Goal: Transaction & Acquisition: Purchase product/service

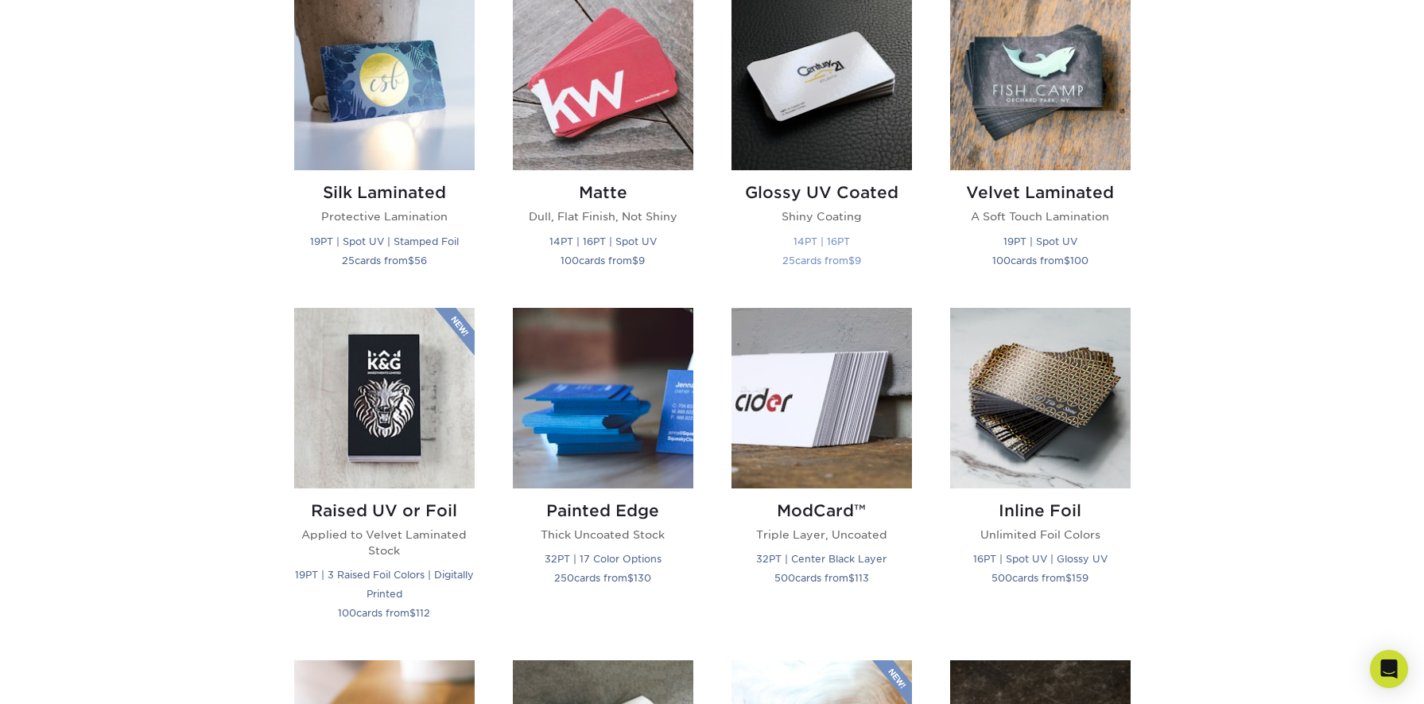
scroll to position [800, 0]
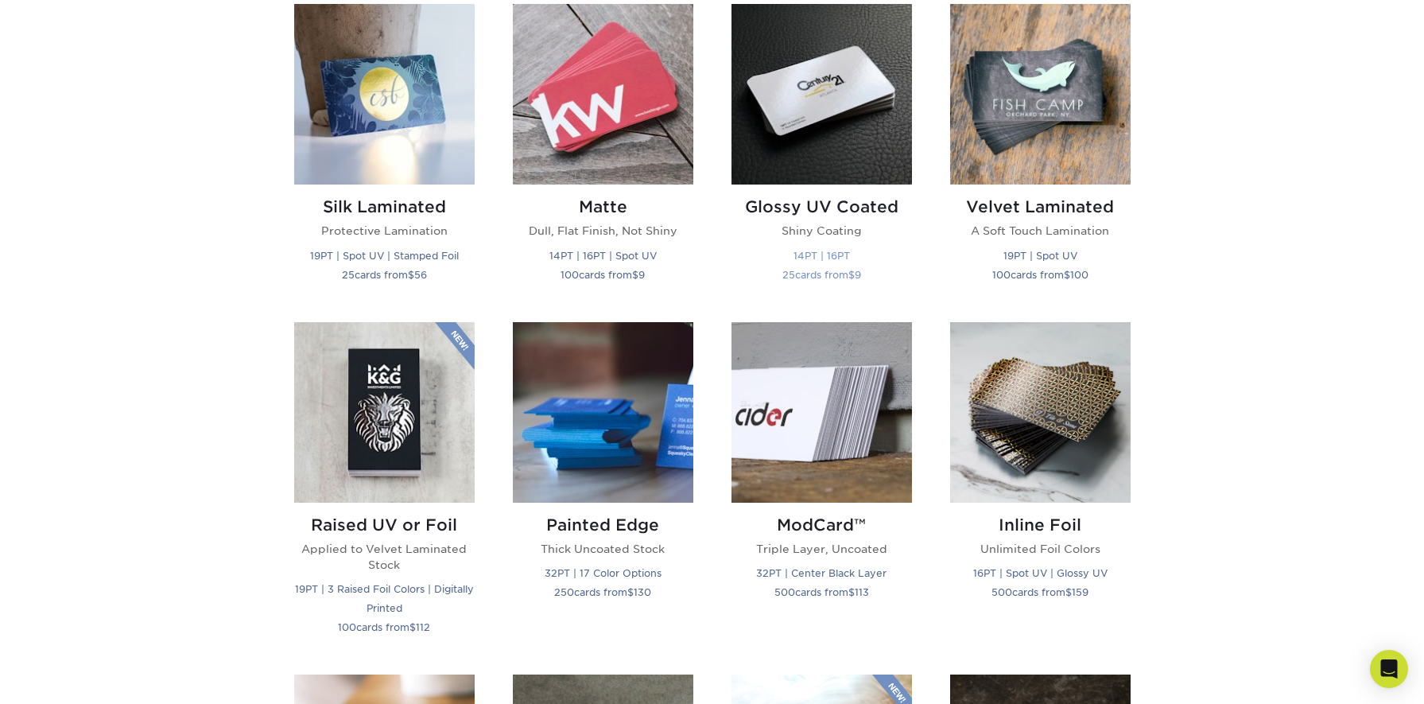
click at [786, 114] on img at bounding box center [821, 94] width 180 height 180
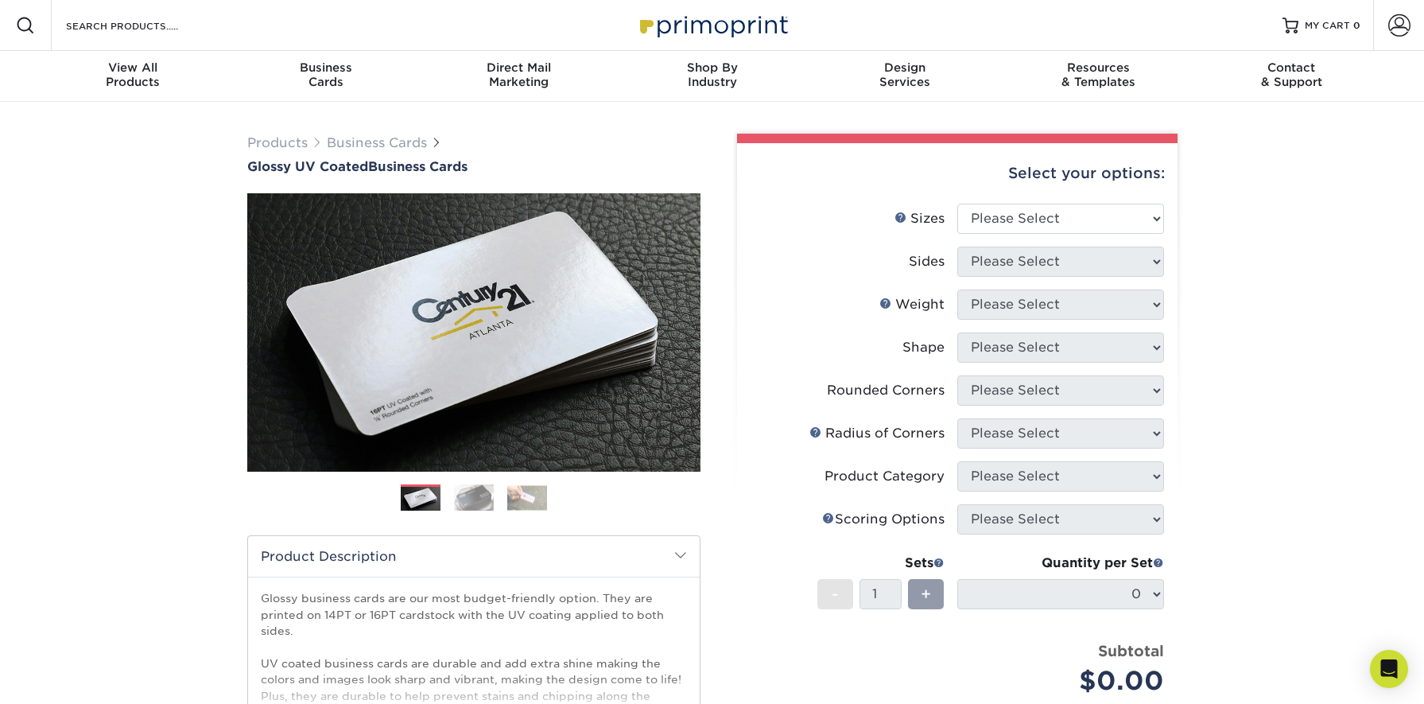
click at [1049, 241] on li "Sizes Help Sizes Please Select 1.5" x 3.5" - Mini 1.75" x 3.5" - Mini 2" x 2" -…" at bounding box center [957, 225] width 413 height 43
click at [1049, 226] on select "Please Select 1.5" x 3.5" - Mini 1.75" x 3.5" - Mini 2" x 2" - Square 2" x 3" -…" at bounding box center [1060, 219] width 207 height 30
select select "2.00x3.50"
click at [957, 204] on select "Please Select 1.5" x 3.5" - Mini 1.75" x 3.5" - Mini 2" x 2" - Square 2" x 3" -…" at bounding box center [1060, 219] width 207 height 30
click at [1055, 266] on select "Please Select Print Both Sides Print Front Only" at bounding box center [1060, 261] width 207 height 30
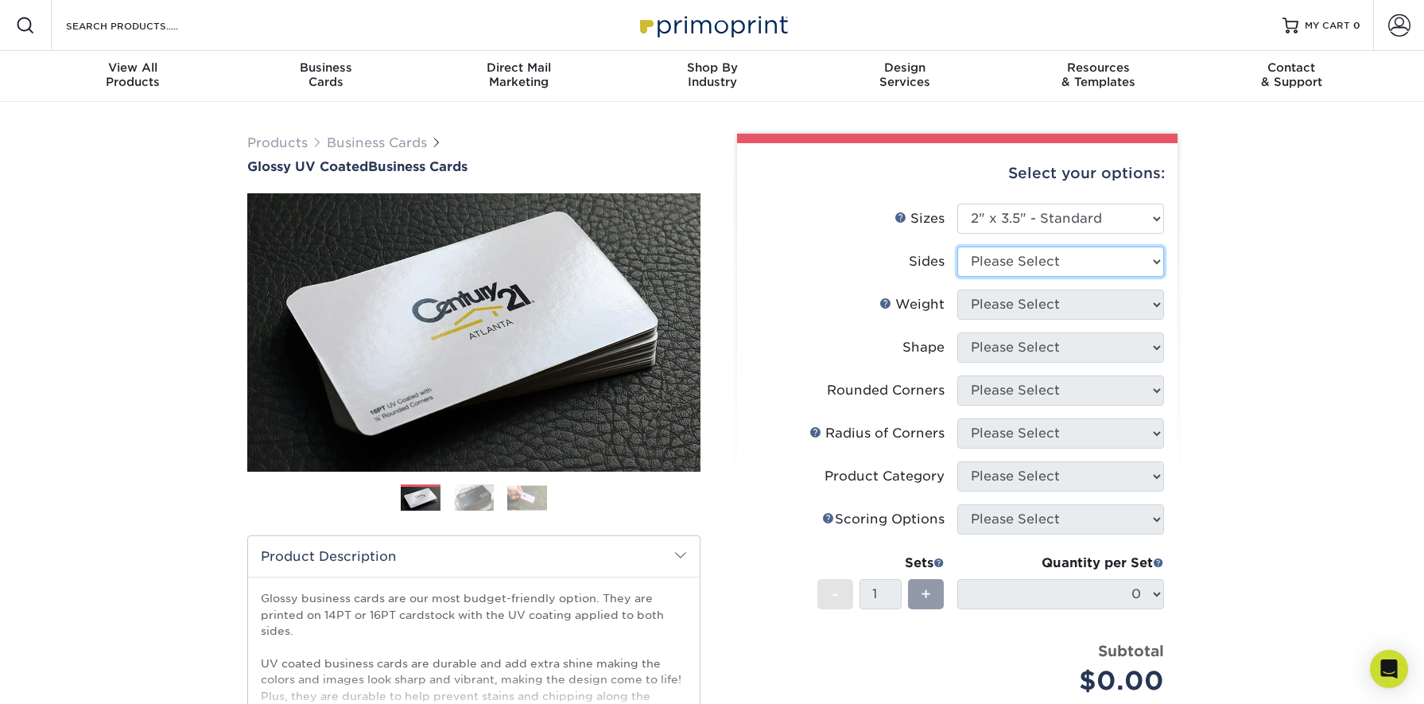
select select "13abbda7-1d64-4f25-8bb2-c179b224825d"
click at [957, 246] on select "Please Select Print Both Sides Print Front Only" at bounding box center [1060, 261] width 207 height 30
click at [1051, 301] on select "Please Select 16PT 14PT" at bounding box center [1060, 304] width 207 height 30
select select "14PT"
click at [957, 289] on select "Please Select 16PT 14PT" at bounding box center [1060, 304] width 207 height 30
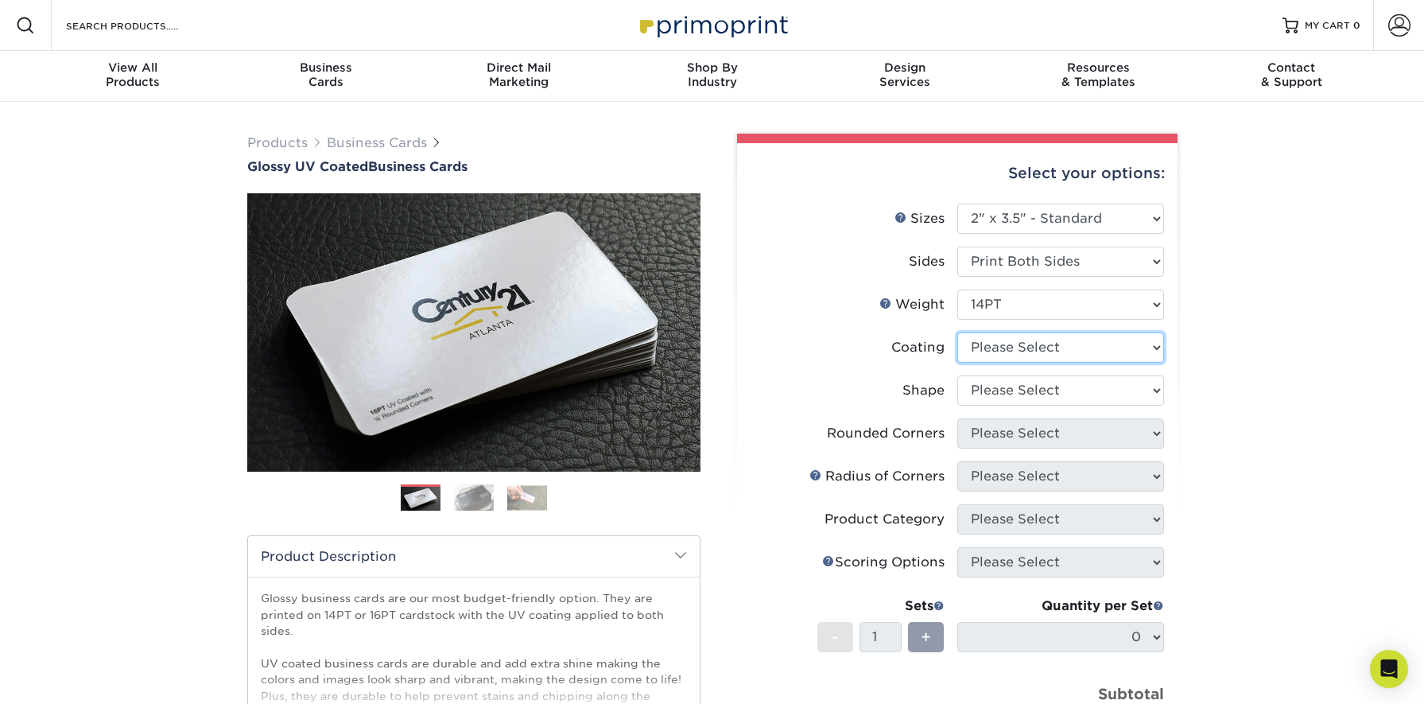
click at [1049, 347] on select at bounding box center [1060, 347] width 207 height 30
click at [957, 332] on select at bounding box center [1060, 347] width 207 height 30
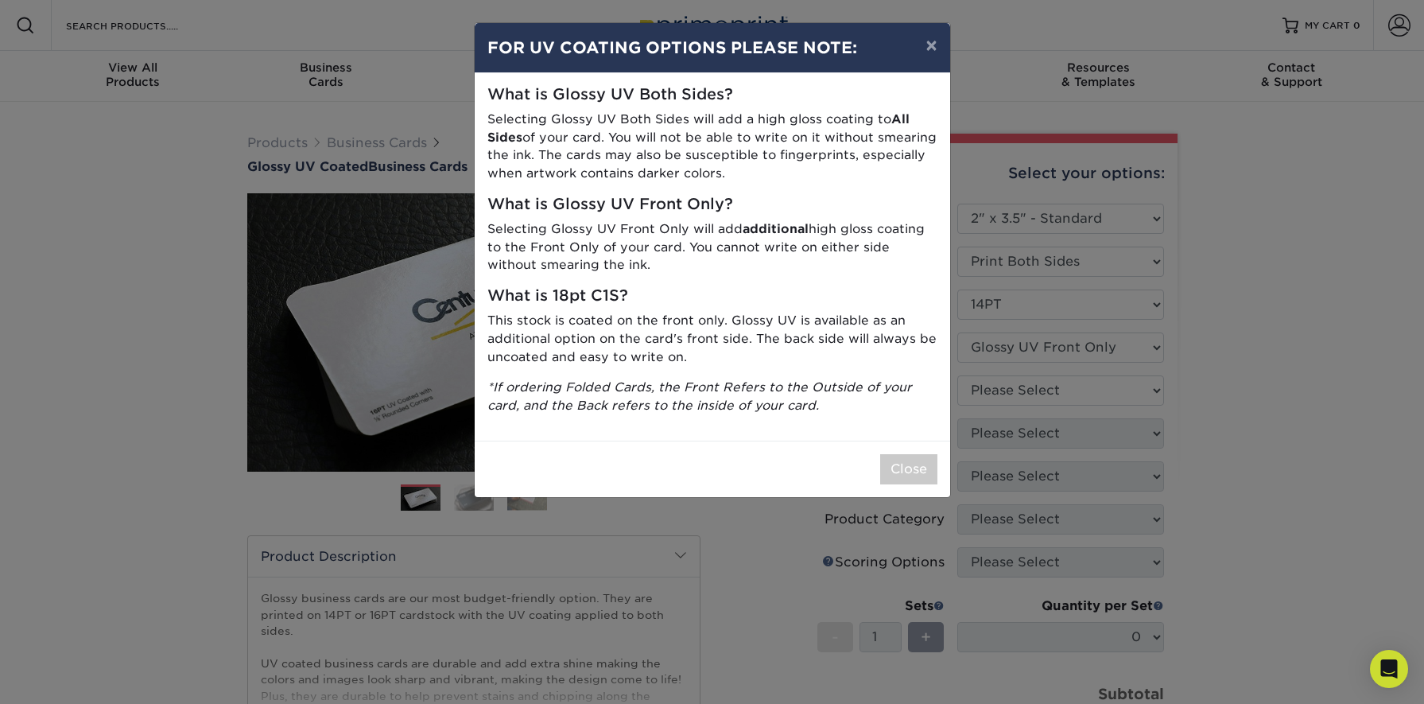
click at [1042, 353] on div "× FOR UV COATING OPTIONS PLEASE NOTE: What is Glossy UV Both Sides? Selecting G…" at bounding box center [712, 352] width 1424 height 704
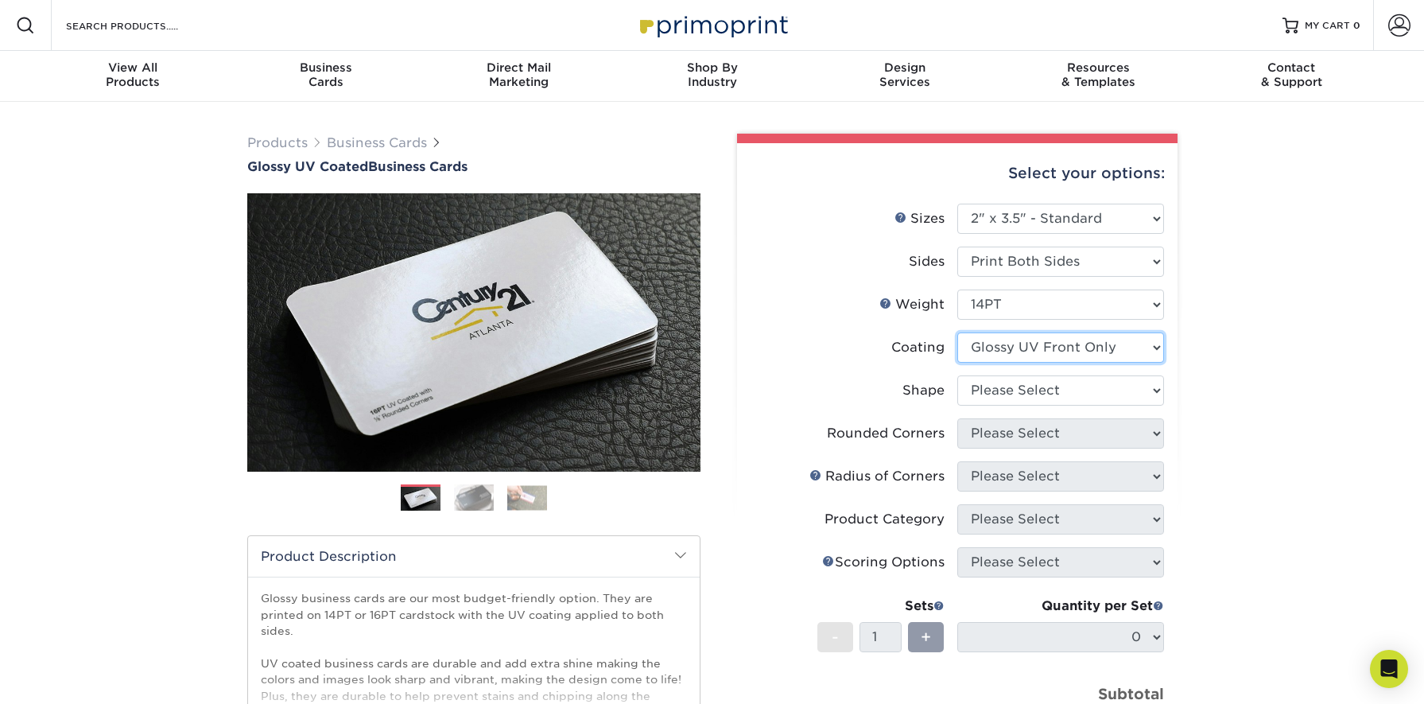
click at [1030, 353] on select at bounding box center [1060, 347] width 207 height 30
select select "ae367451-b2b8-45df-a344-0f05b6a12993"
click at [957, 332] on select at bounding box center [1060, 347] width 207 height 30
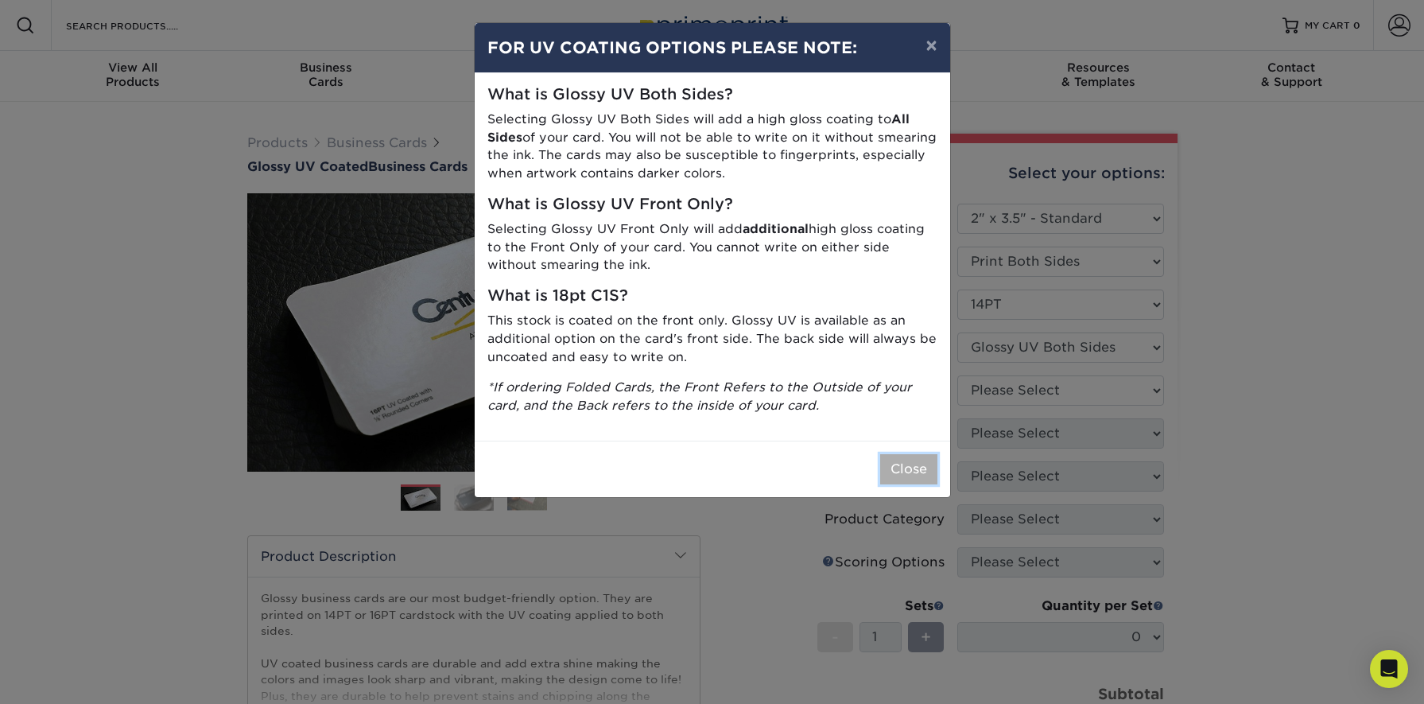
click at [894, 467] on button "Close" at bounding box center [908, 469] width 57 height 30
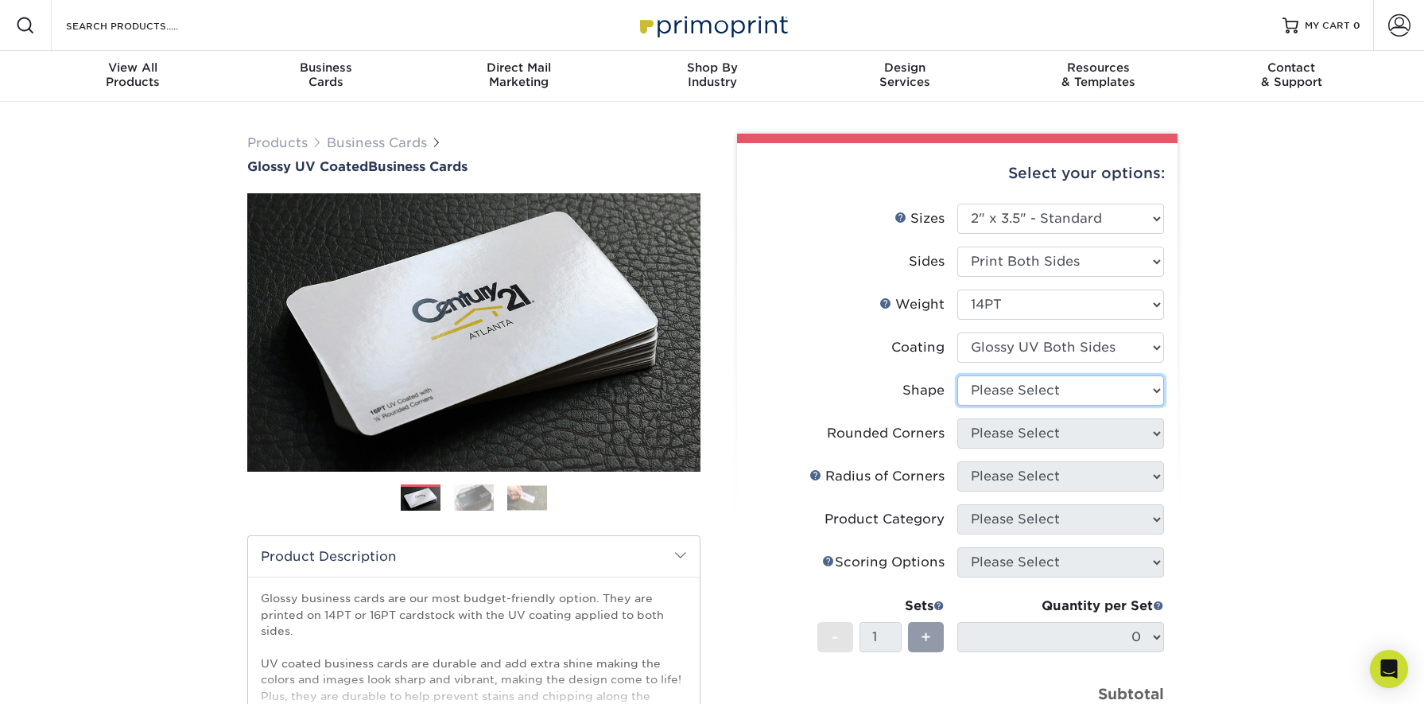
click at [996, 380] on select "Please Select Standard" at bounding box center [1060, 390] width 207 height 30
select select "standard"
click at [957, 375] on select "Please Select Standard" at bounding box center [1060, 390] width 207 height 30
click at [1007, 427] on select "Please Select Yes - Round 2 Corners Yes - Round 4 Corners No" at bounding box center [1060, 433] width 207 height 30
click at [957, 418] on select "Please Select Yes - Round 2 Corners Yes - Round 4 Corners No" at bounding box center [1060, 433] width 207 height 30
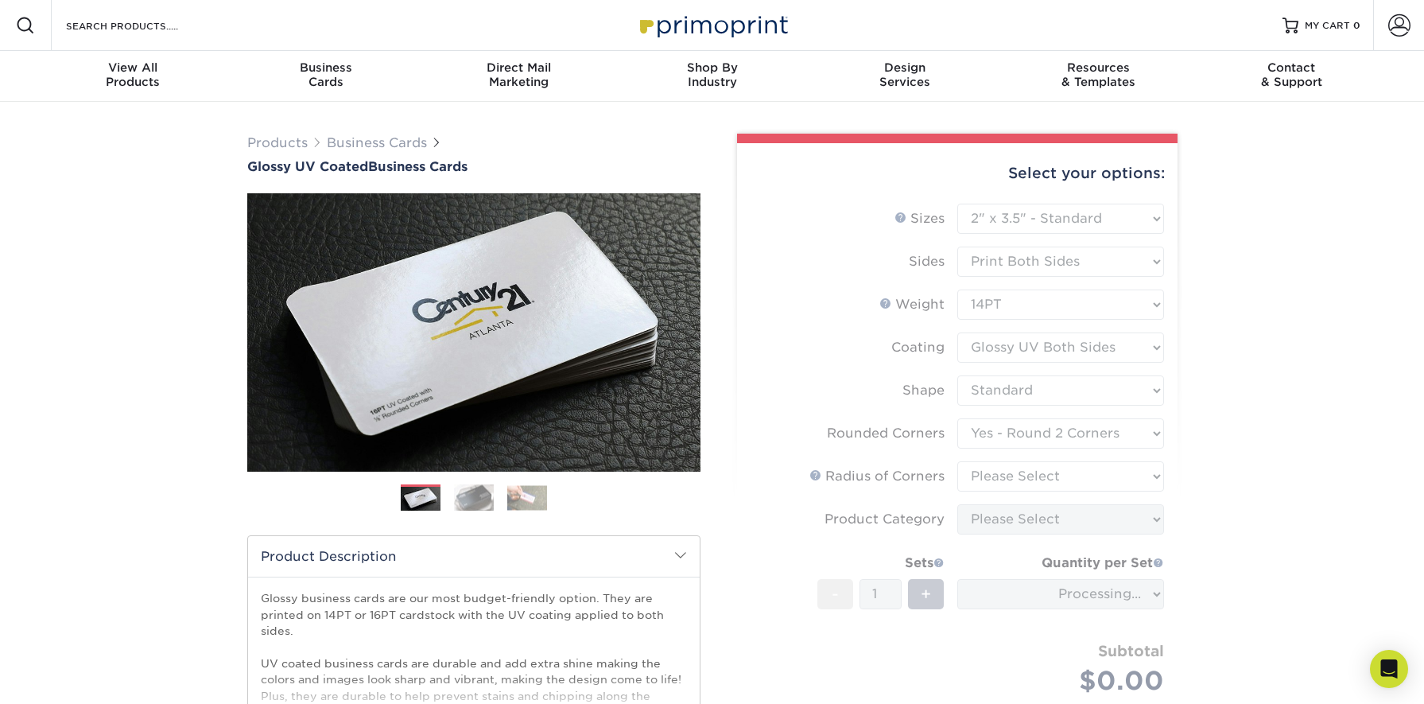
click at [1021, 429] on form "Sizes Help Sizes Please Select 1.5" x 3.5" - Mini 1.75" x 3.5" - Mini 2" x 2" -…" at bounding box center [957, 468] width 415 height 529
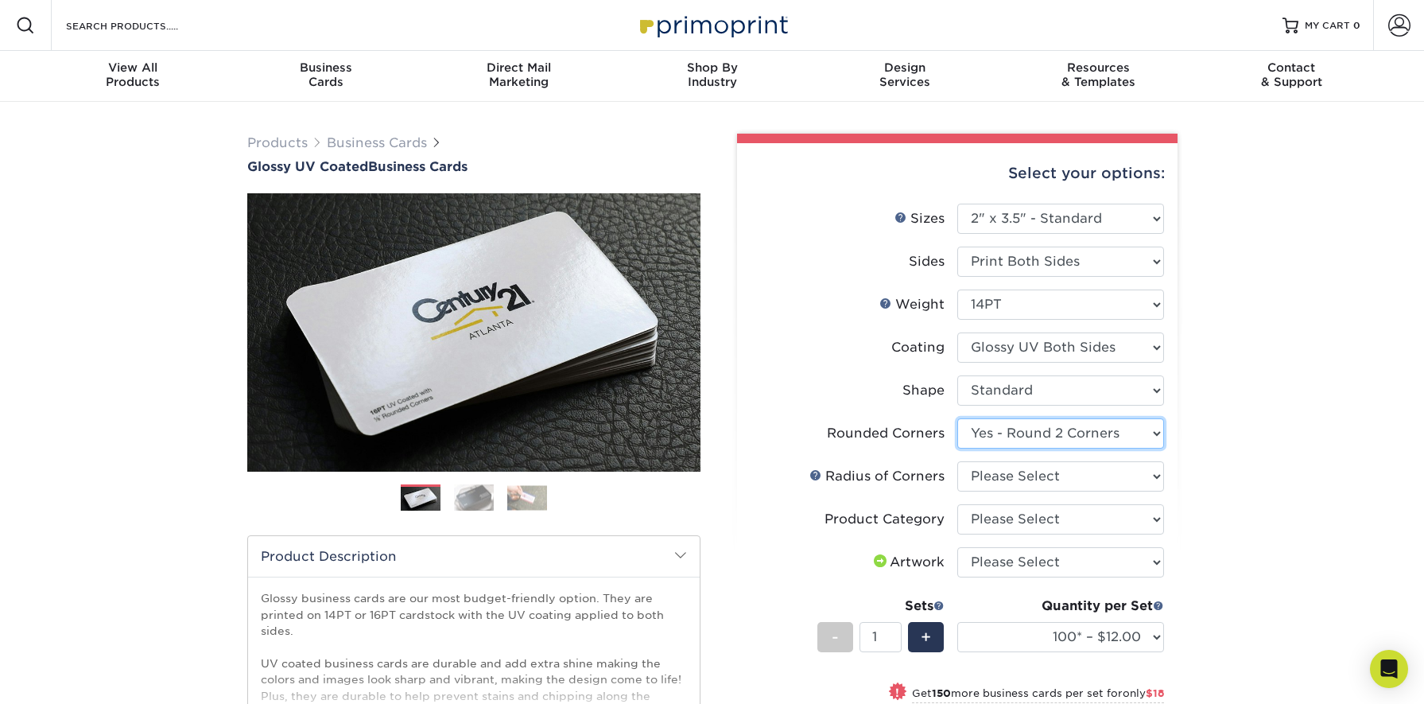
click at [1084, 442] on select "Please Select Yes - Round 2 Corners Yes - Round 4 Corners No" at bounding box center [1060, 433] width 207 height 30
select select "7672df9e-0e0a-464d-8e1f-920c575e4da3"
click at [957, 418] on select "Please Select Yes - Round 2 Corners Yes - Round 4 Corners No" at bounding box center [1060, 433] width 207 height 30
click at [1049, 475] on select "Please Select Rounded 1/8" Rounded 1/4"" at bounding box center [1060, 476] width 207 height 30
select select "589680c7-ee9a-431b-9d12-d7aeb1386a97"
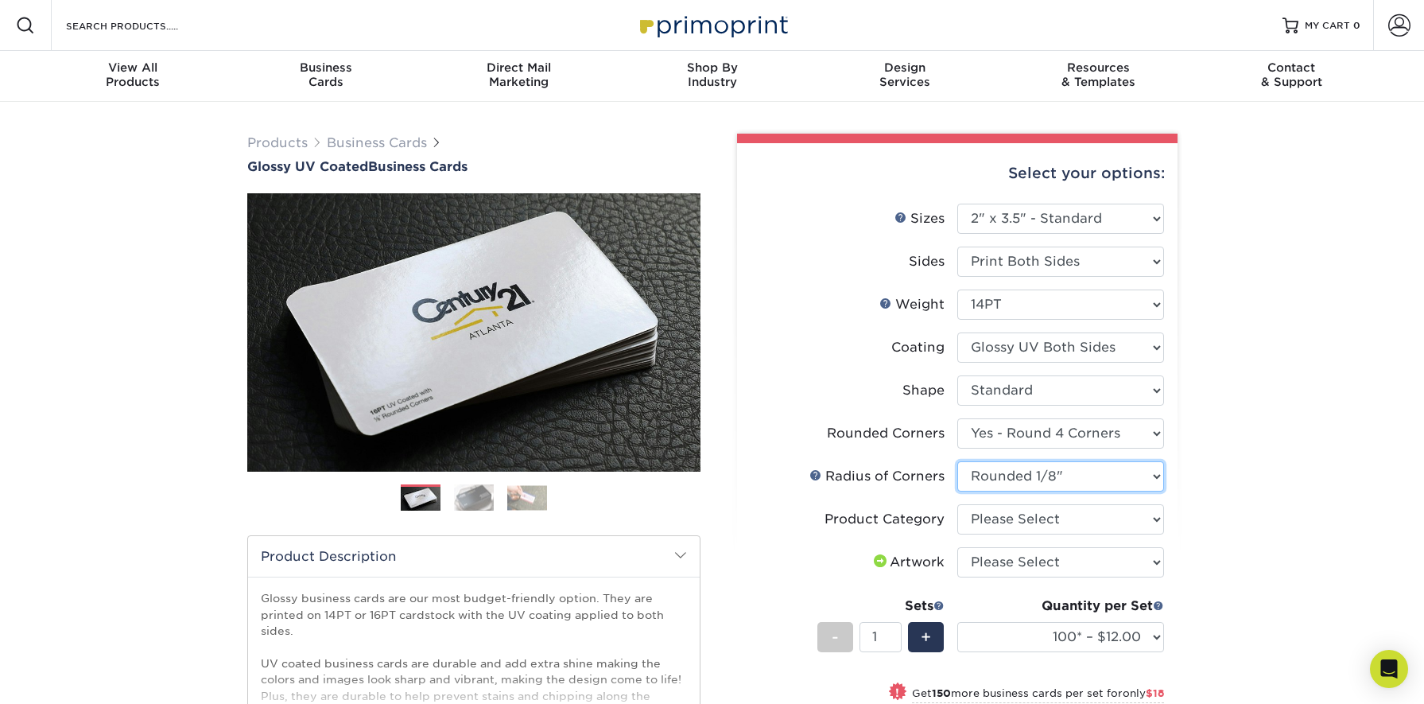
click at [957, 461] on select "Please Select Rounded 1/8" Rounded 1/4"" at bounding box center [1060, 476] width 207 height 30
click at [1057, 519] on select "Please Select Business Cards" at bounding box center [1060, 519] width 207 height 30
select select "3b5148f1-0588-4f88-a218-97bcfdce65c1"
click at [957, 504] on select "Please Select Business Cards" at bounding box center [1060, 519] width 207 height 30
click at [1082, 571] on select "Please Select I will upload files I need a design - $100" at bounding box center [1060, 562] width 207 height 30
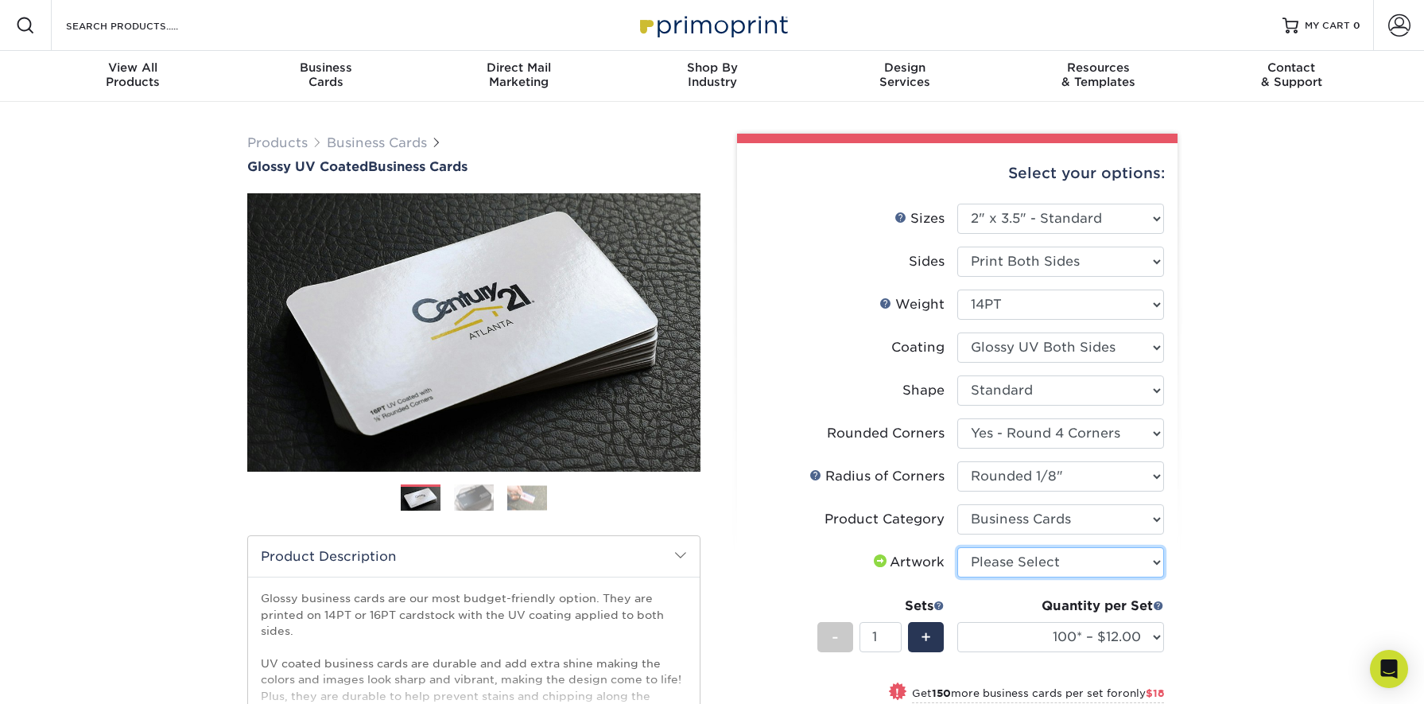
click at [1092, 560] on select "Please Select I will upload files I need a design - $100" at bounding box center [1060, 562] width 207 height 30
select select "upload"
click at [957, 547] on select "Please Select I will upload files I need a design - $100" at bounding box center [1060, 562] width 207 height 30
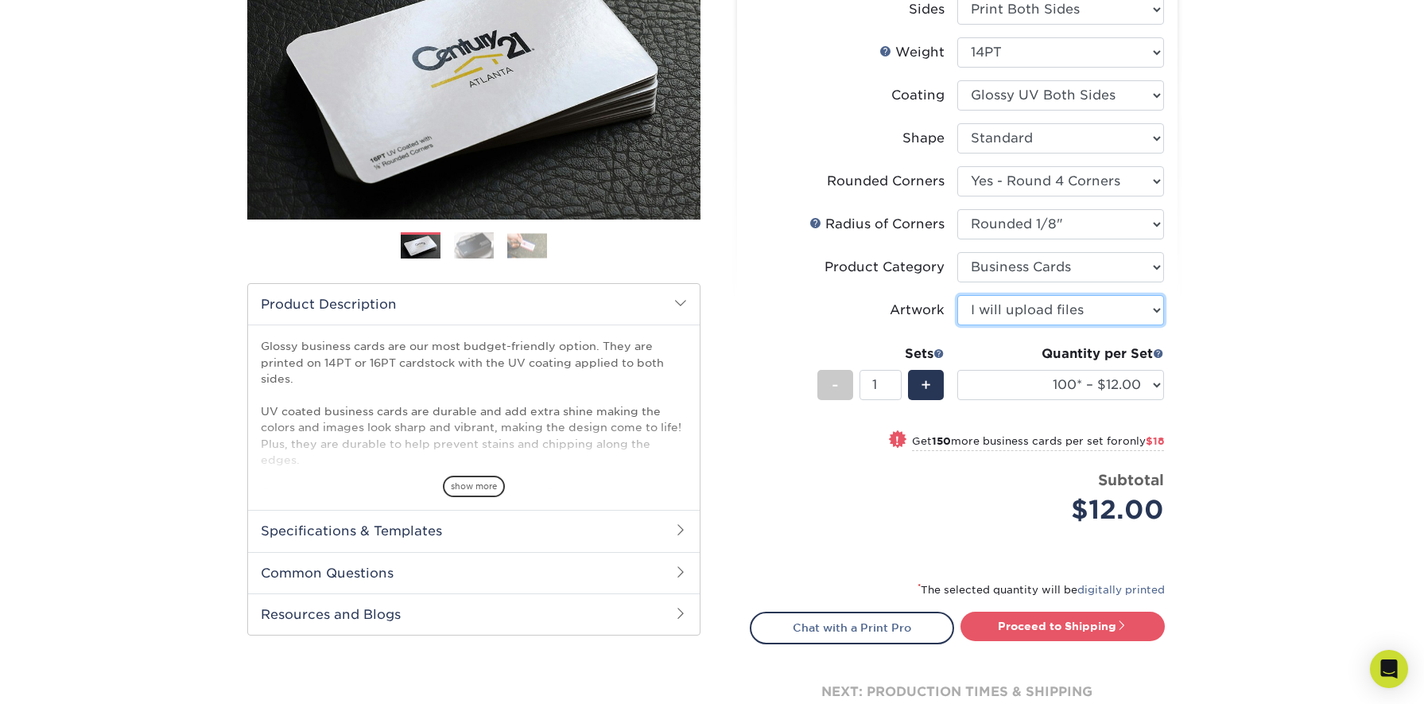
scroll to position [251, 0]
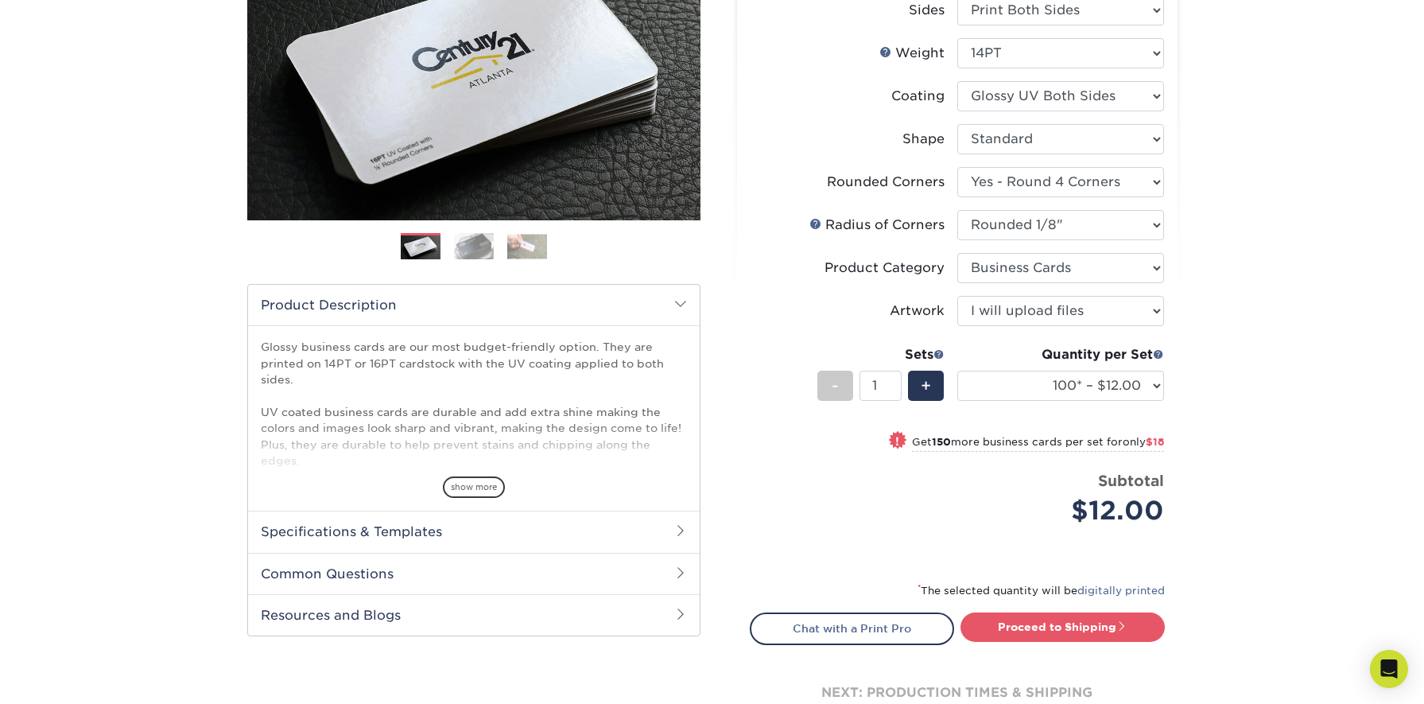
click at [464, 486] on span "show more" at bounding box center [474, 486] width 62 height 21
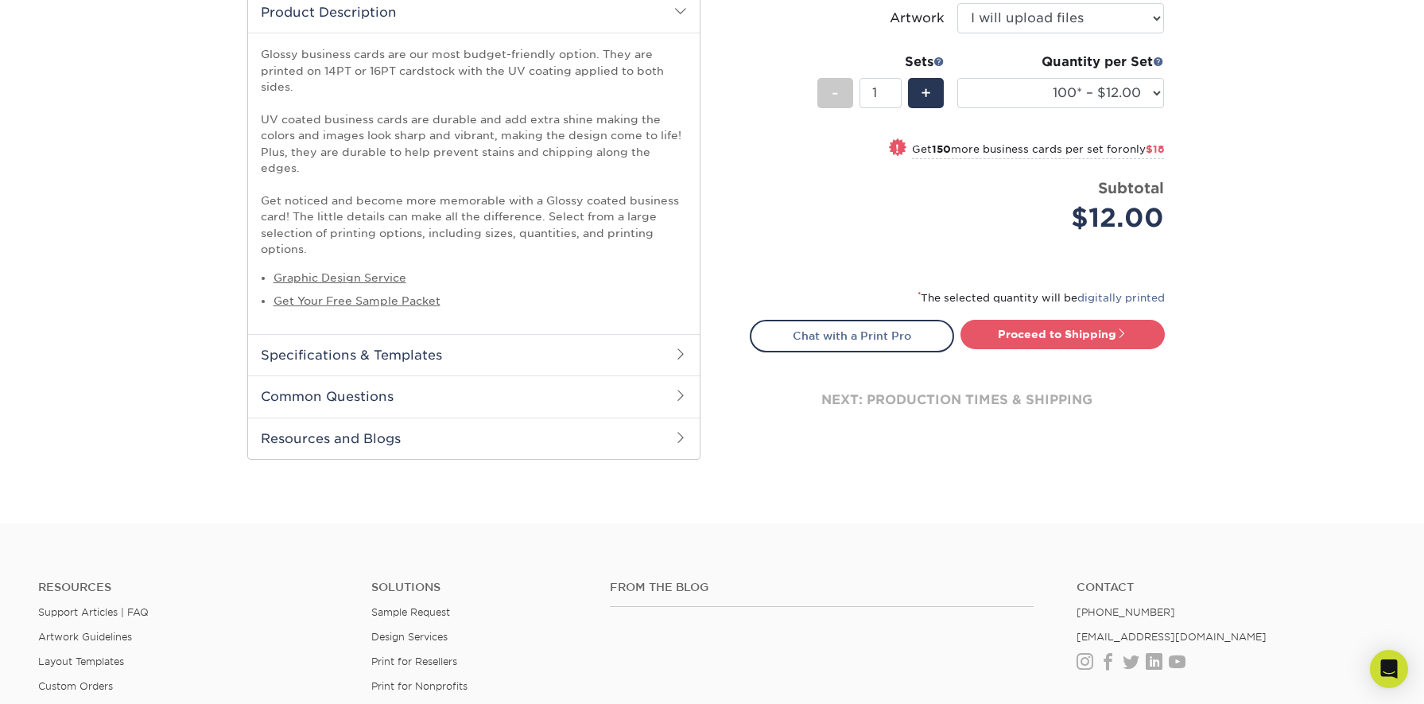
scroll to position [541, 0]
click at [492, 342] on h2 "Specifications & Templates" at bounding box center [474, 356] width 452 height 41
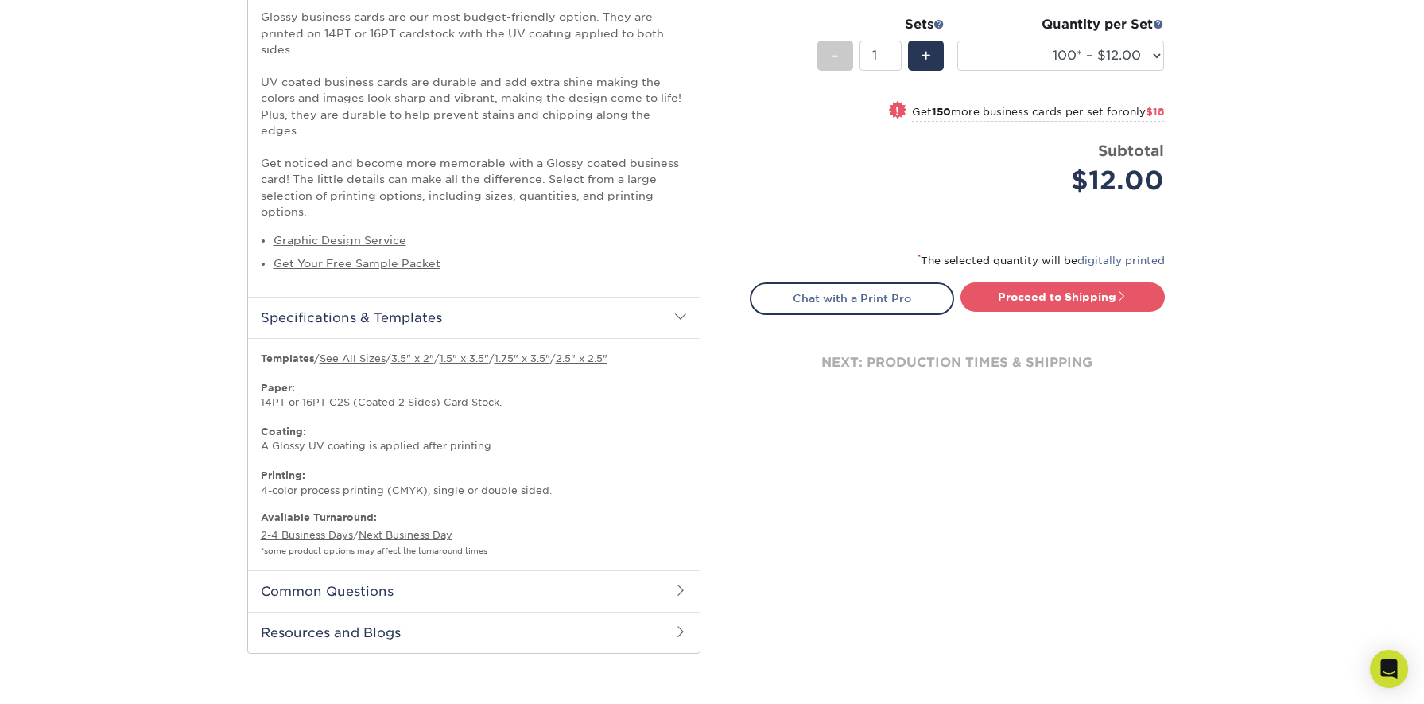
scroll to position [626, 0]
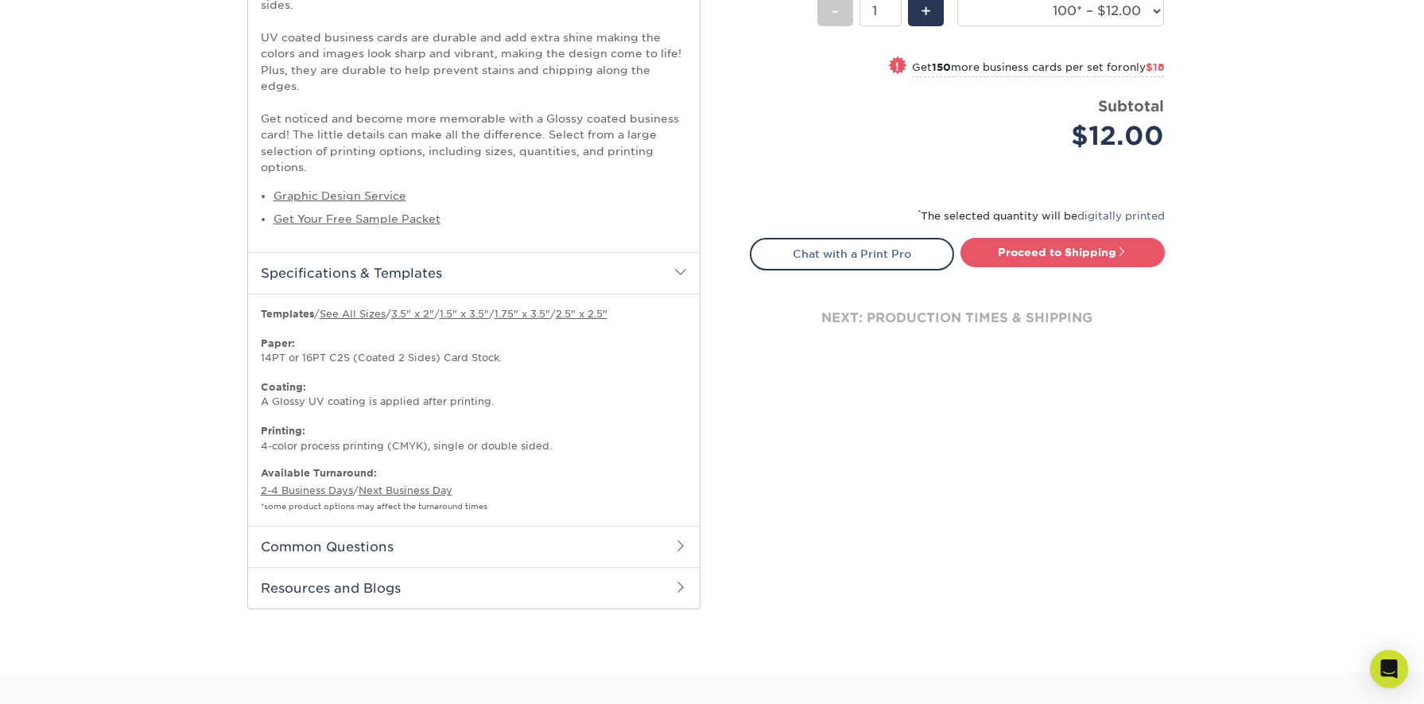
click at [682, 526] on h2 "Common Questions" at bounding box center [474, 546] width 452 height 41
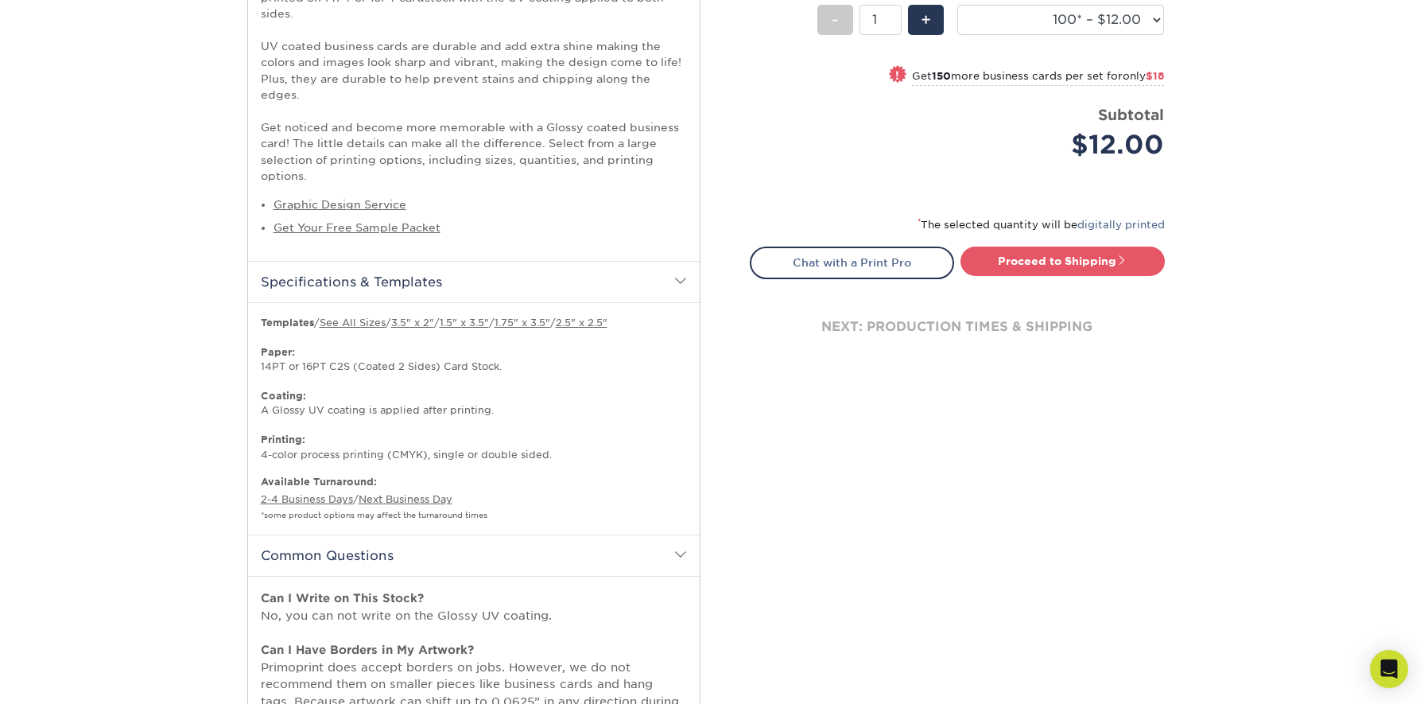
scroll to position [613, 0]
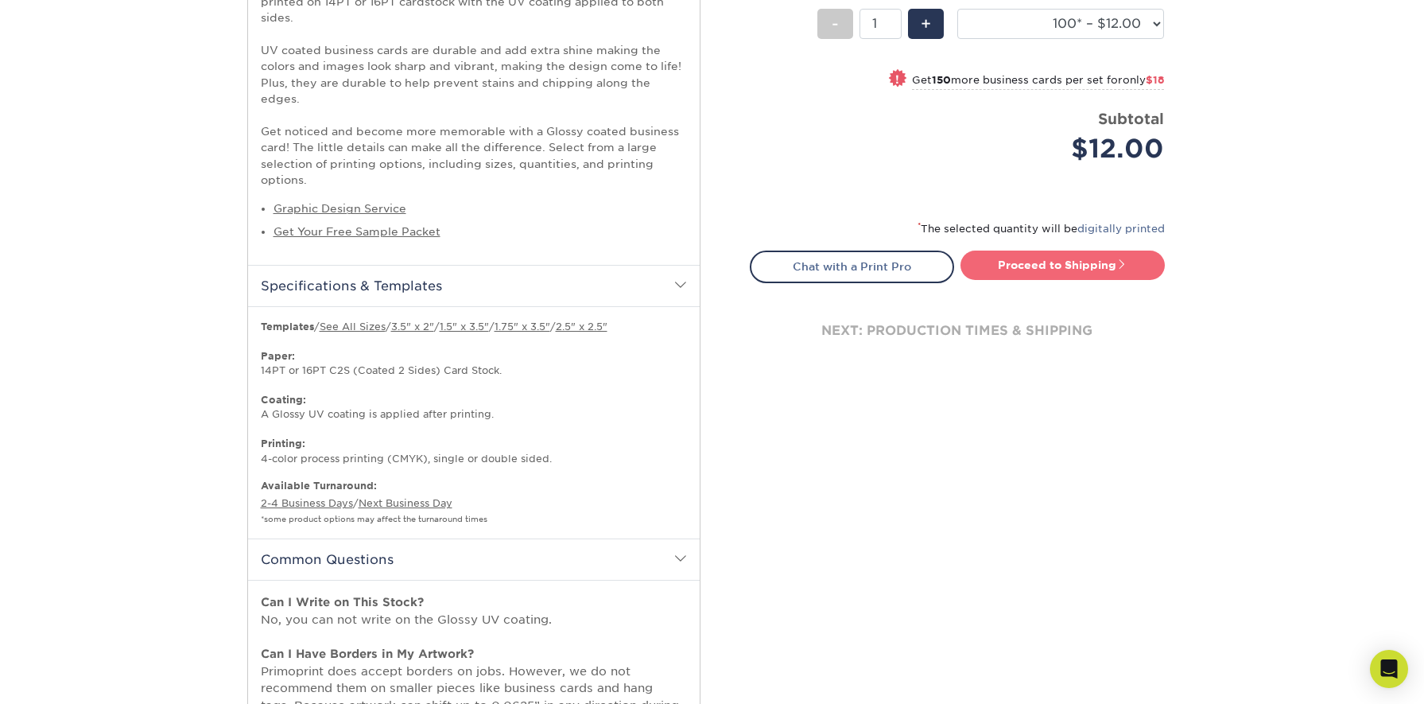
click at [1061, 259] on link "Proceed to Shipping" at bounding box center [1062, 264] width 204 height 29
type input "Set 1"
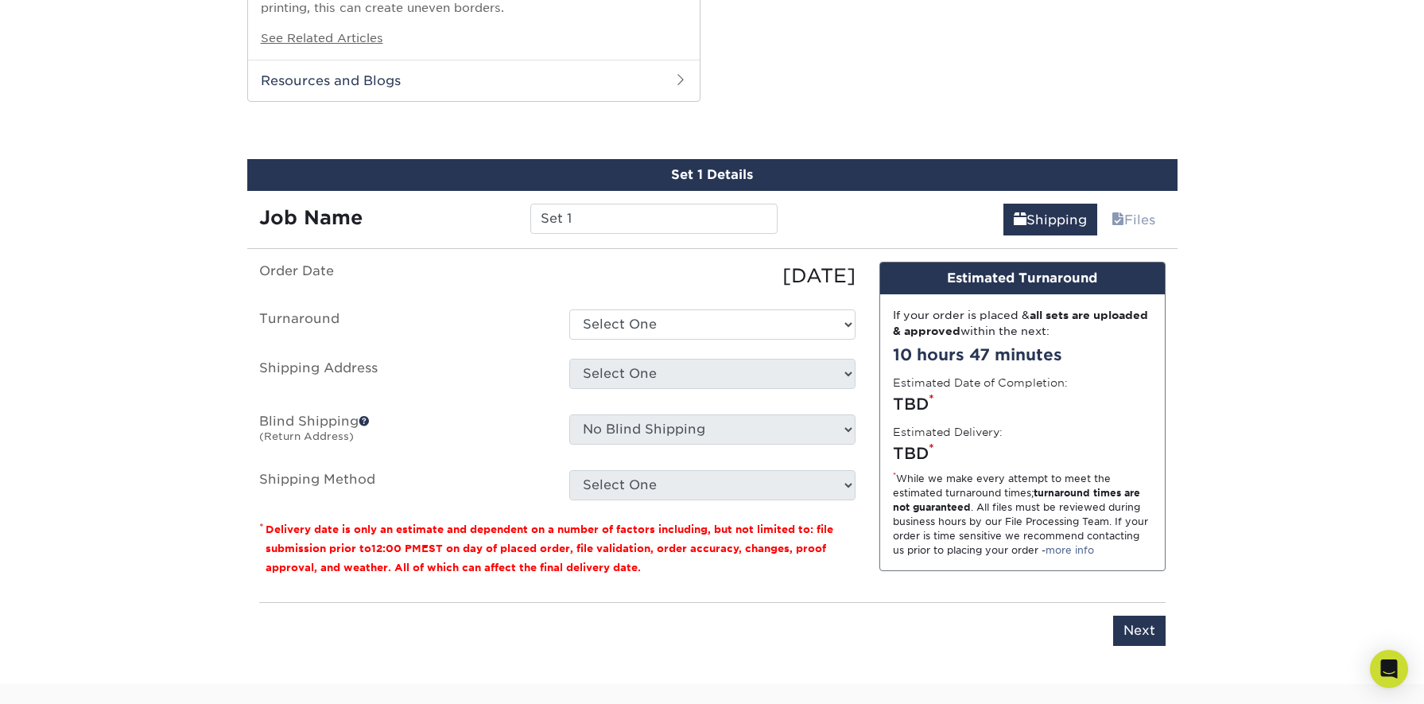
scroll to position [1334, 0]
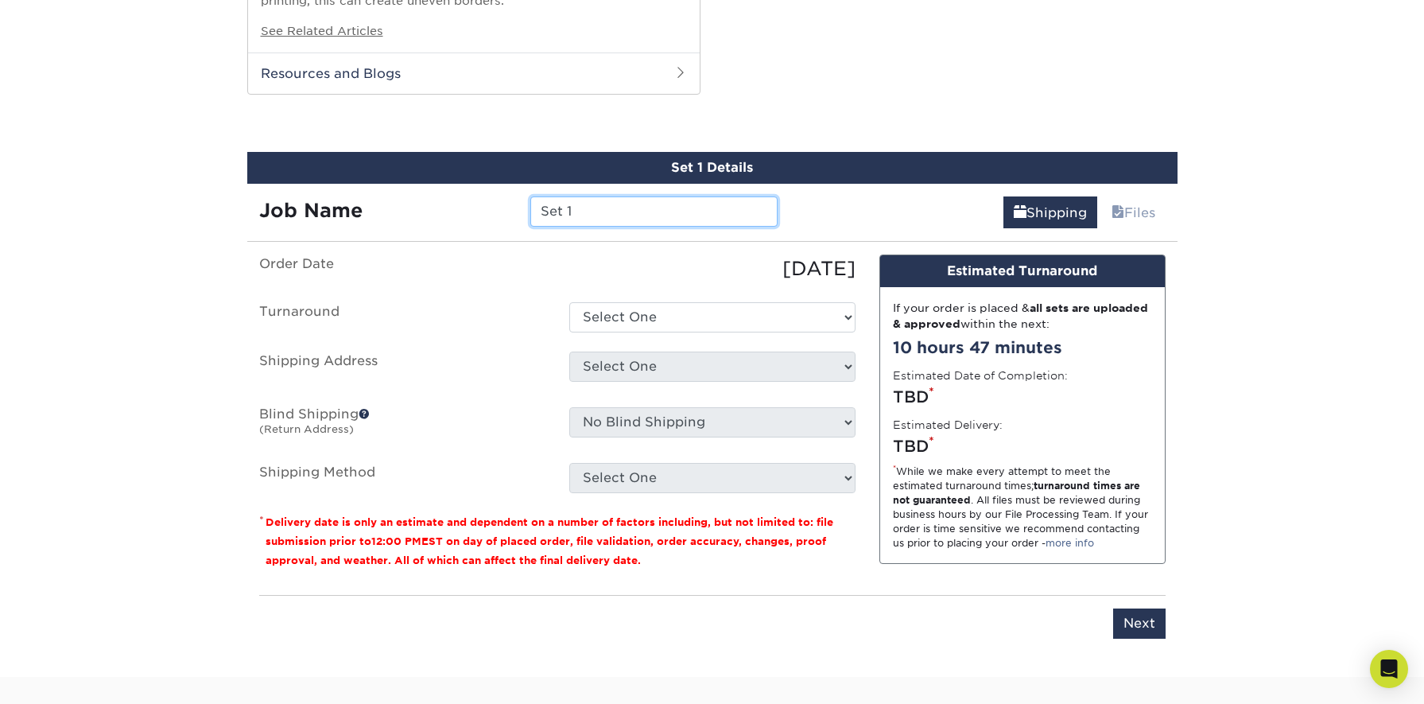
click at [667, 196] on input "Set 1" at bounding box center [653, 211] width 247 height 30
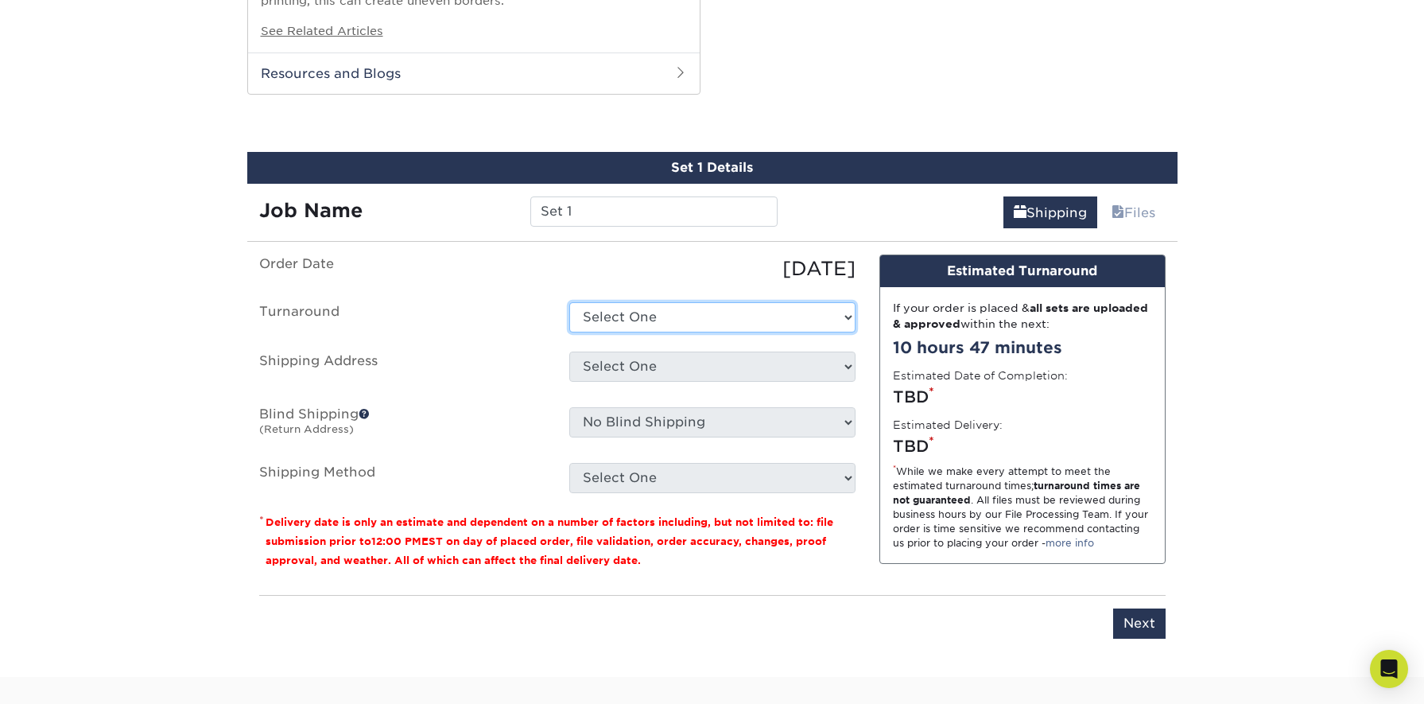
click at [720, 302] on select "Select One 2-4 Business Days 2 Day Next Business Day" at bounding box center [712, 317] width 286 height 30
select select "794c05aa-2d4e-4864-aa74-e87b989153aa"
click at [569, 302] on select "Select One 2-4 Business Days 2 Day Next Business Day" at bounding box center [712, 317] width 286 height 30
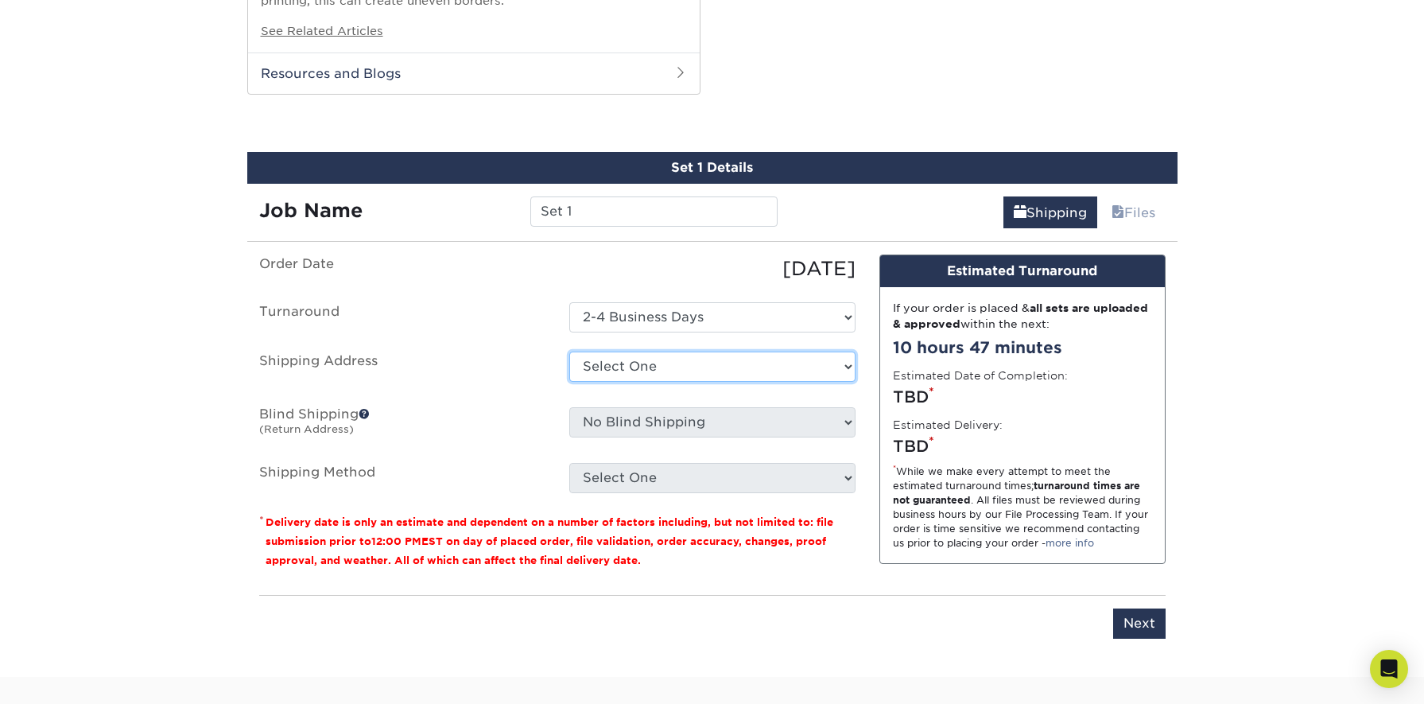
click at [721, 360] on select "Select One + Add New Address - Login" at bounding box center [712, 366] width 286 height 30
click at [569, 351] on select "Select One + Add New Address - Login" at bounding box center [712, 366] width 286 height 30
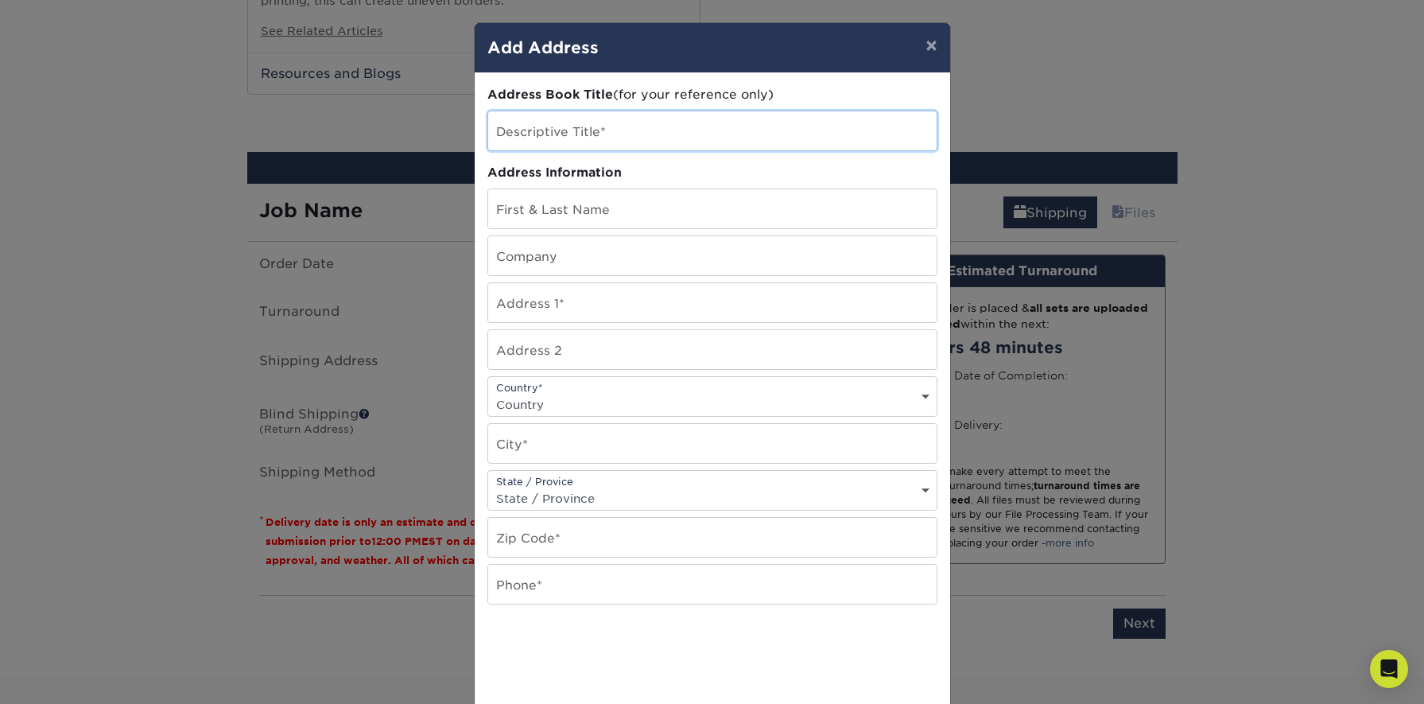
click at [589, 133] on input "text" at bounding box center [712, 130] width 448 height 39
click at [924, 47] on button "×" at bounding box center [931, 45] width 37 height 45
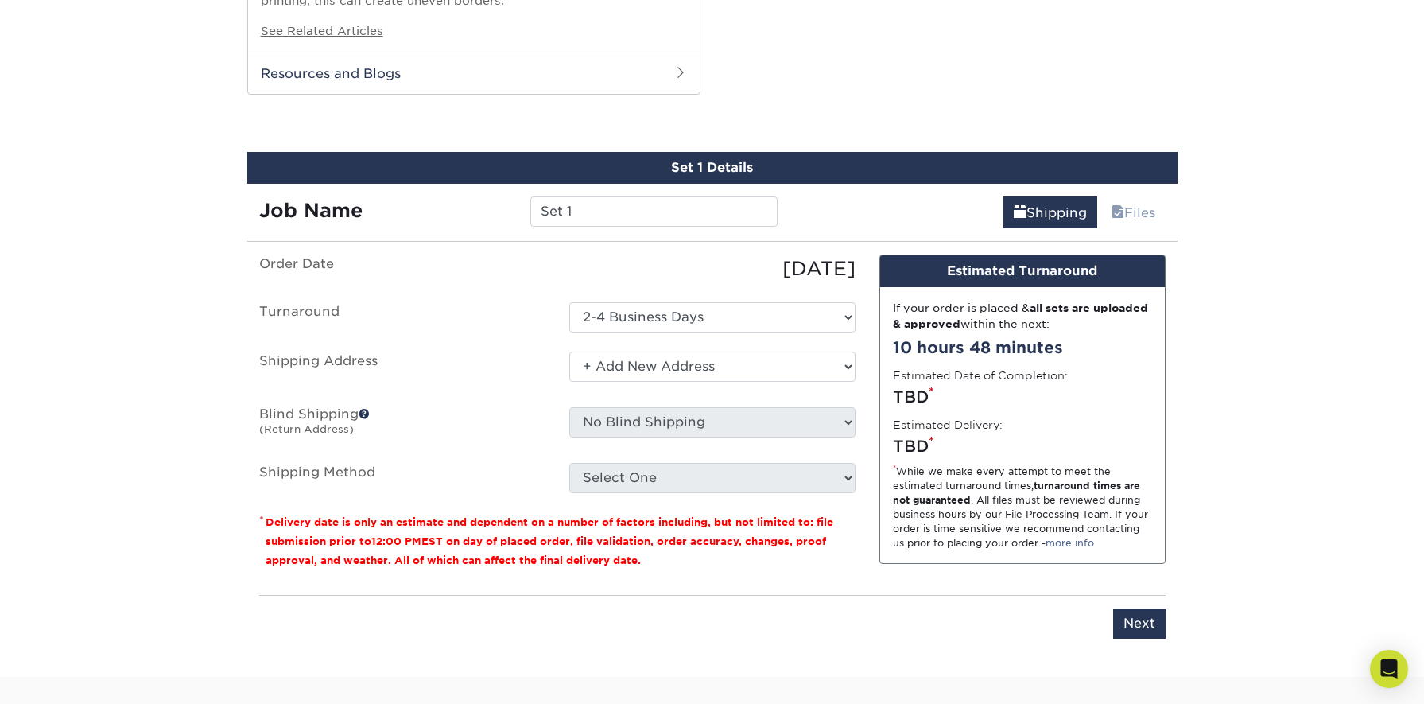
click at [745, 476] on fieldset "Order Date 10/03/2025 Turnaround Select One 2-4 Business Days 2 Day Next Busine…" at bounding box center [557, 383] width 596 height 258
click at [718, 331] on ul "Order Date 10/03/2025 Turnaround Select One 2-4 Business Days 2 Day Next Busine…" at bounding box center [557, 373] width 596 height 239
click at [714, 351] on select "Select One + Add New Address - Login" at bounding box center [712, 366] width 286 height 30
click at [569, 351] on select "Select One + Add New Address - Login" at bounding box center [712, 366] width 286 height 30
click at [686, 351] on select "Select One + Add New Address - Login" at bounding box center [712, 366] width 286 height 30
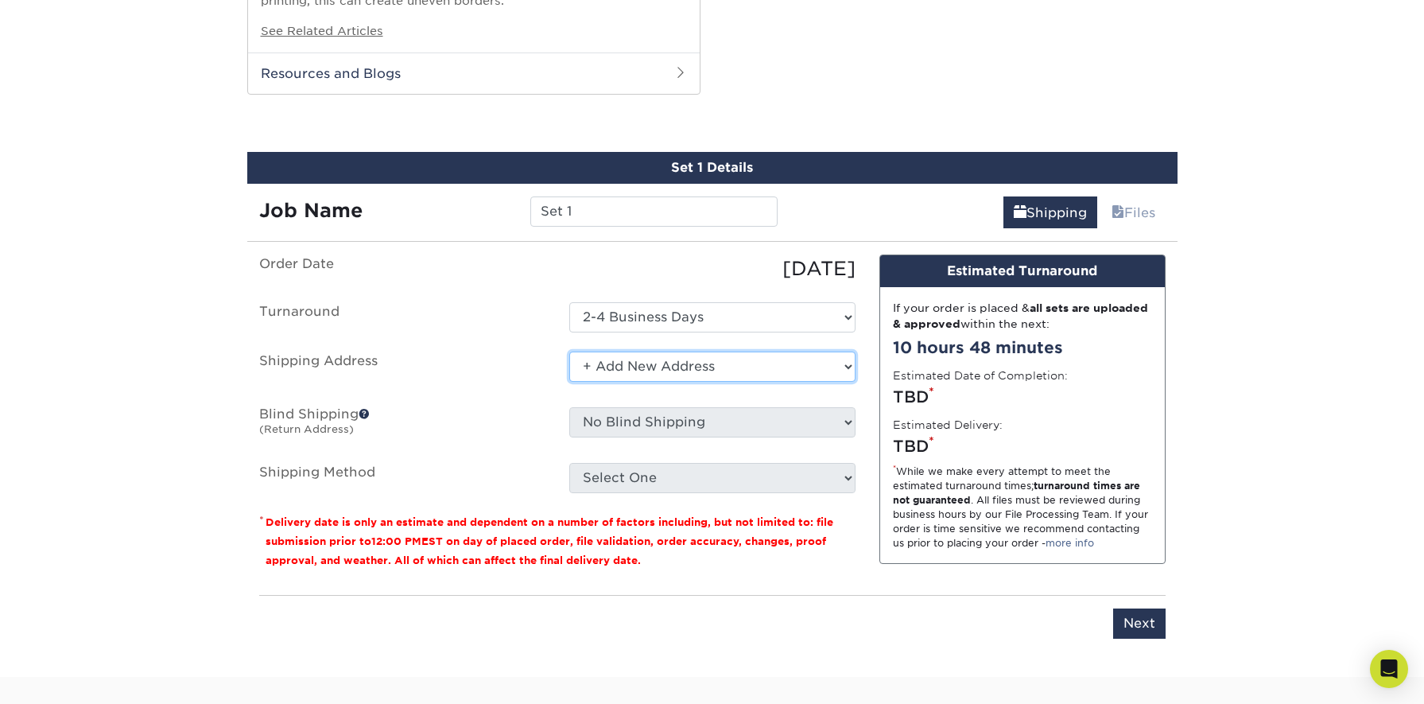
click at [569, 351] on select "Select One + Add New Address - Login" at bounding box center [712, 366] width 286 height 30
click at [663, 351] on select "Select One + Add New Address - Login" at bounding box center [712, 366] width 286 height 30
click at [569, 351] on select "Select One + Add New Address - Login" at bounding box center [712, 366] width 286 height 30
click at [652, 351] on select "Select One + Add New Address - Login" at bounding box center [712, 366] width 286 height 30
select select "newaddress"
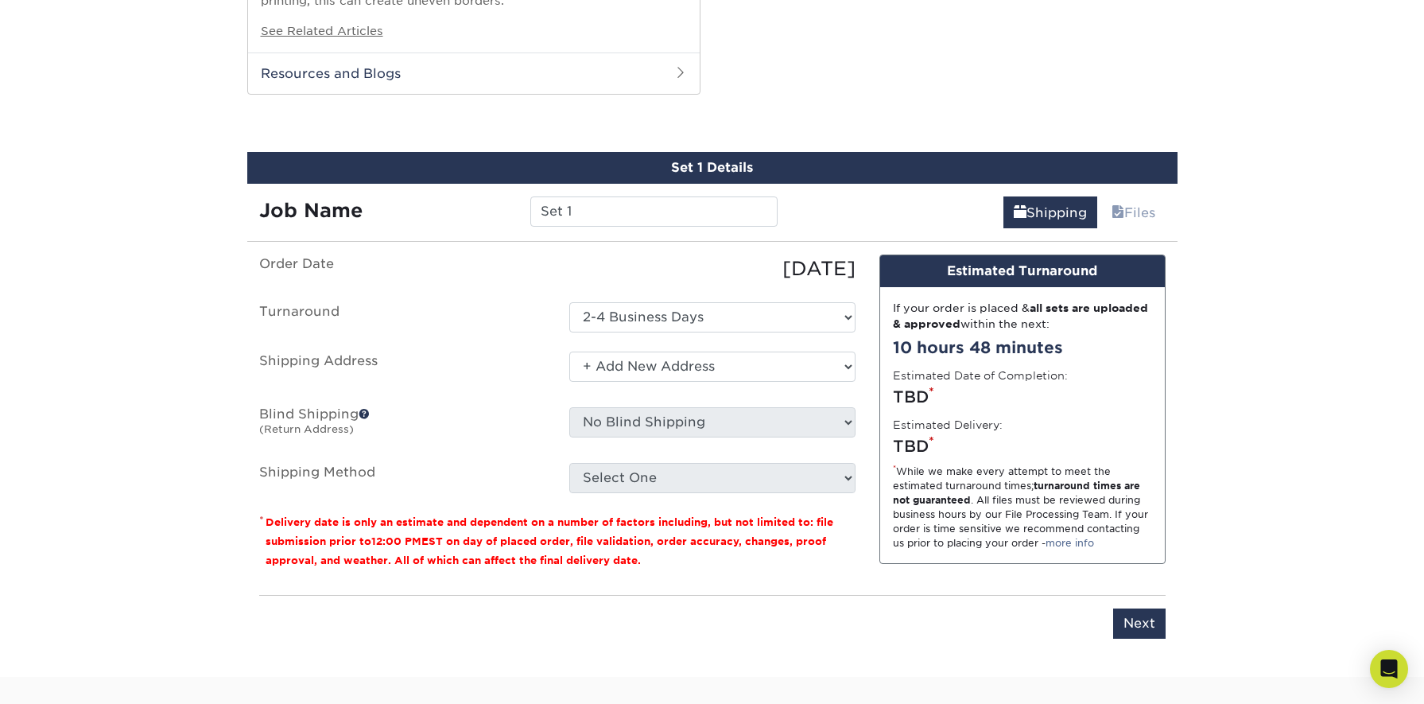
click at [569, 351] on select "Select One + Add New Address - Login" at bounding box center [712, 366] width 286 height 30
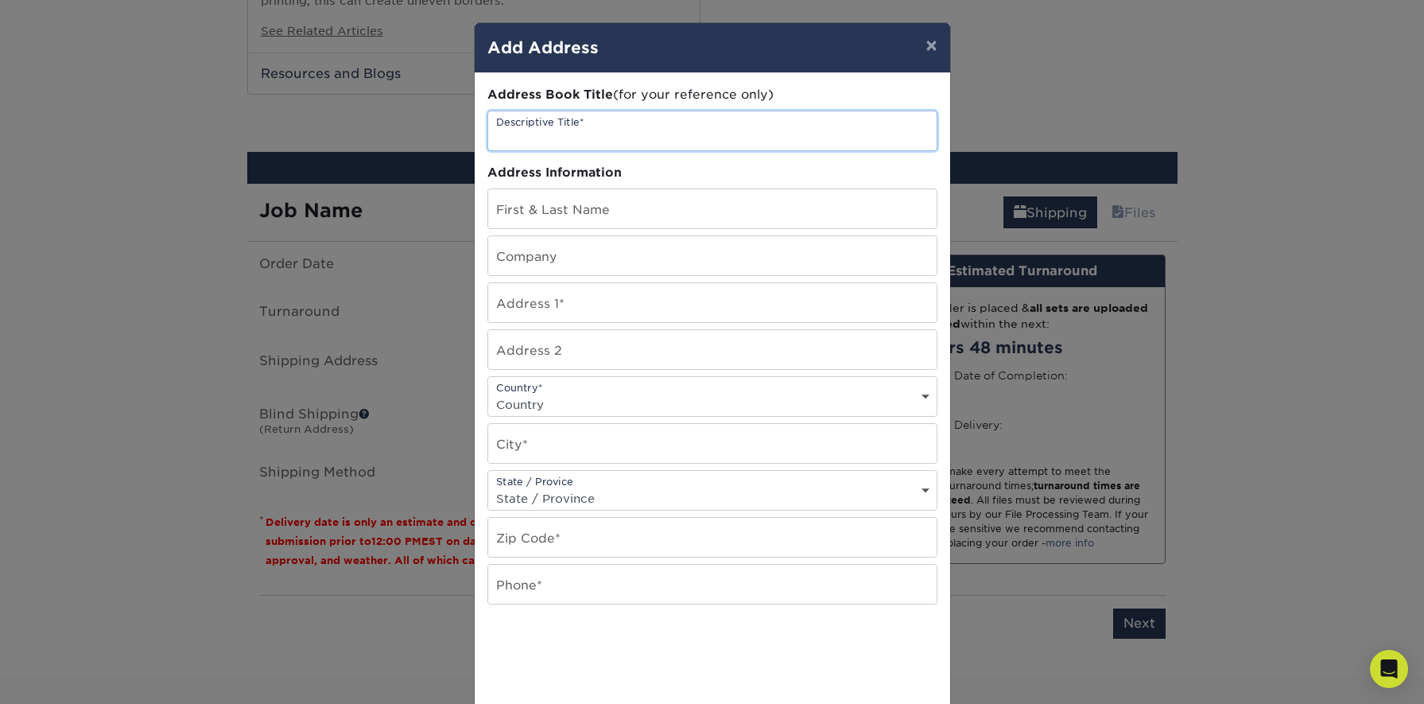
click at [602, 132] on input "text" at bounding box center [712, 130] width 448 height 39
click at [569, 405] on select "Country United States Canada ----------------------------- Afghanistan Albania …" at bounding box center [712, 404] width 448 height 23
click at [592, 145] on input "text" at bounding box center [712, 130] width 448 height 39
type input "home"
click at [564, 308] on input "text" at bounding box center [712, 302] width 448 height 39
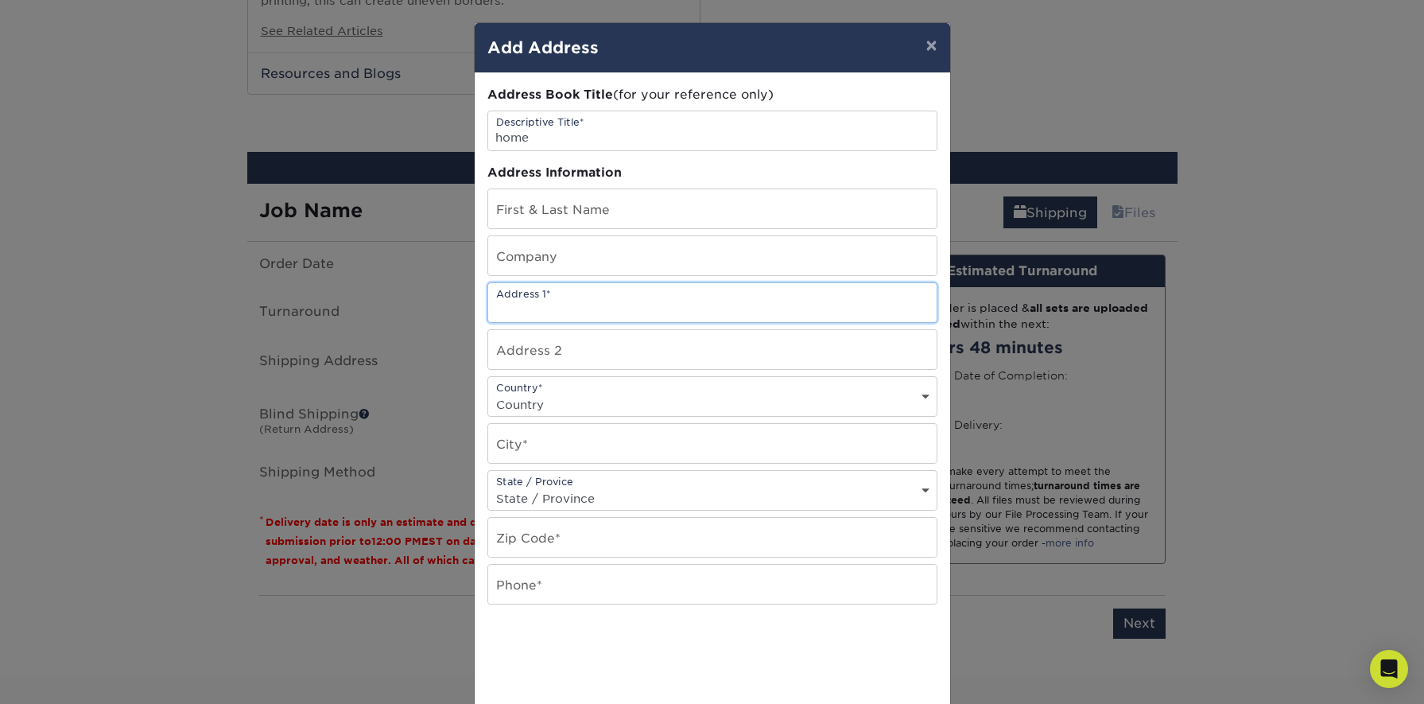
type input "11023 Sweet Oak Street"
type input "Kara Wen"
select select "US"
type input "Cupertino"
select select "CA"
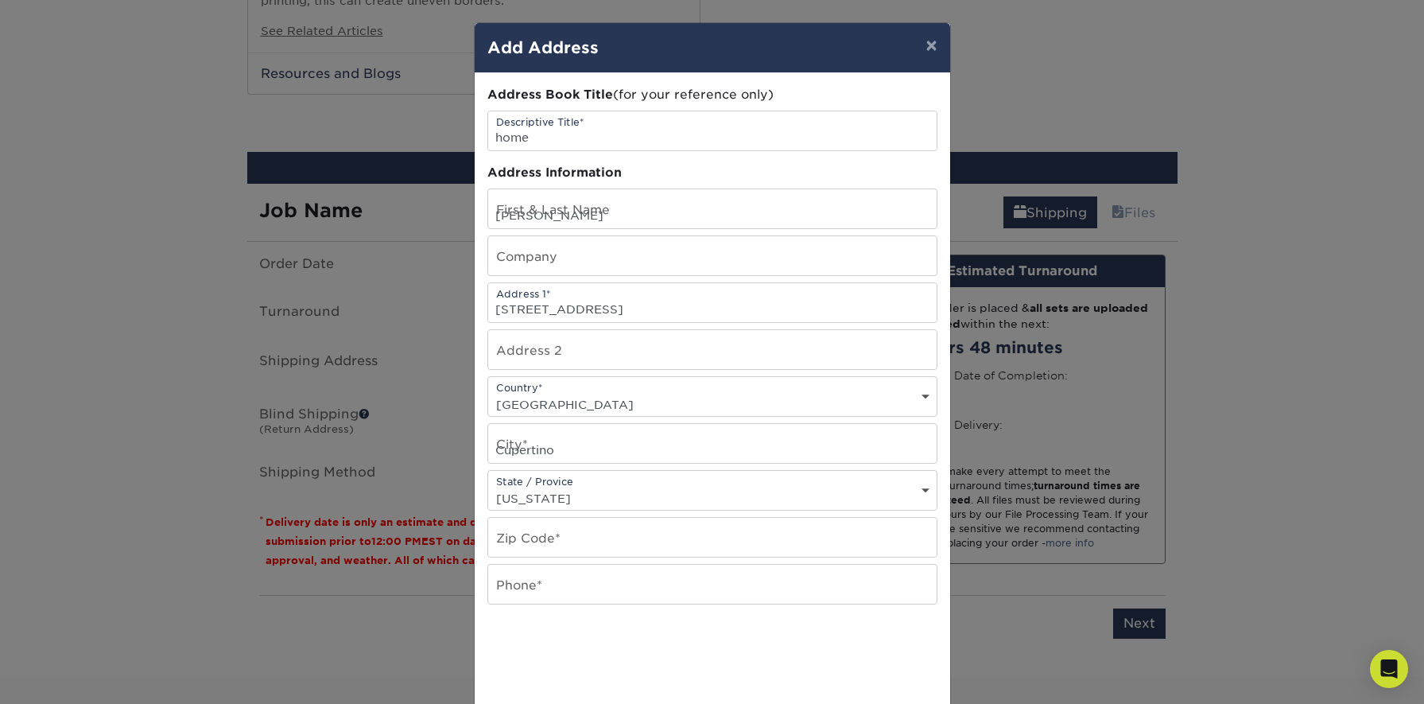
type input "95014"
type input "4088966632"
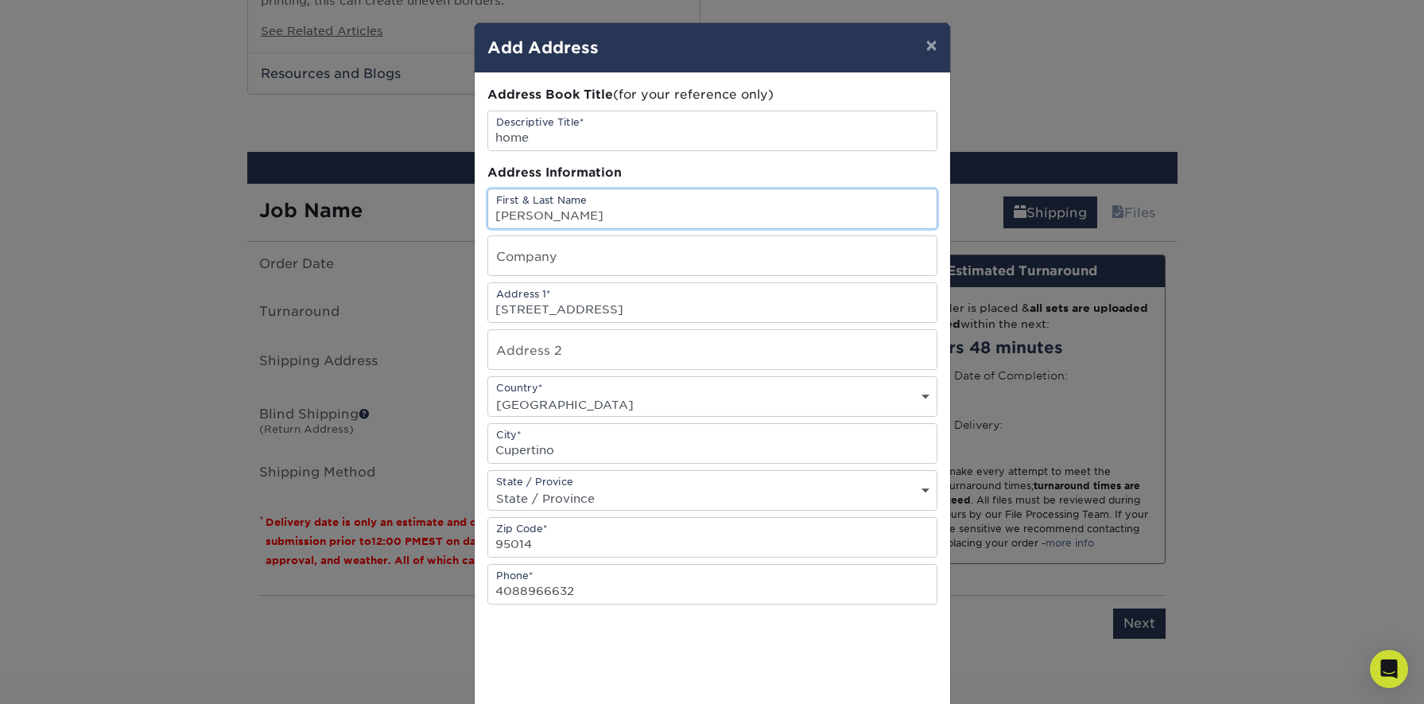
click at [566, 215] on input "Kara Wen" at bounding box center [712, 208] width 448 height 39
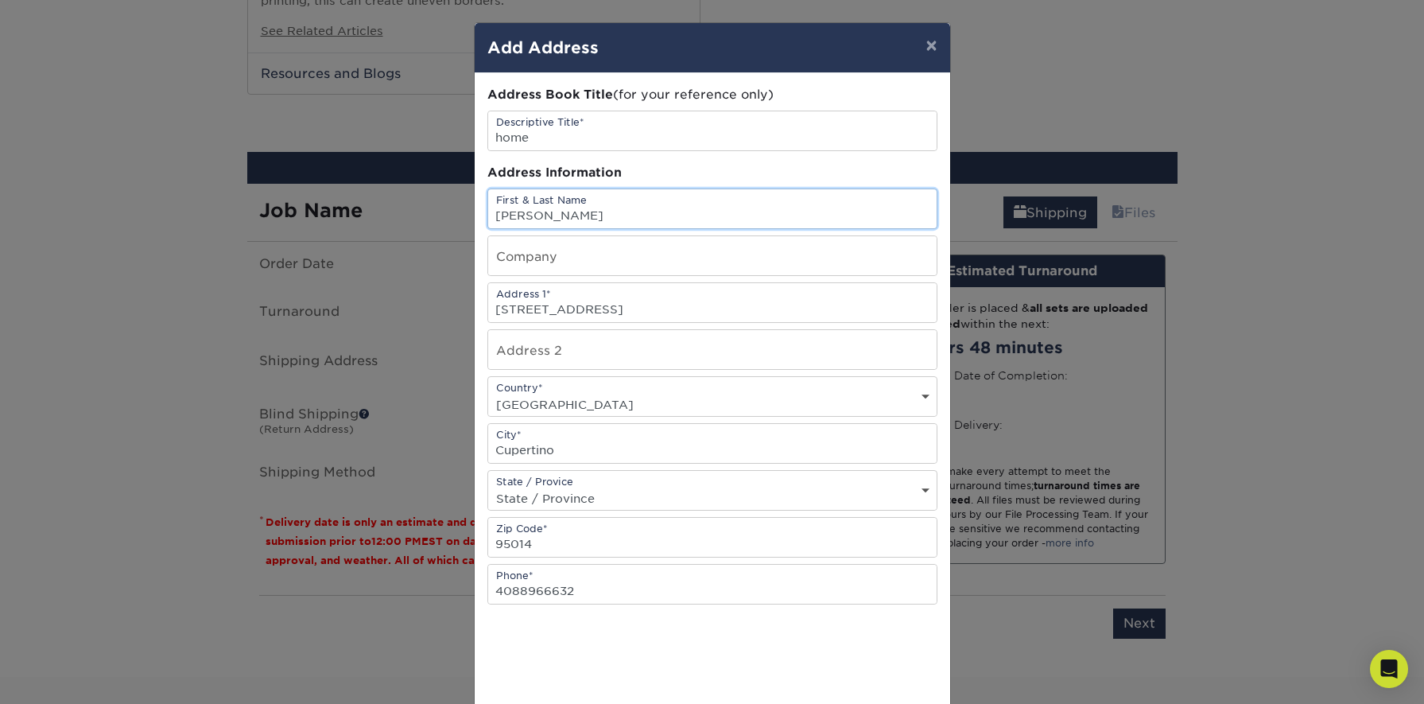
click at [566, 215] on input "Kara Wen" at bounding box center [712, 208] width 448 height 39
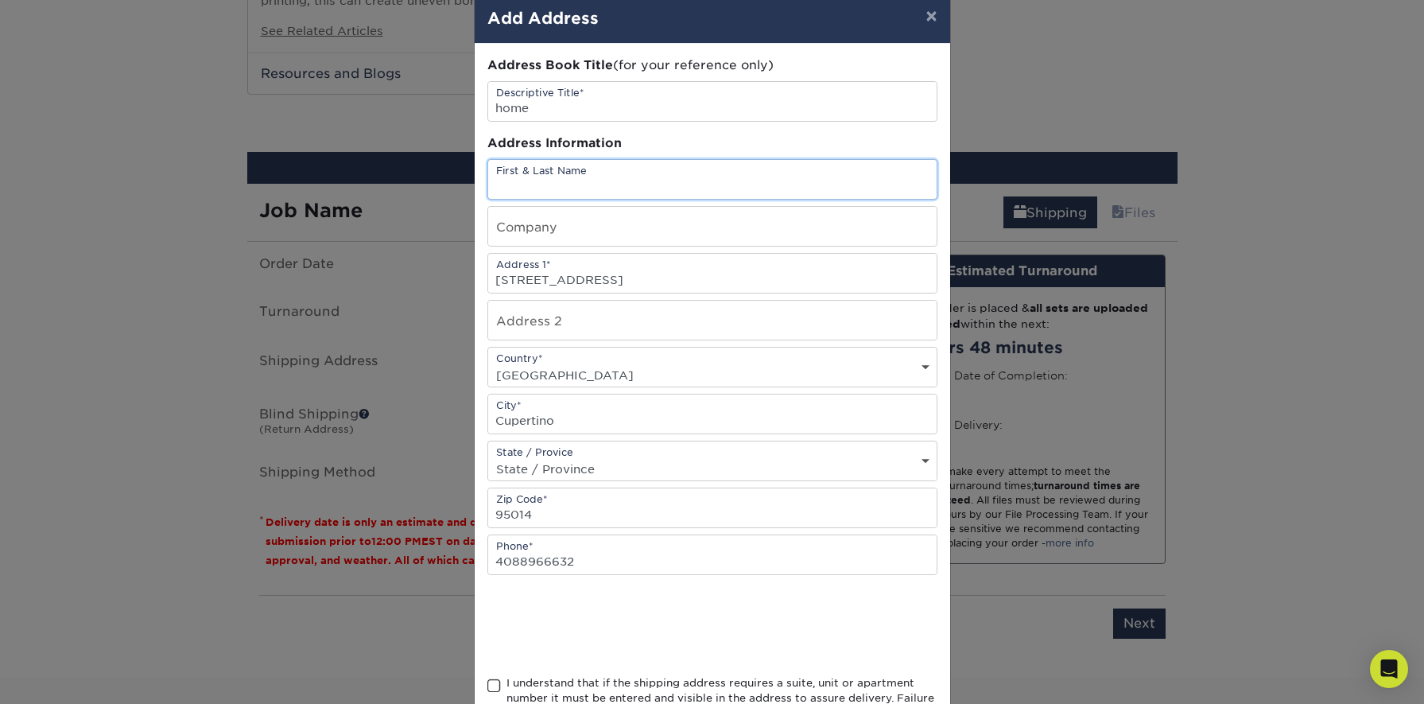
scroll to position [58, 0]
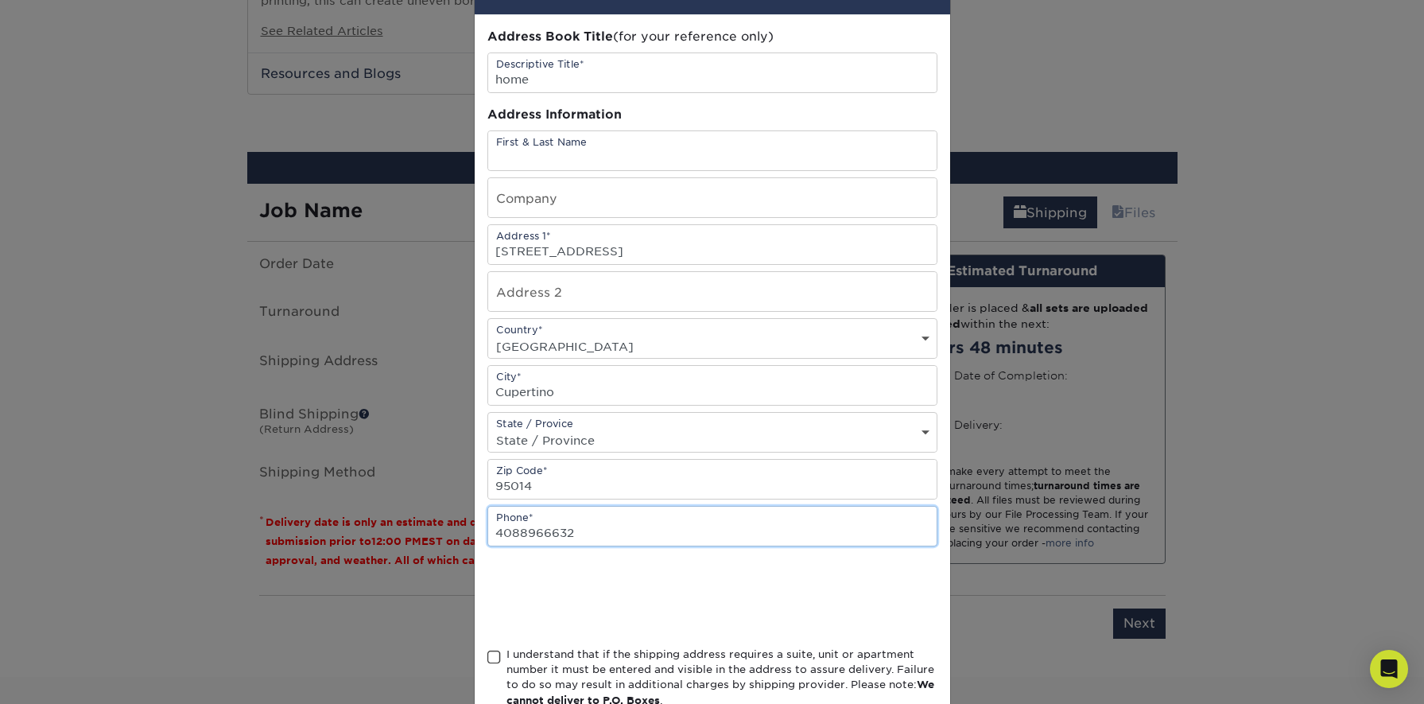
click at [584, 533] on input "4088966632" at bounding box center [712, 525] width 448 height 39
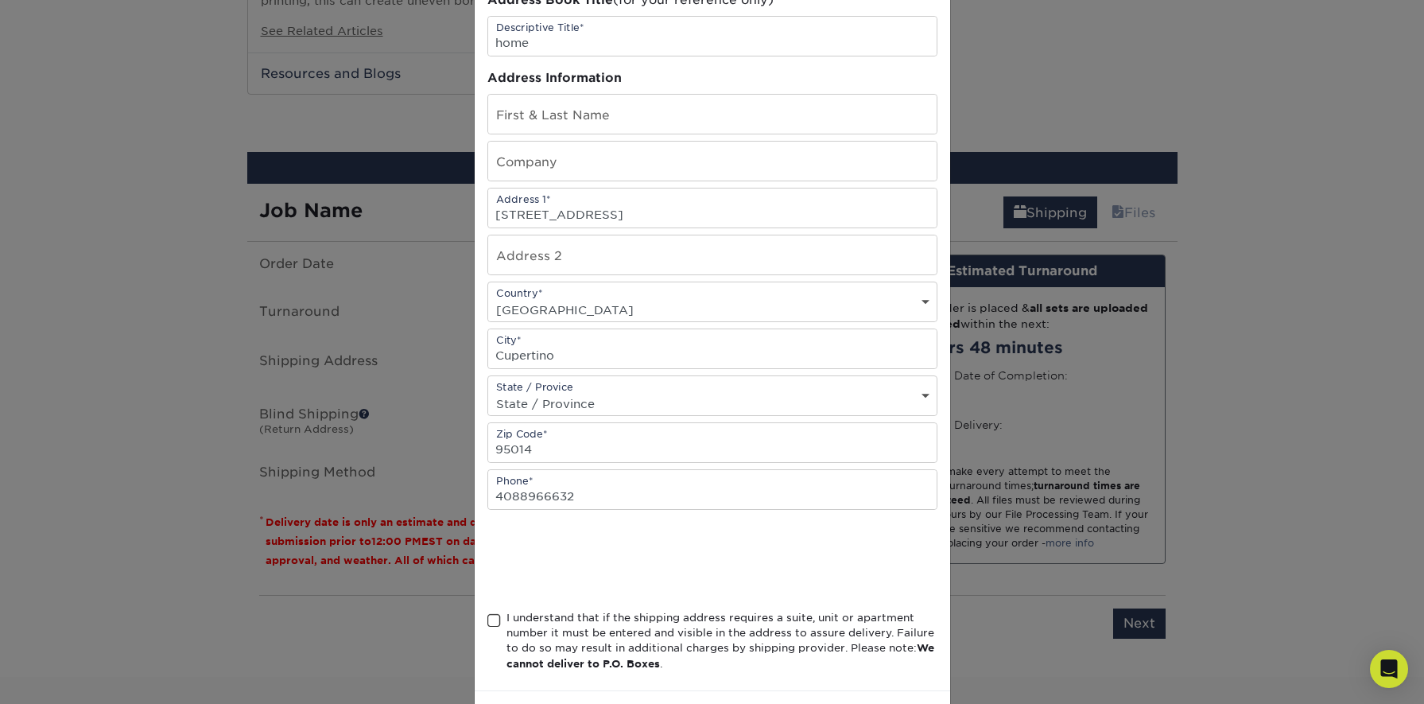
scroll to position [117, 0]
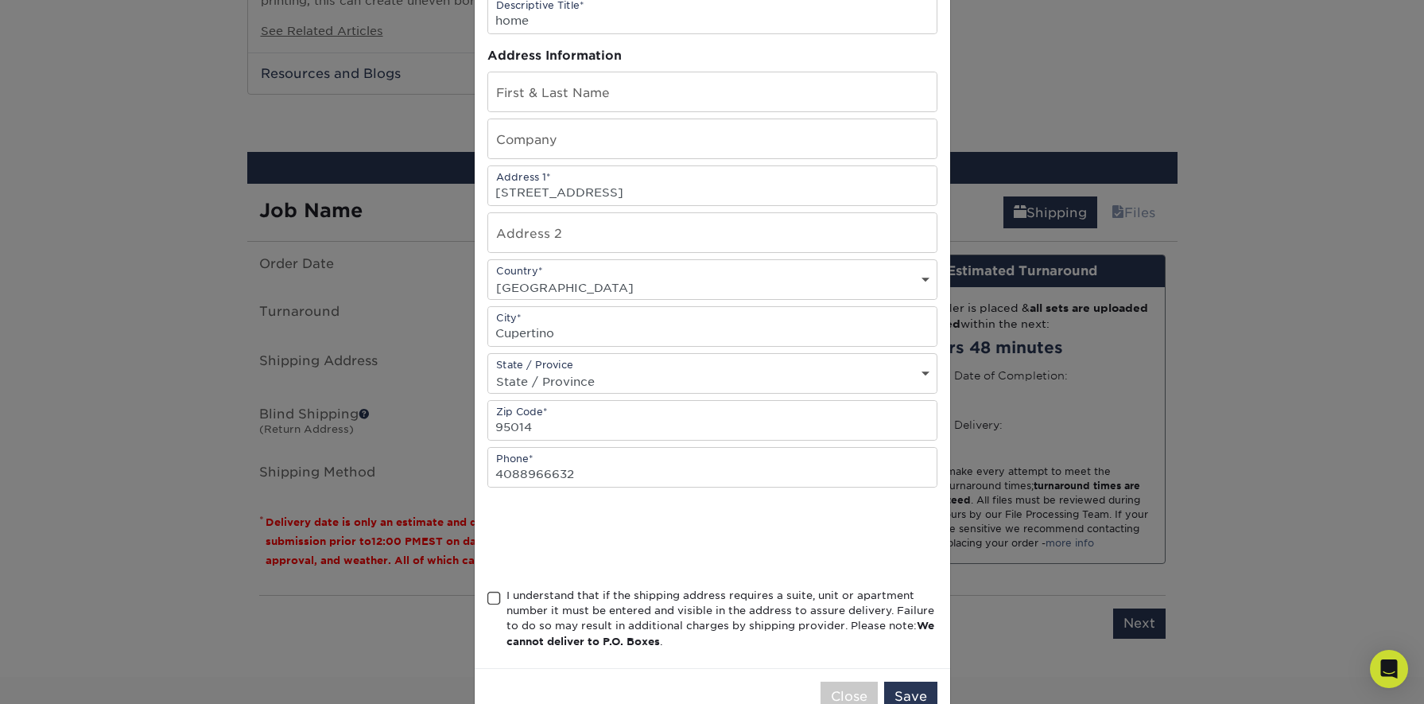
click at [504, 603] on div "I understand that if the shipping address requires a suite, unit or apartment n…" at bounding box center [712, 622] width 450 height 68
click at [494, 600] on span at bounding box center [494, 598] width 14 height 15
click at [0, 0] on input "I understand that if the shipping address requires a suite, unit or apartment n…" at bounding box center [0, 0] width 0 height 0
click at [913, 691] on button "Save" at bounding box center [910, 696] width 53 height 30
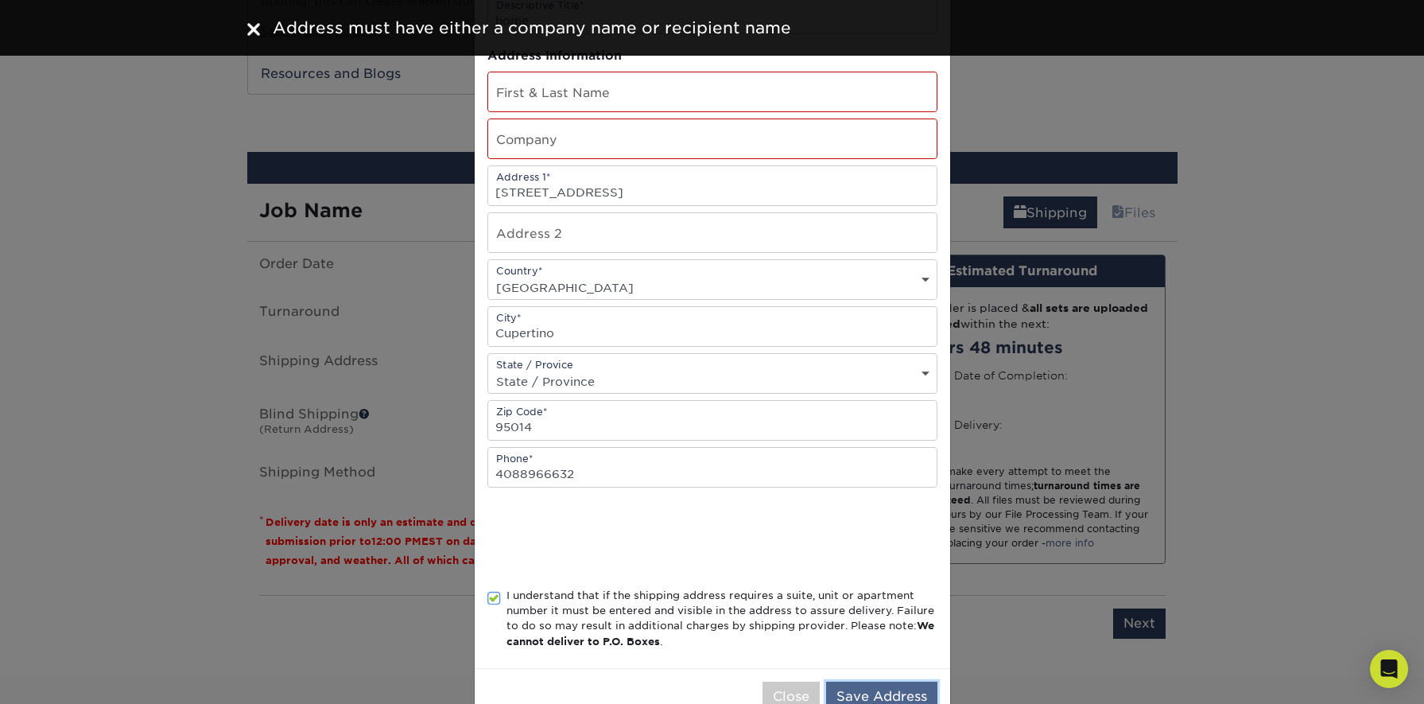
click at [880, 696] on button "Save Address" at bounding box center [881, 696] width 111 height 30
click at [220, 454] on div "× Add Address Address Book Title (for your reference only) Descriptive Title* h…" at bounding box center [712, 352] width 1424 height 704
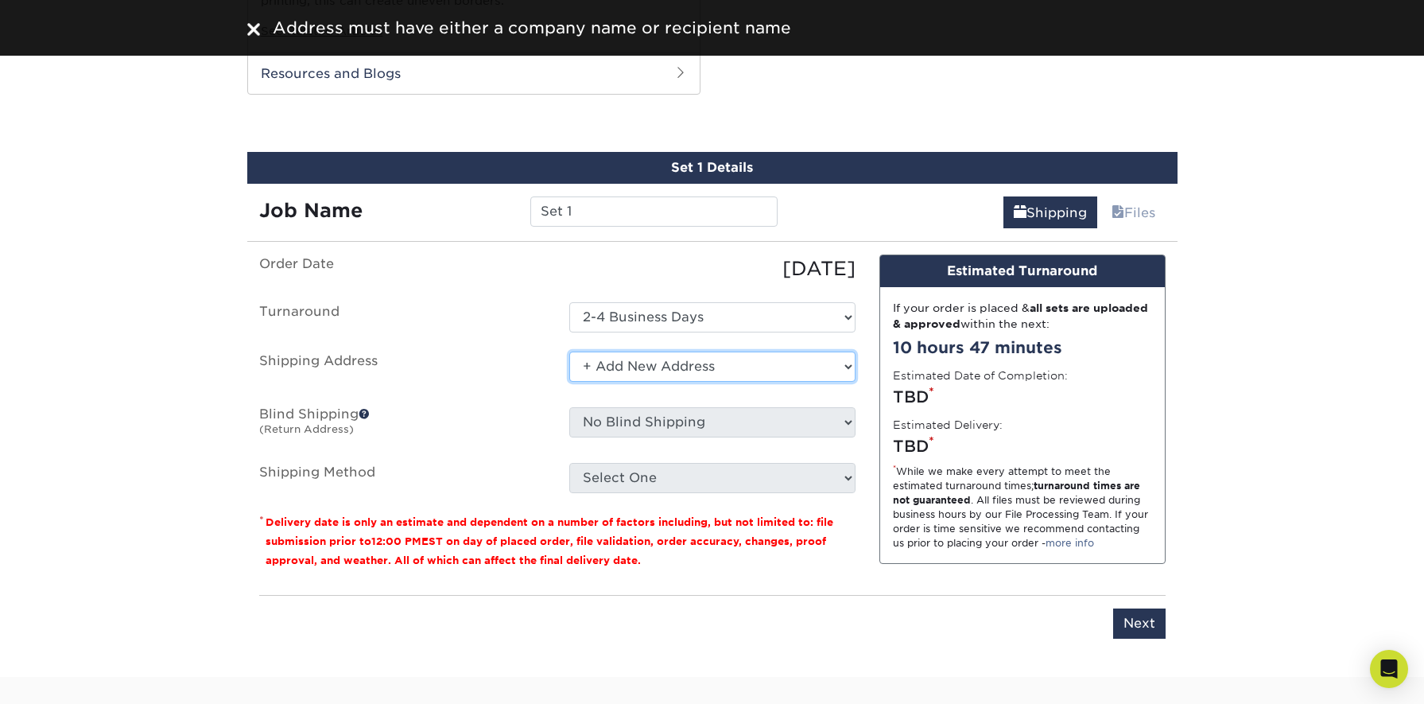
click at [731, 351] on select "Select One + Add New Address - Login" at bounding box center [712, 366] width 286 height 30
click at [569, 351] on select "Select One + Add New Address - Login" at bounding box center [712, 366] width 286 height 30
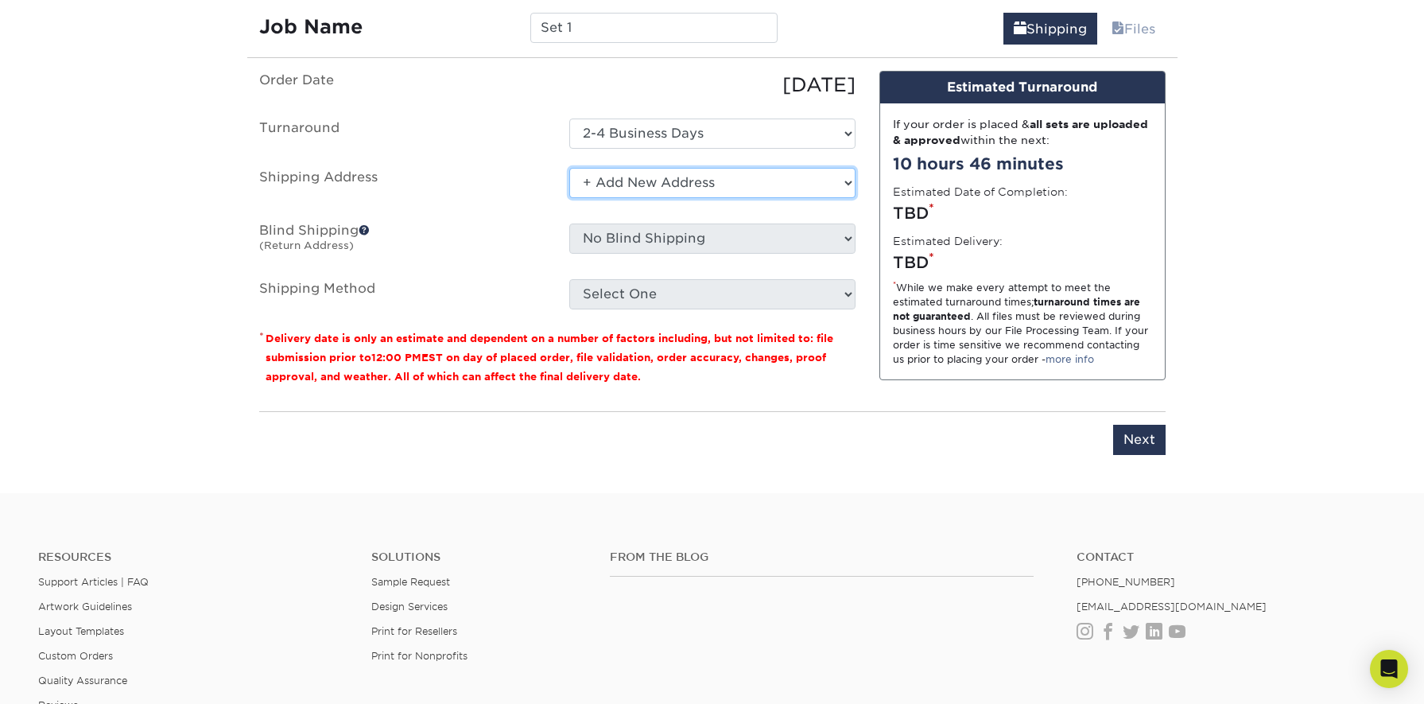
scroll to position [1756, 0]
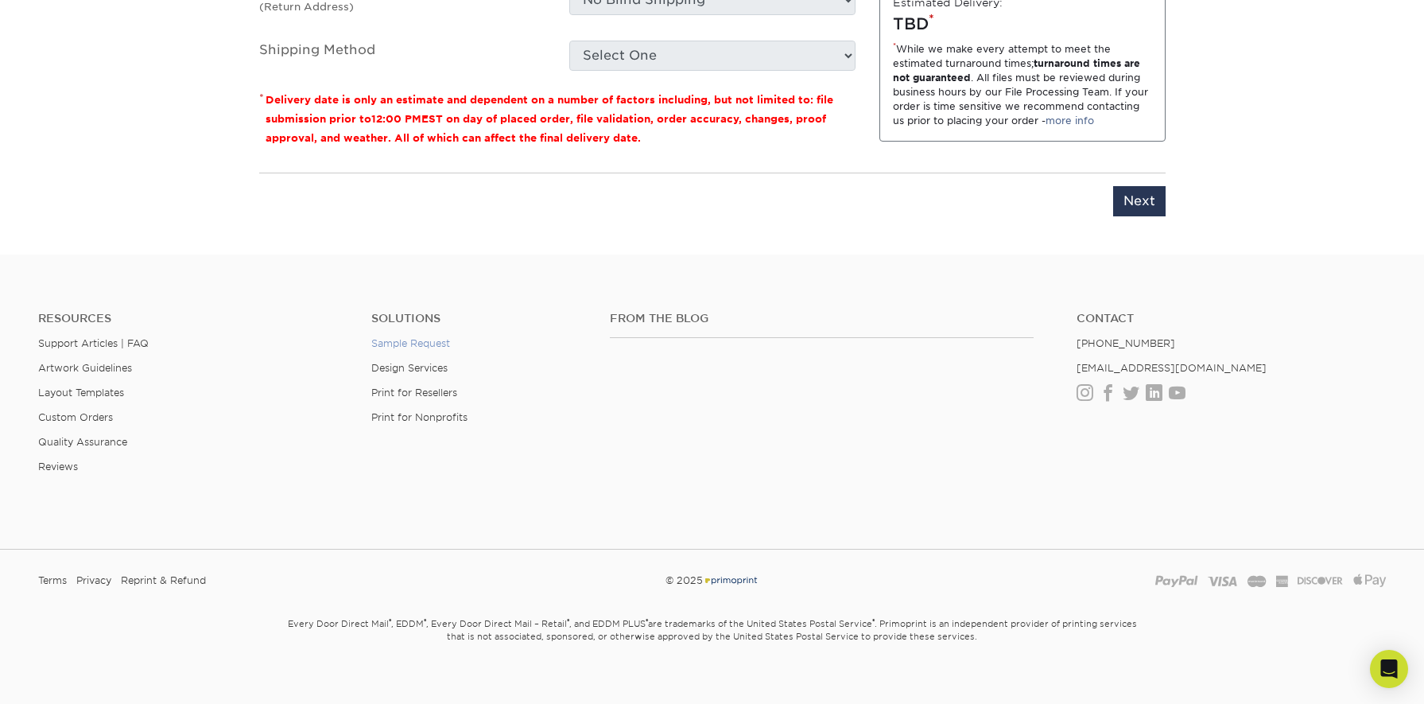
click at [426, 337] on link "Sample Request" at bounding box center [410, 343] width 79 height 12
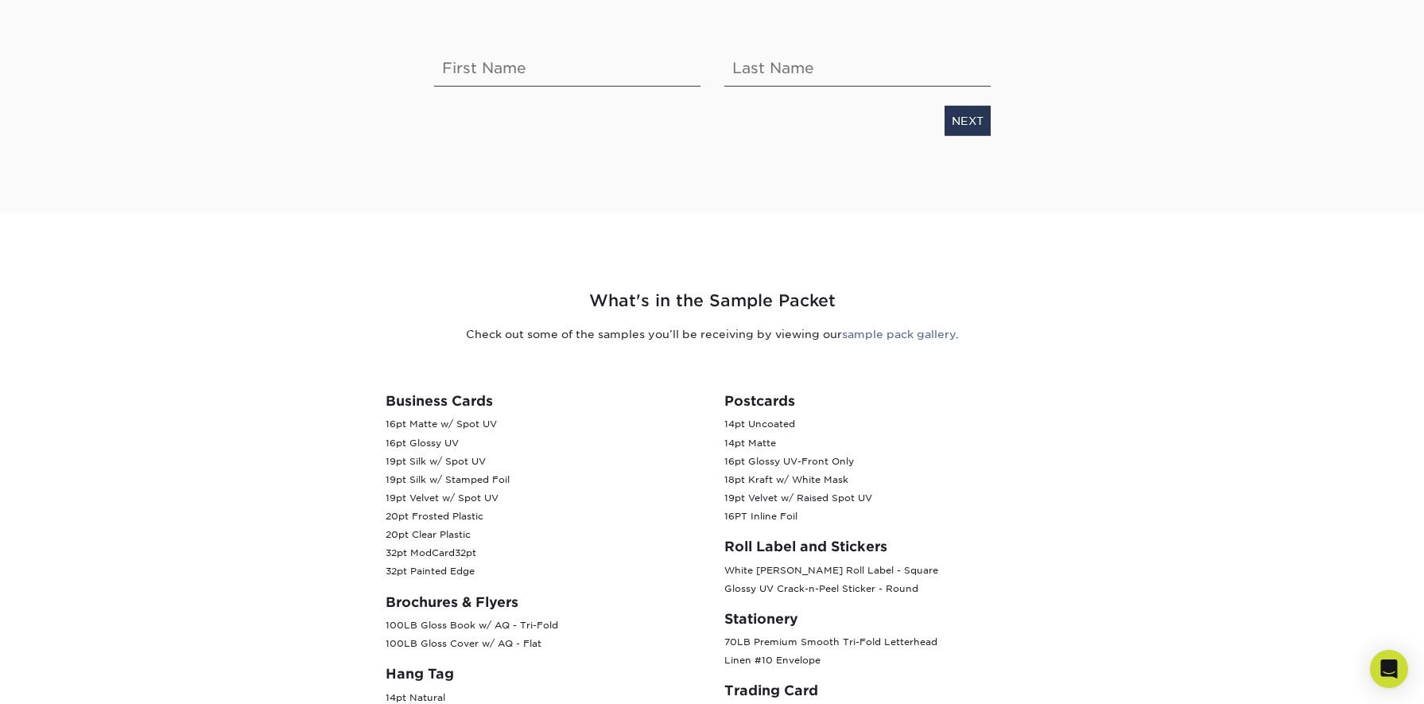
scroll to position [160, 0]
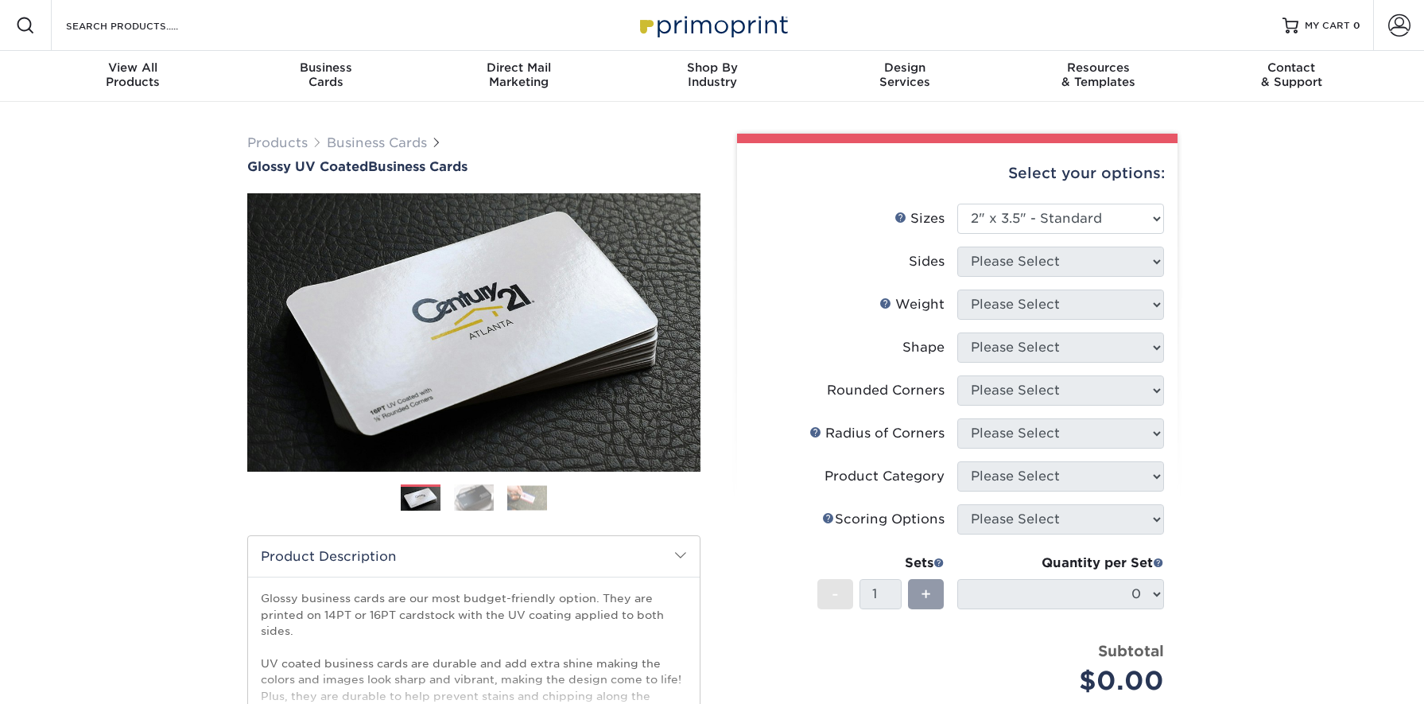
select select "2.00x3.50"
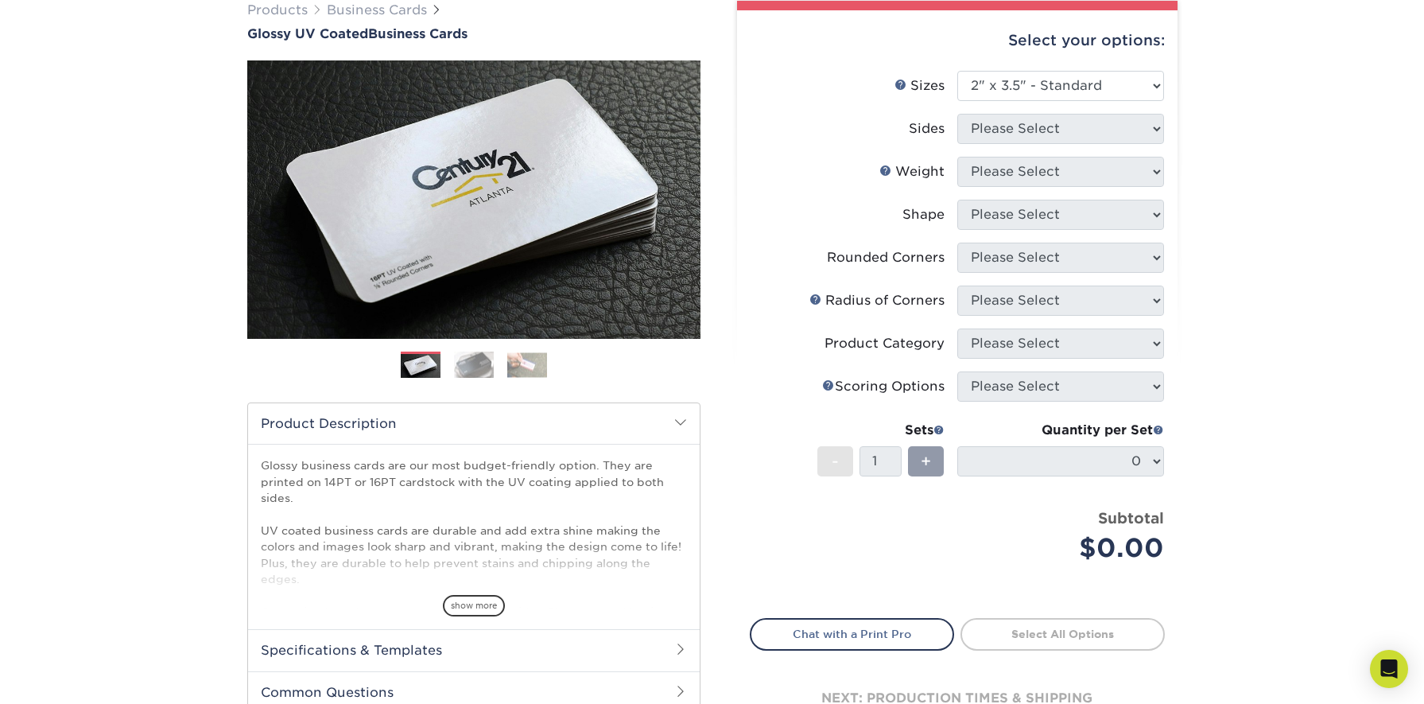
scroll to position [126, 0]
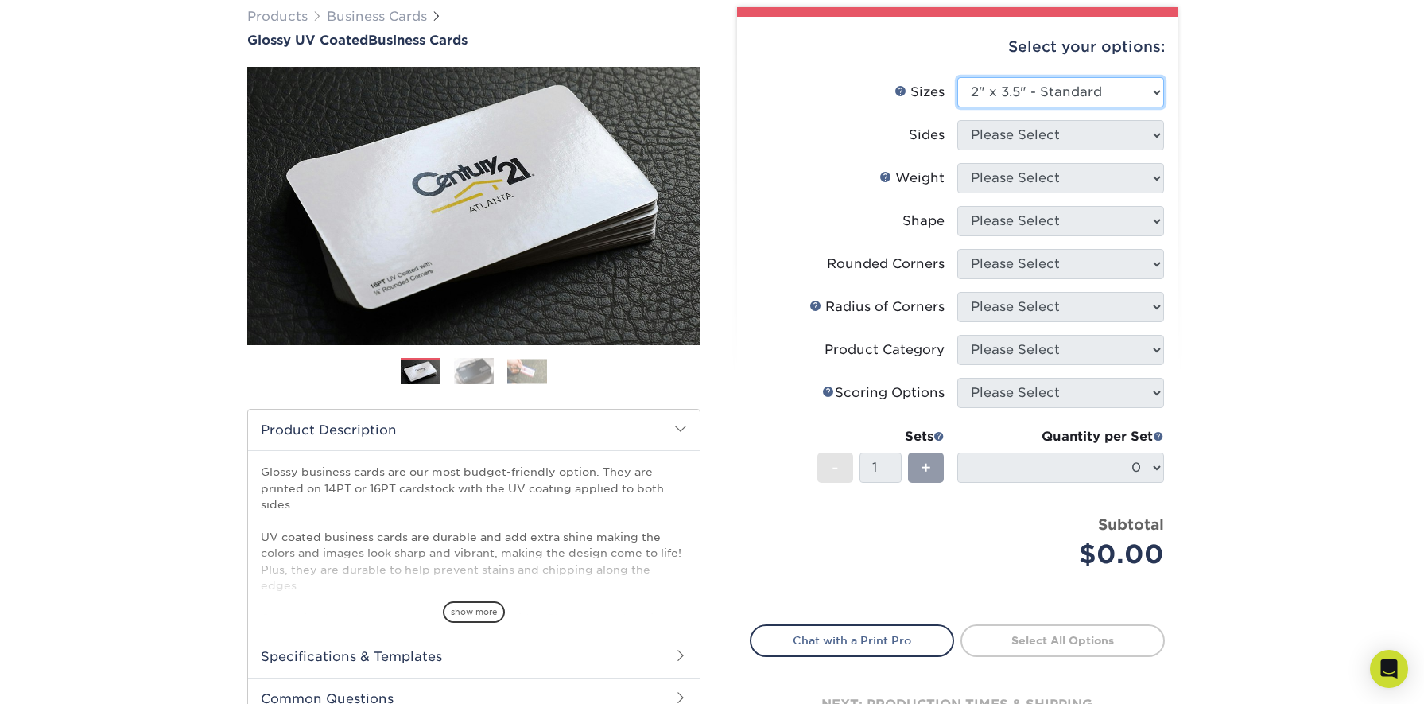
click at [1057, 96] on select "Please Select 1.5" x 3.5" - Mini 1.75" x 3.5" - Mini 2" x 2" - Square 2" x 3" -…" at bounding box center [1060, 92] width 207 height 30
click at [957, 77] on select "Please Select 1.5" x 3.5" - Mini 1.75" x 3.5" - Mini 2" x 2" - Square 2" x 3" -…" at bounding box center [1060, 92] width 207 height 30
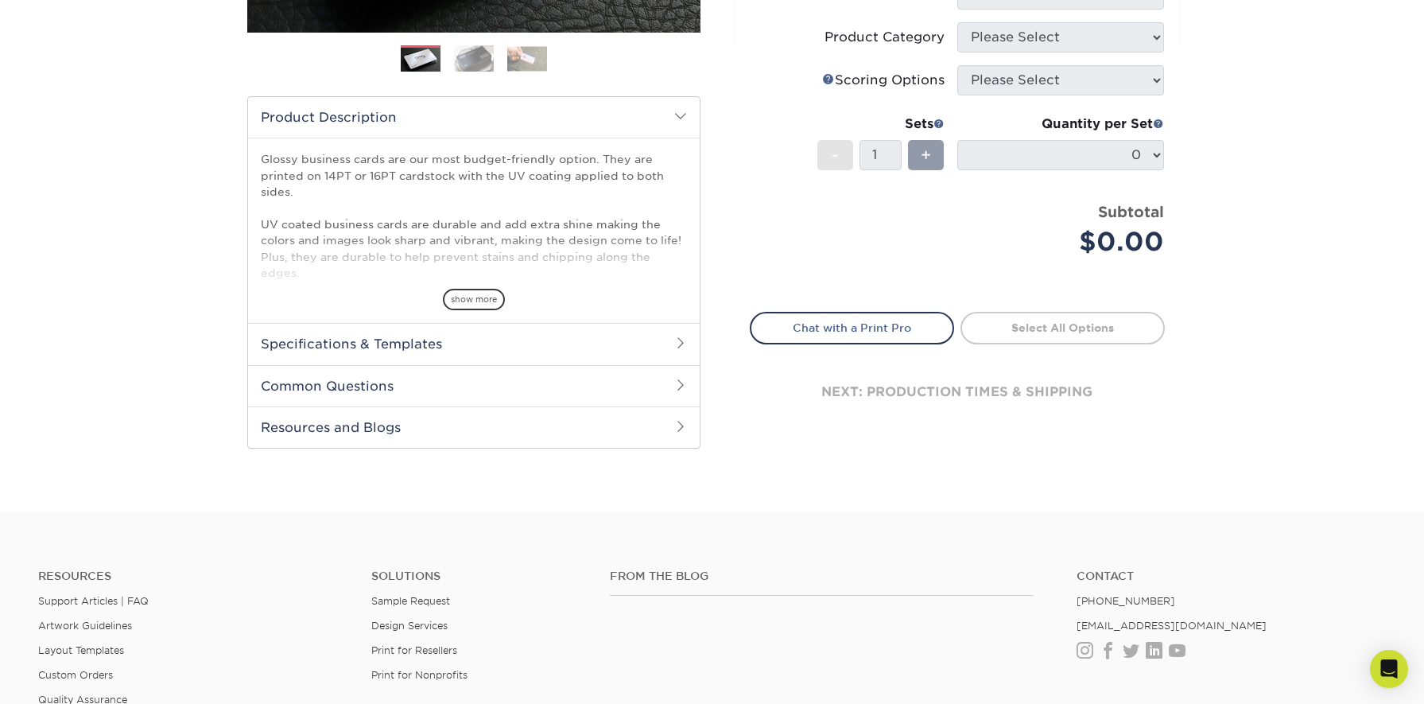
scroll to position [226, 0]
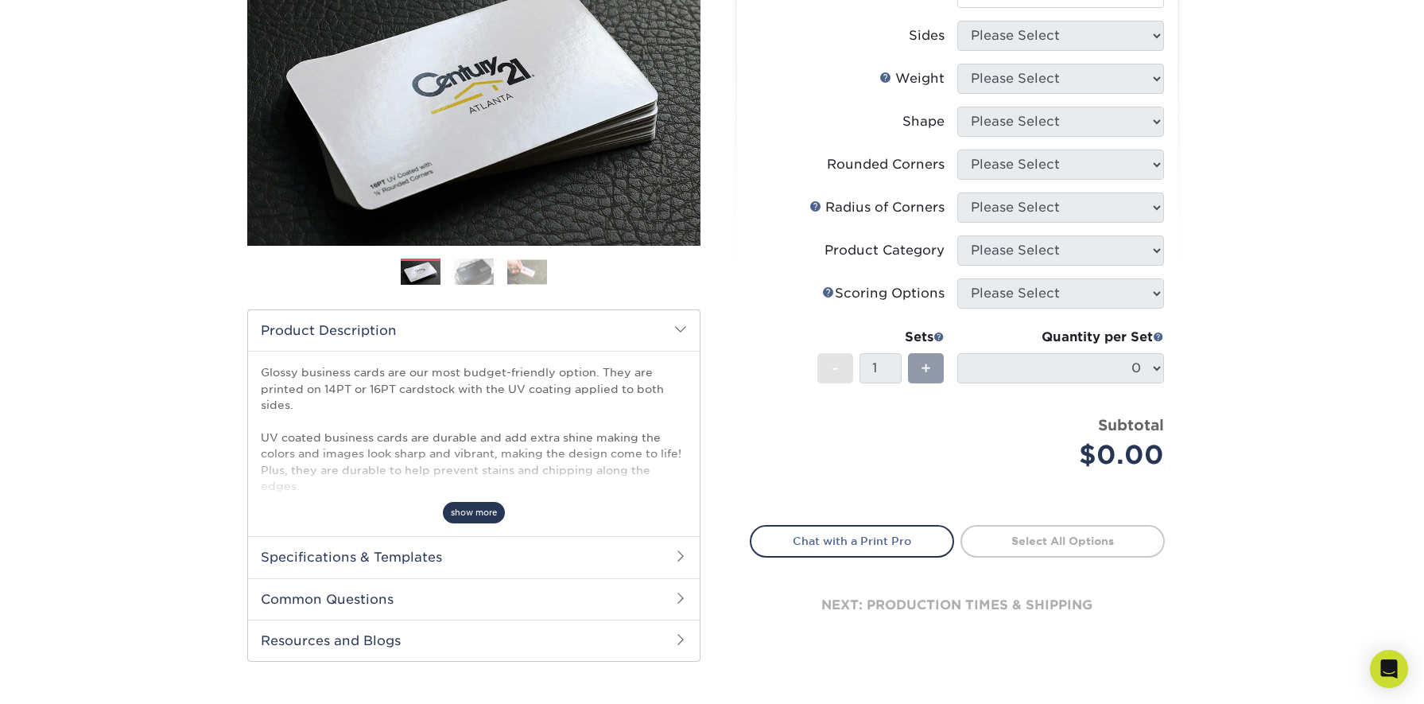
click at [461, 512] on span "show more" at bounding box center [474, 512] width 62 height 21
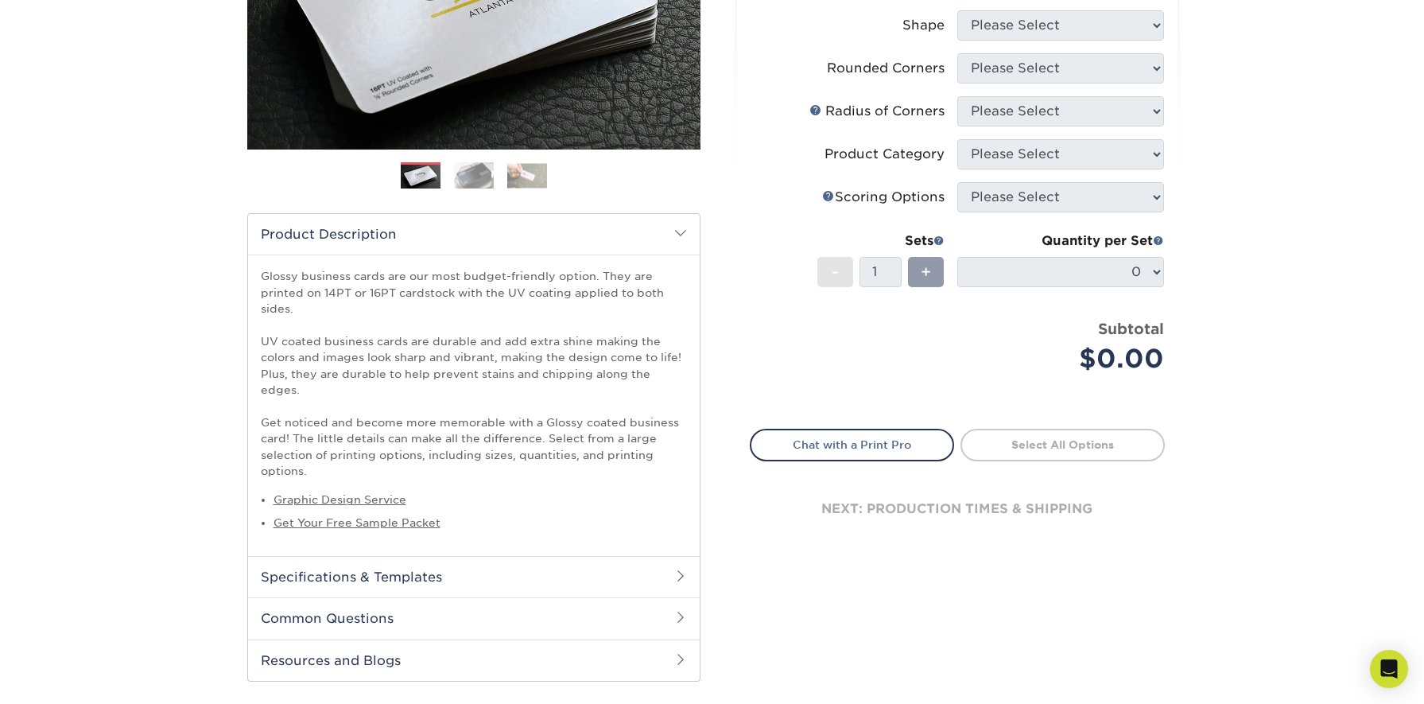
scroll to position [517, 0]
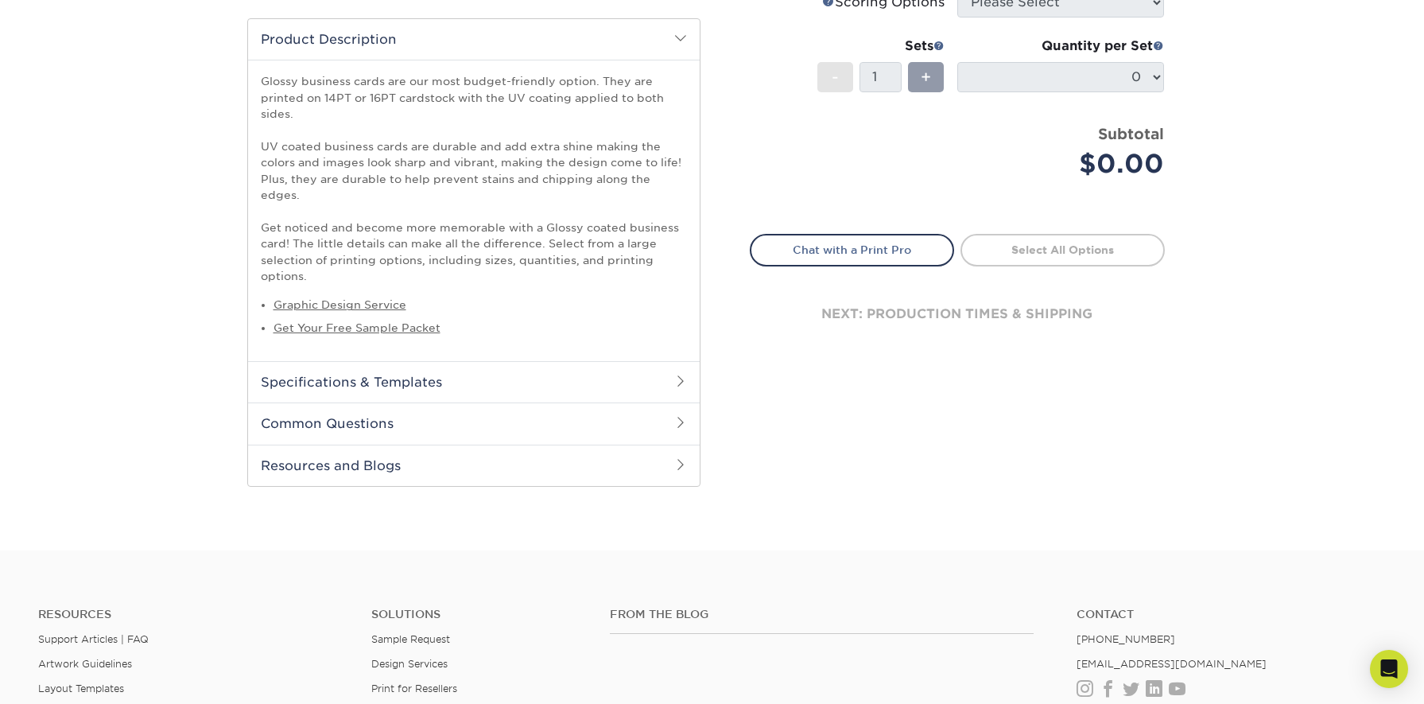
click at [448, 402] on h2 "Common Questions" at bounding box center [474, 422] width 452 height 41
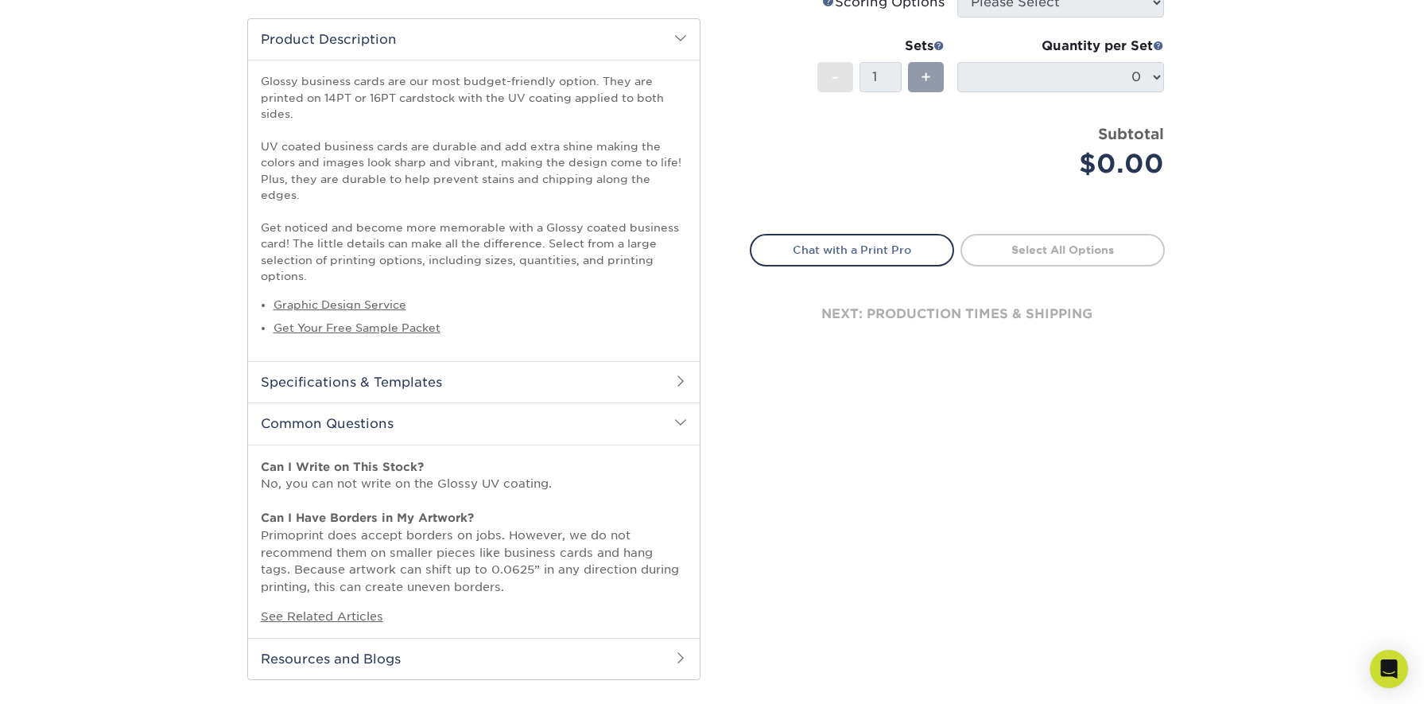
click at [483, 368] on h2 "Specifications & Templates" at bounding box center [474, 381] width 452 height 41
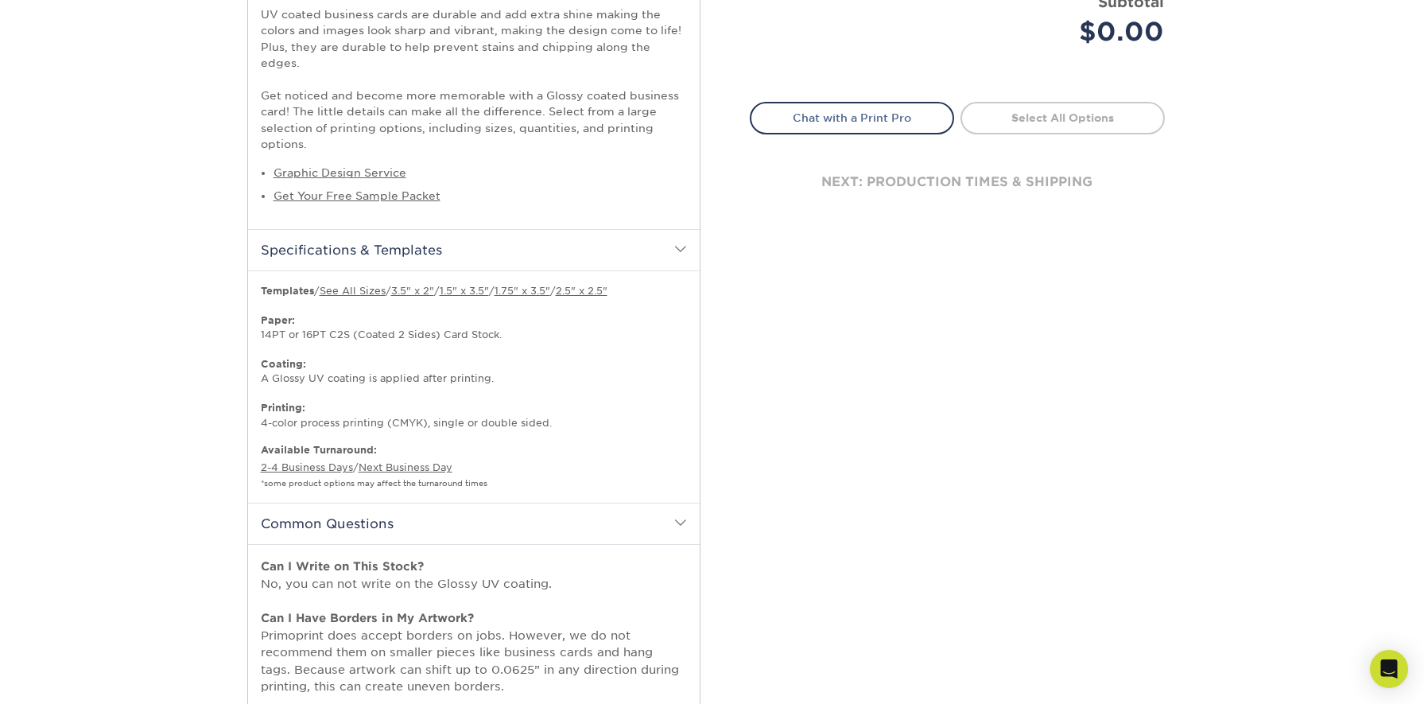
scroll to position [1060, 0]
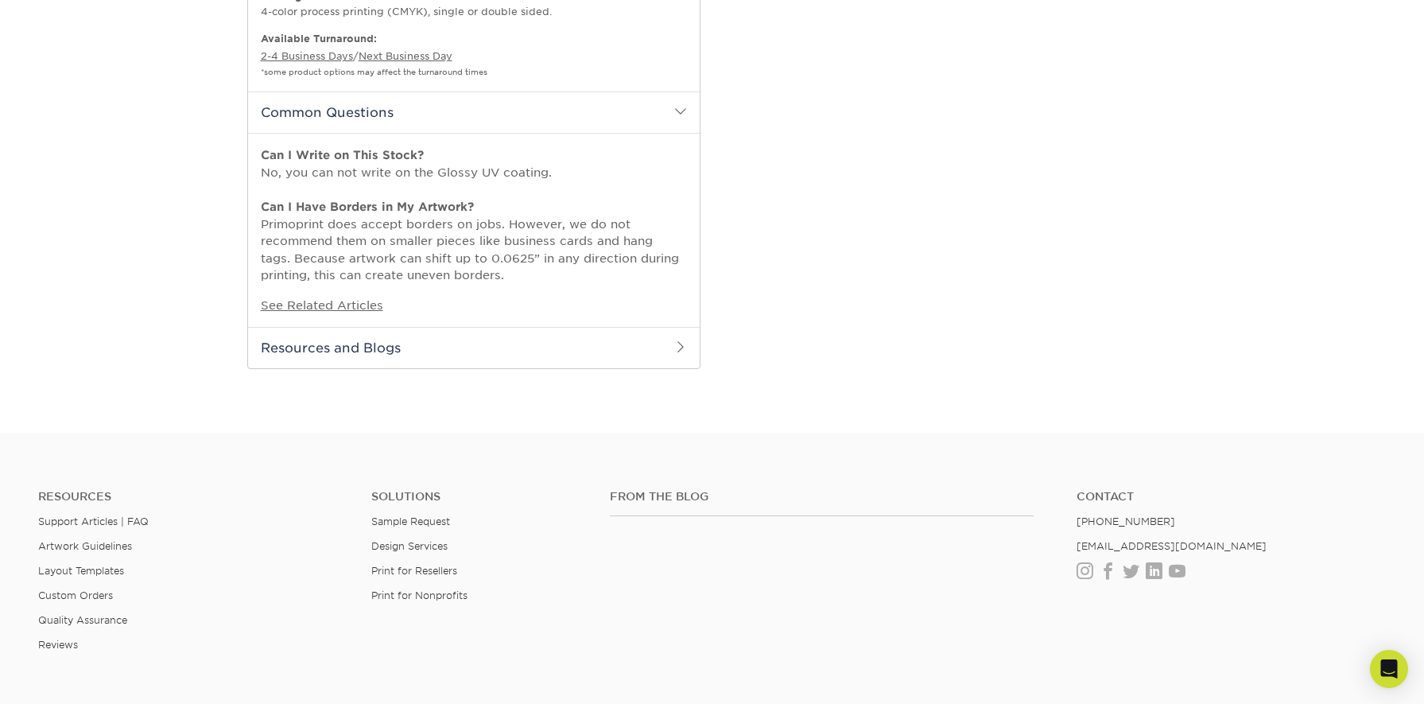
click at [480, 327] on h2 "Resources and Blogs" at bounding box center [474, 347] width 452 height 41
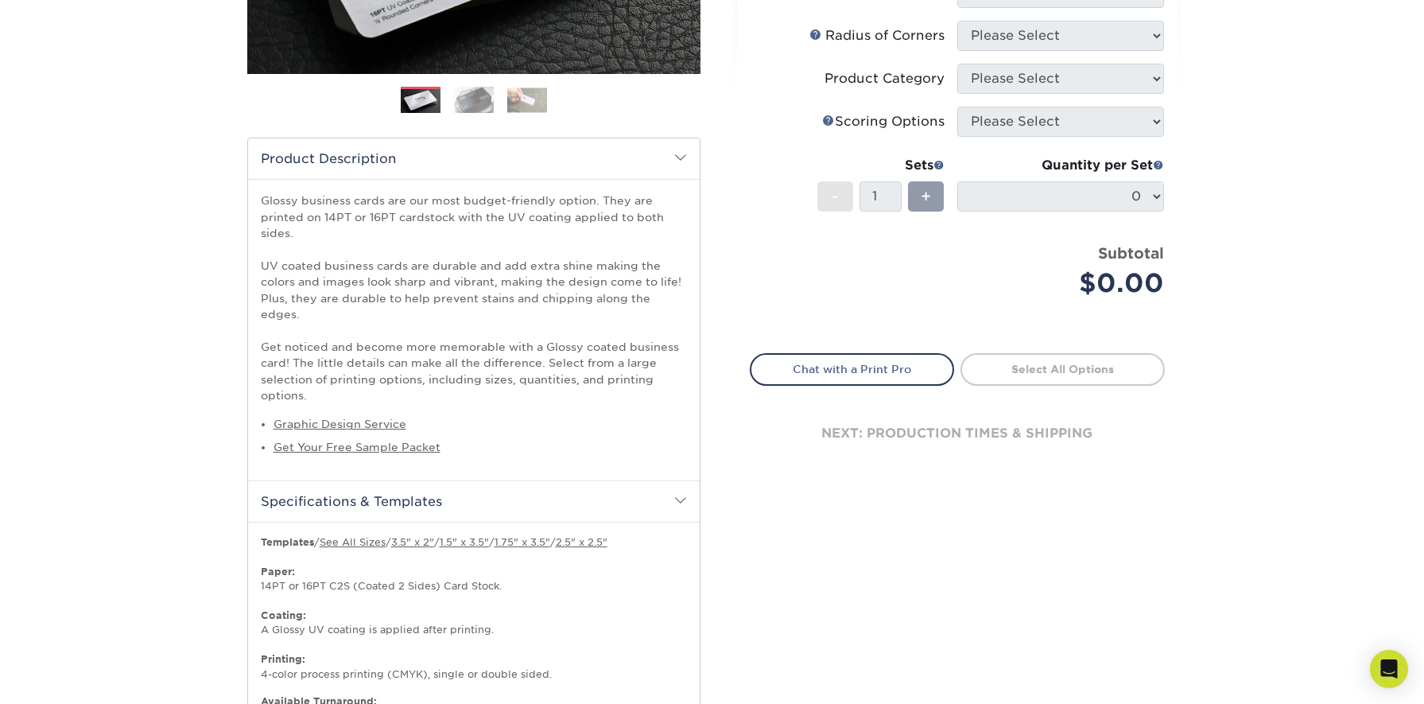
scroll to position [351, 0]
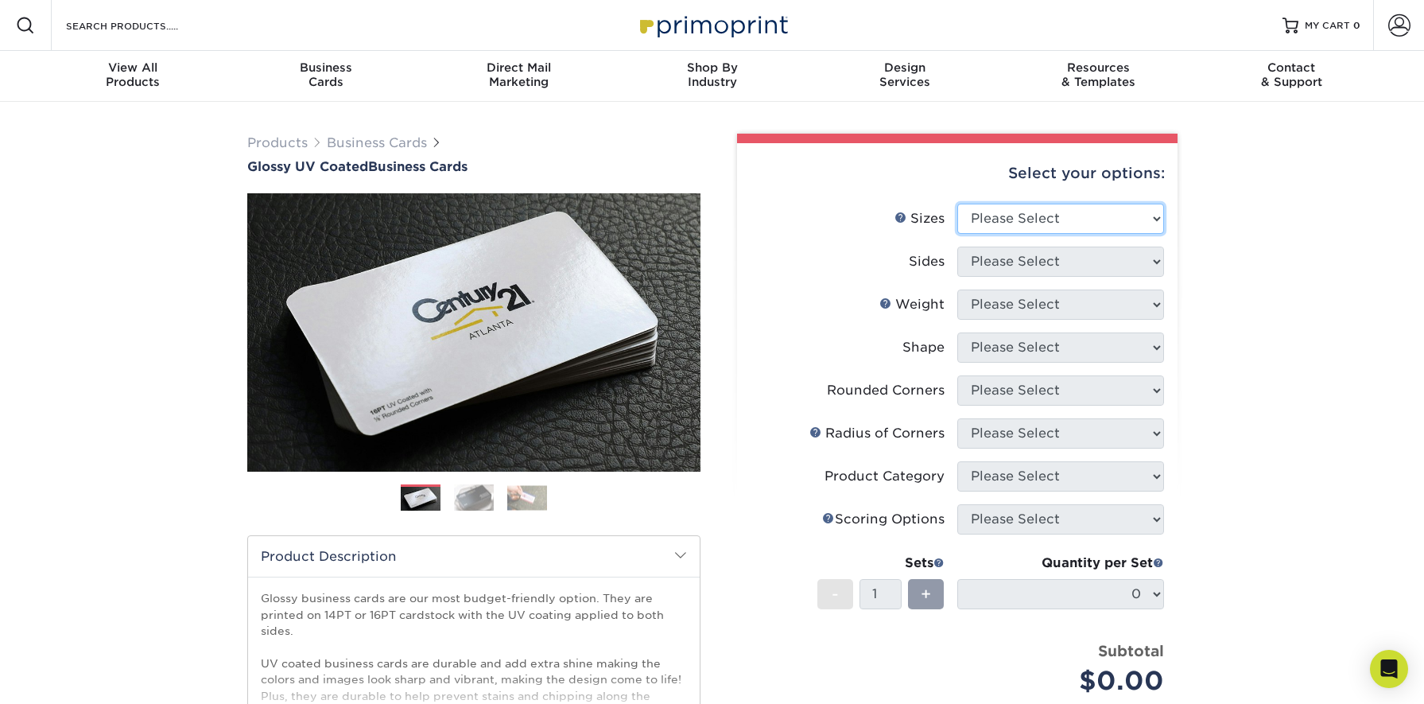
click at [1104, 227] on select "Please Select 1.5" x 3.5" - Mini 1.75" x 3.5" - Mini 2" x 2" - Square 2" x 3" -…" at bounding box center [1060, 219] width 207 height 30
select select "2.00x3.50"
click at [957, 204] on select "Please Select 1.5" x 3.5" - Mini 1.75" x 3.5" - Mini 2" x 2" - Square 2" x 3" -…" at bounding box center [1060, 219] width 207 height 30
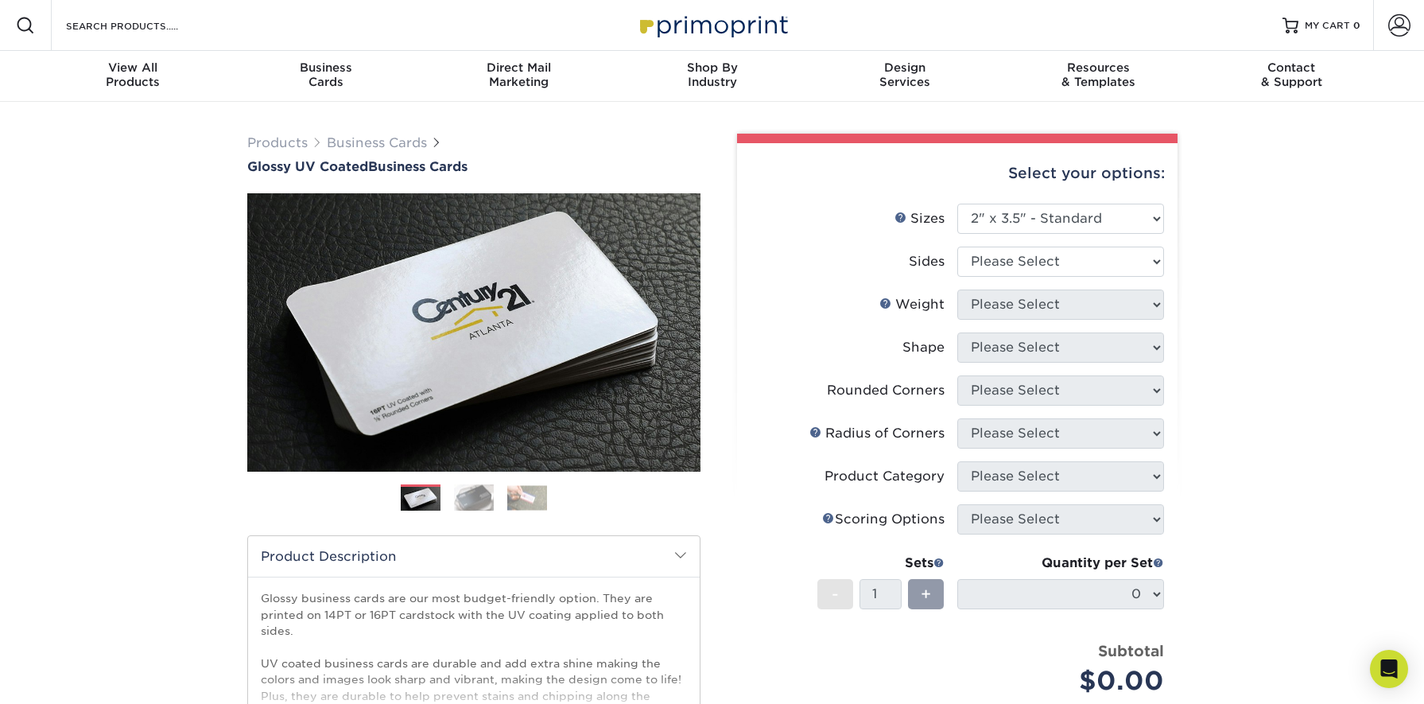
click at [1061, 277] on li "Sides Please Select Print Both Sides Print Front Only" at bounding box center [957, 267] width 413 height 43
click at [1058, 271] on select "Please Select Print Both Sides Print Front Only" at bounding box center [1060, 261] width 207 height 30
select select "13abbda7-1d64-4f25-8bb2-c179b224825d"
click at [957, 246] on select "Please Select Print Both Sides Print Front Only" at bounding box center [1060, 261] width 207 height 30
click at [1042, 302] on select "Please Select 16PT 14PT" at bounding box center [1060, 304] width 207 height 30
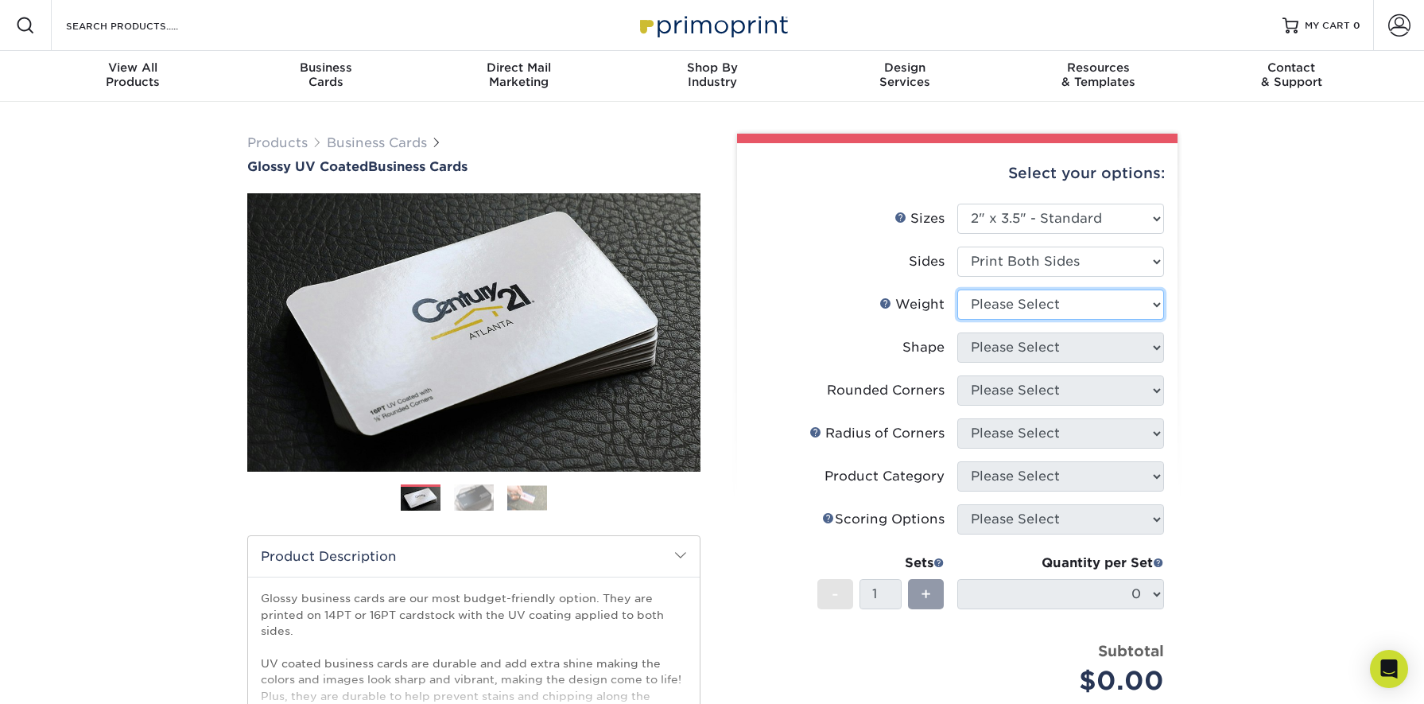
select select "14PT"
click at [957, 289] on select "Please Select 16PT 14PT" at bounding box center [1060, 304] width 207 height 30
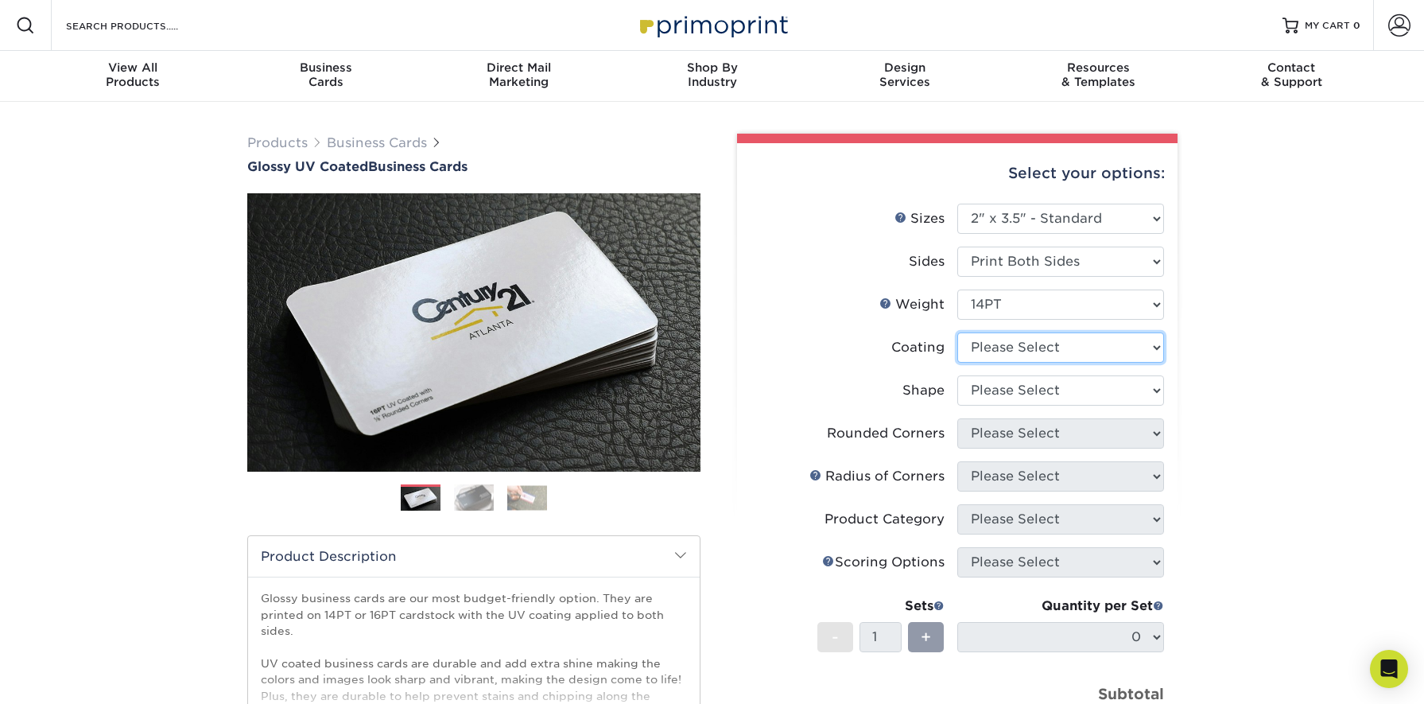
click at [1021, 339] on select at bounding box center [1060, 347] width 207 height 30
select select "ae367451-b2b8-45df-a344-0f05b6a12993"
click at [957, 332] on select at bounding box center [1060, 347] width 207 height 30
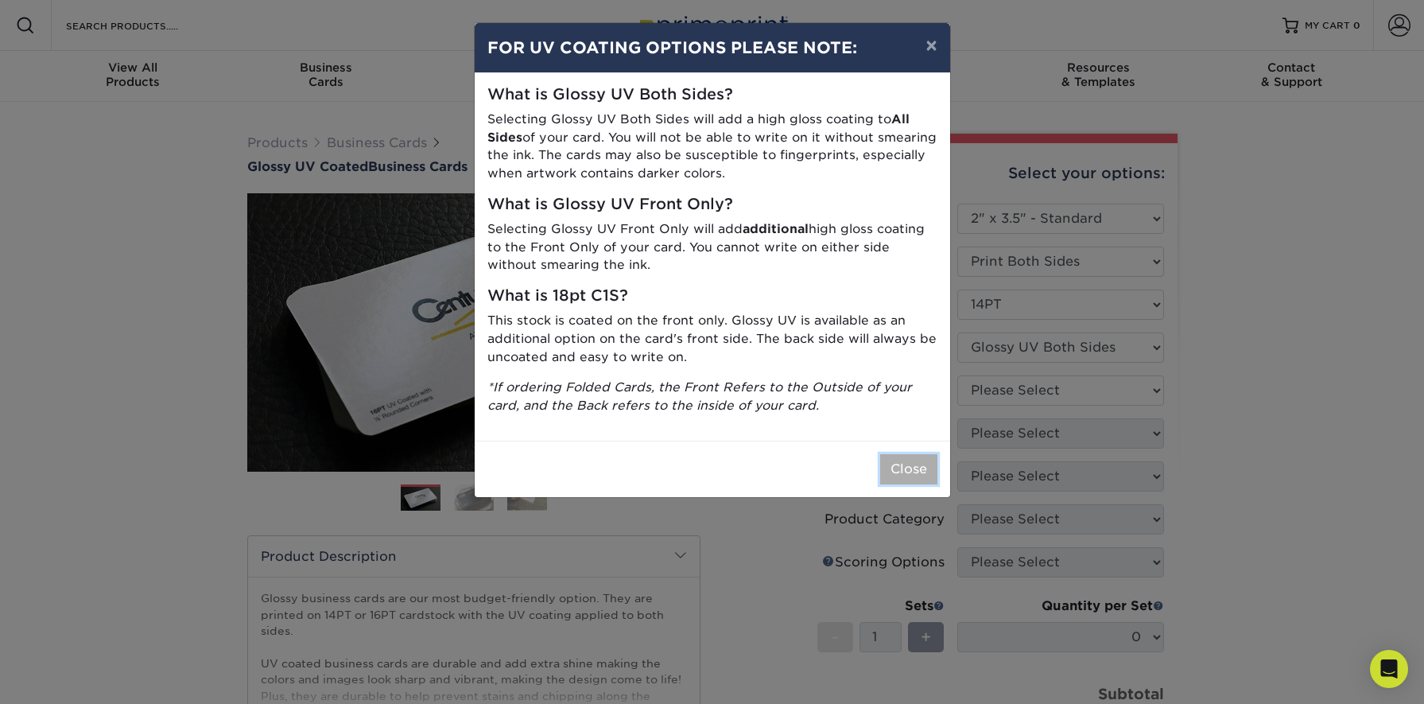
click at [900, 475] on button "Close" at bounding box center [908, 469] width 57 height 30
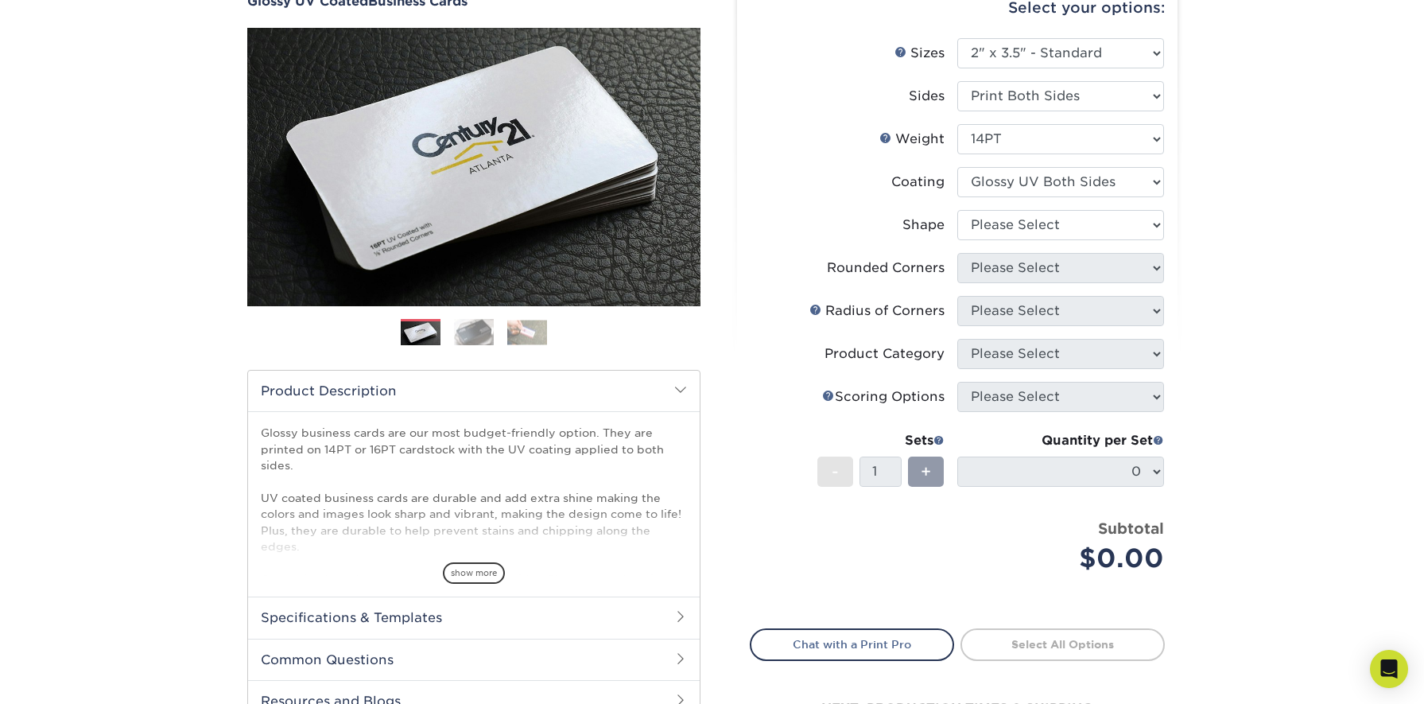
scroll to position [150, 0]
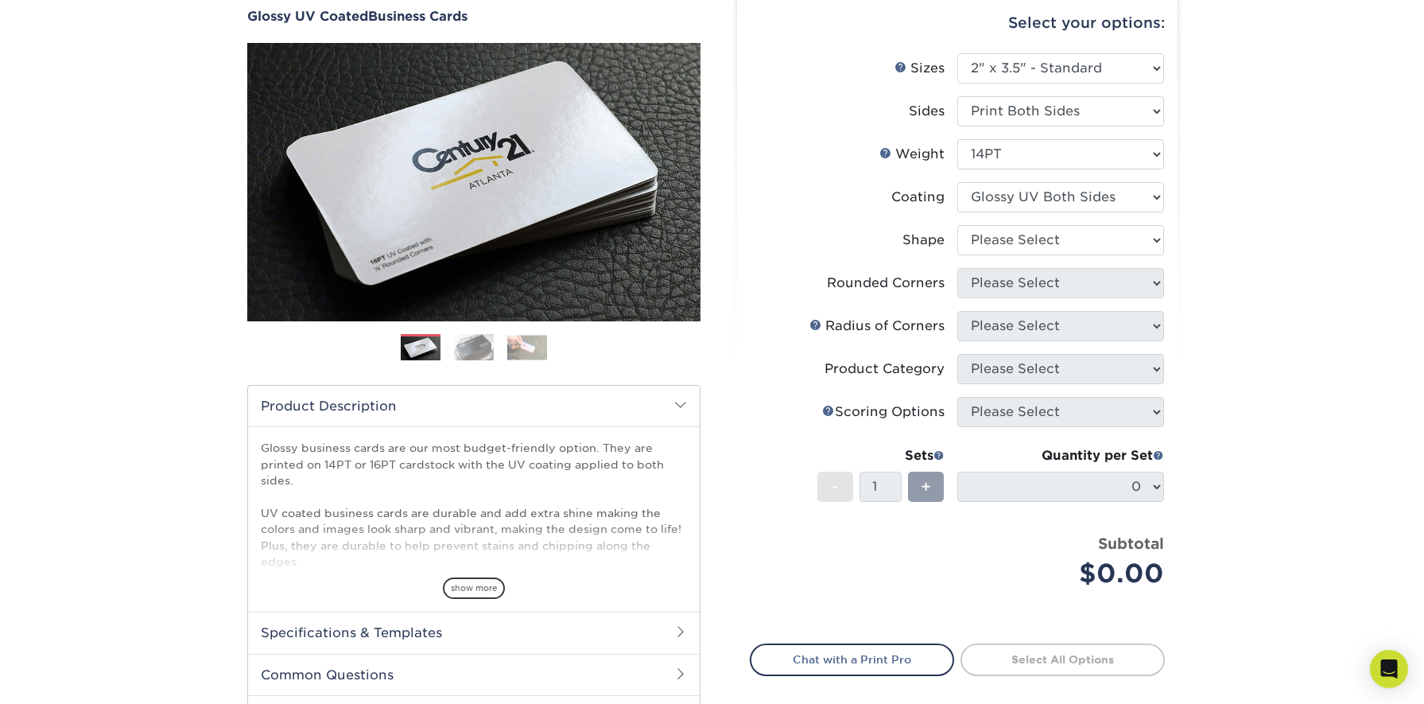
click at [475, 589] on span "show more" at bounding box center [474, 587] width 62 height 21
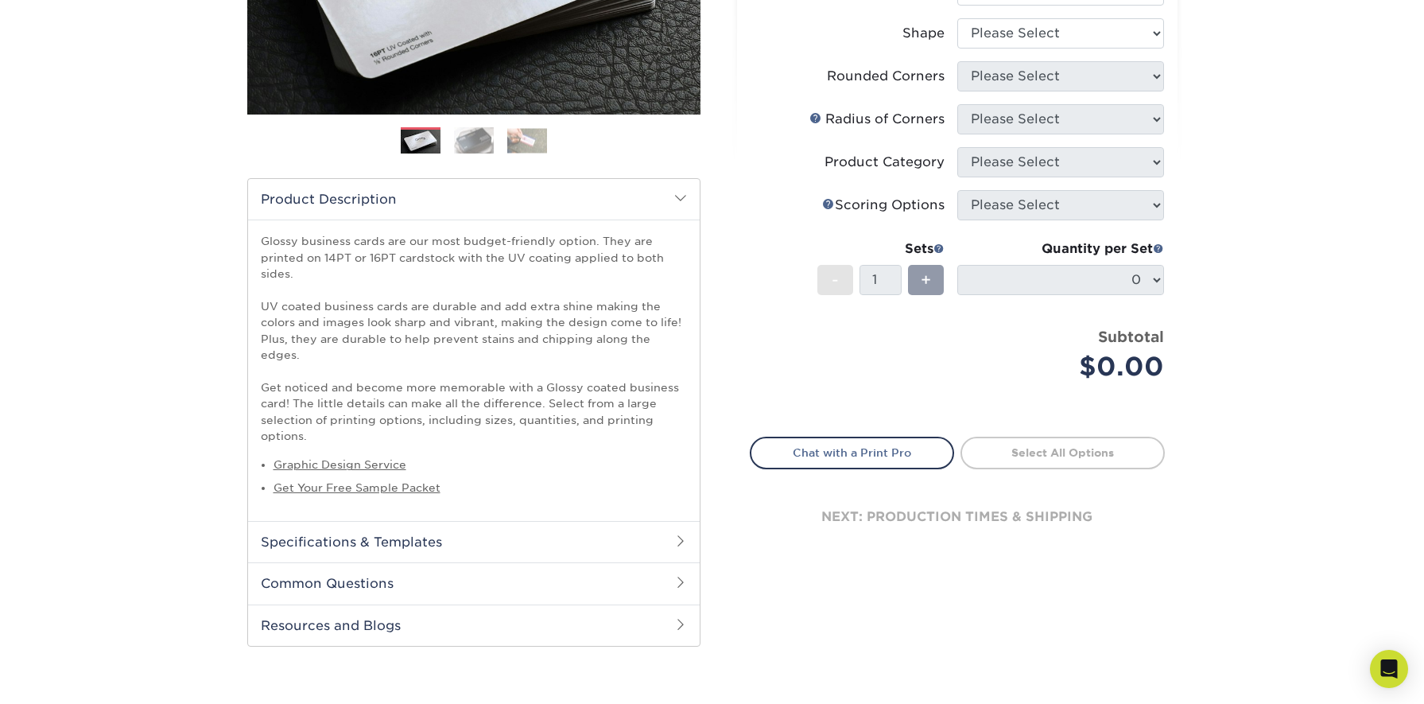
click at [480, 526] on h2 "Specifications & Templates" at bounding box center [474, 541] width 452 height 41
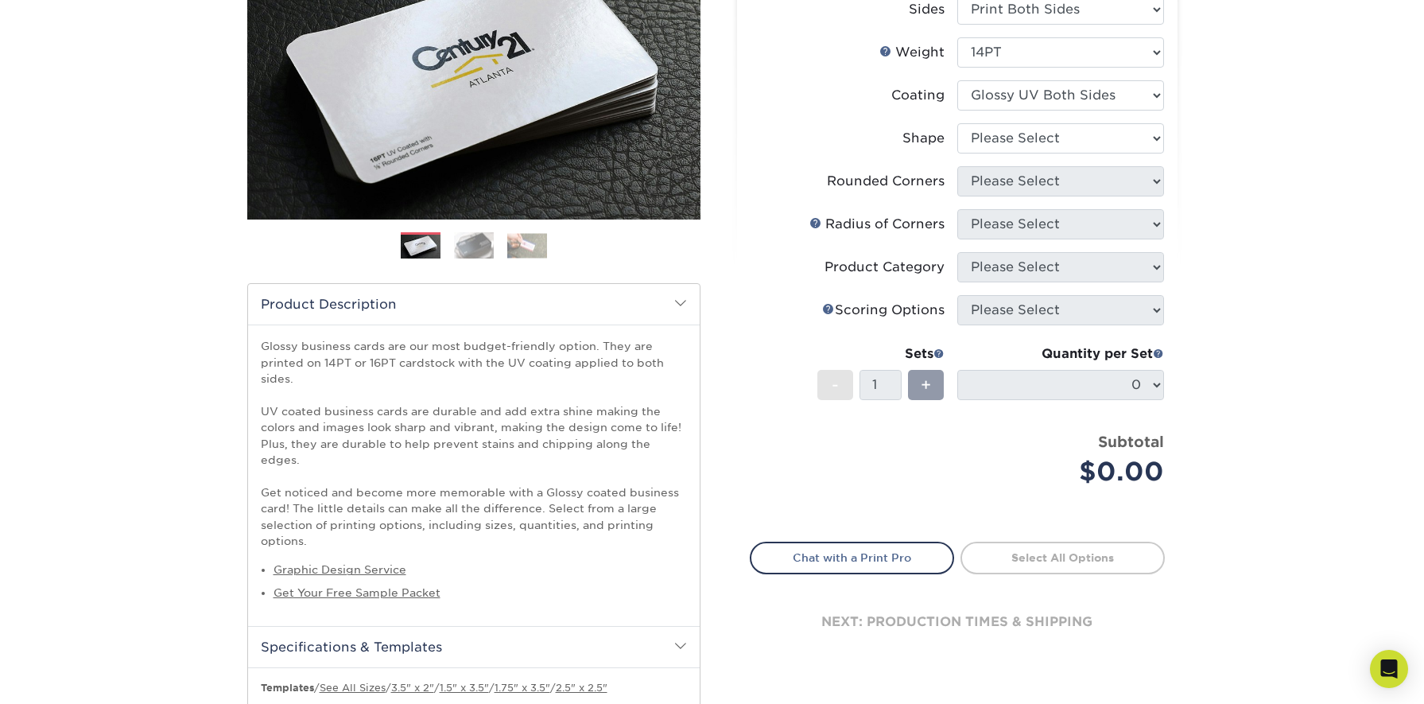
scroll to position [175, 0]
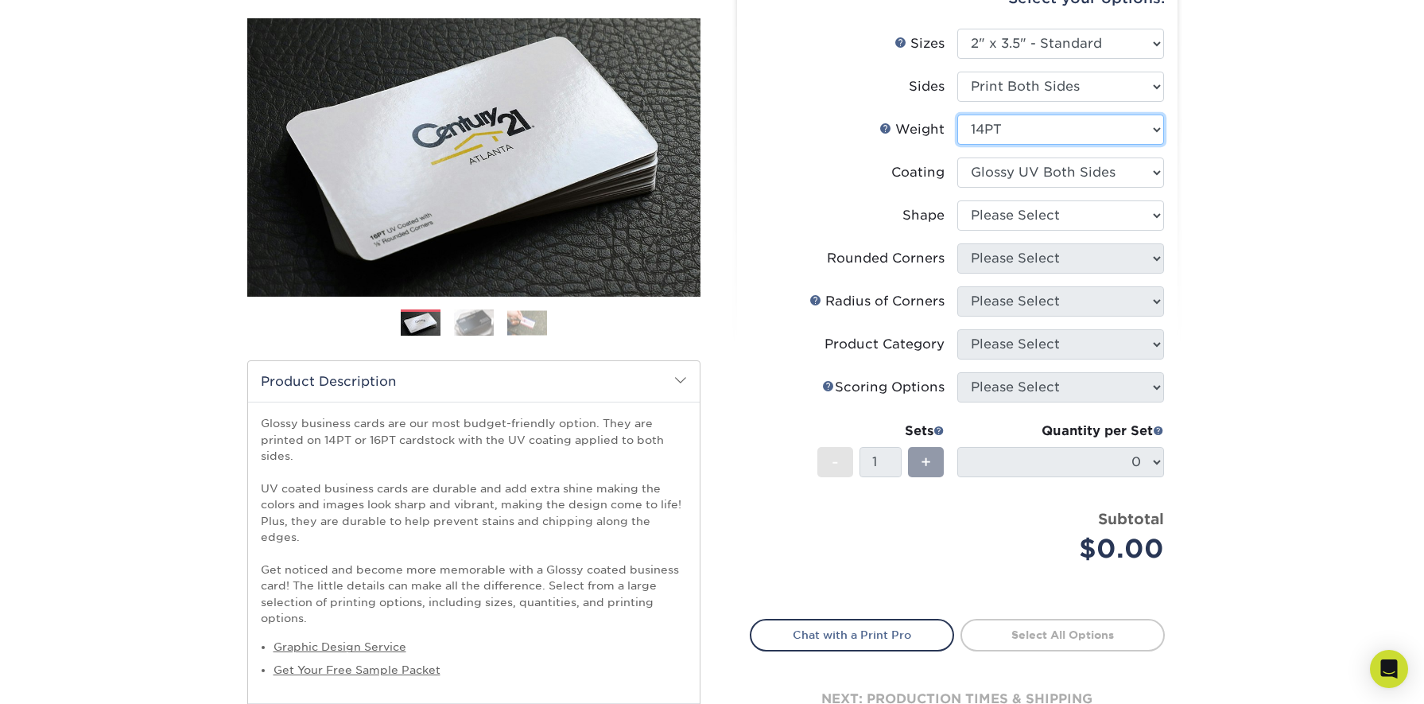
click at [1113, 120] on select "Please Select 16PT 14PT" at bounding box center [1060, 129] width 207 height 30
select select "16PT"
click at [957, 114] on select "Please Select 16PT 14PT" at bounding box center [1060, 129] width 207 height 30
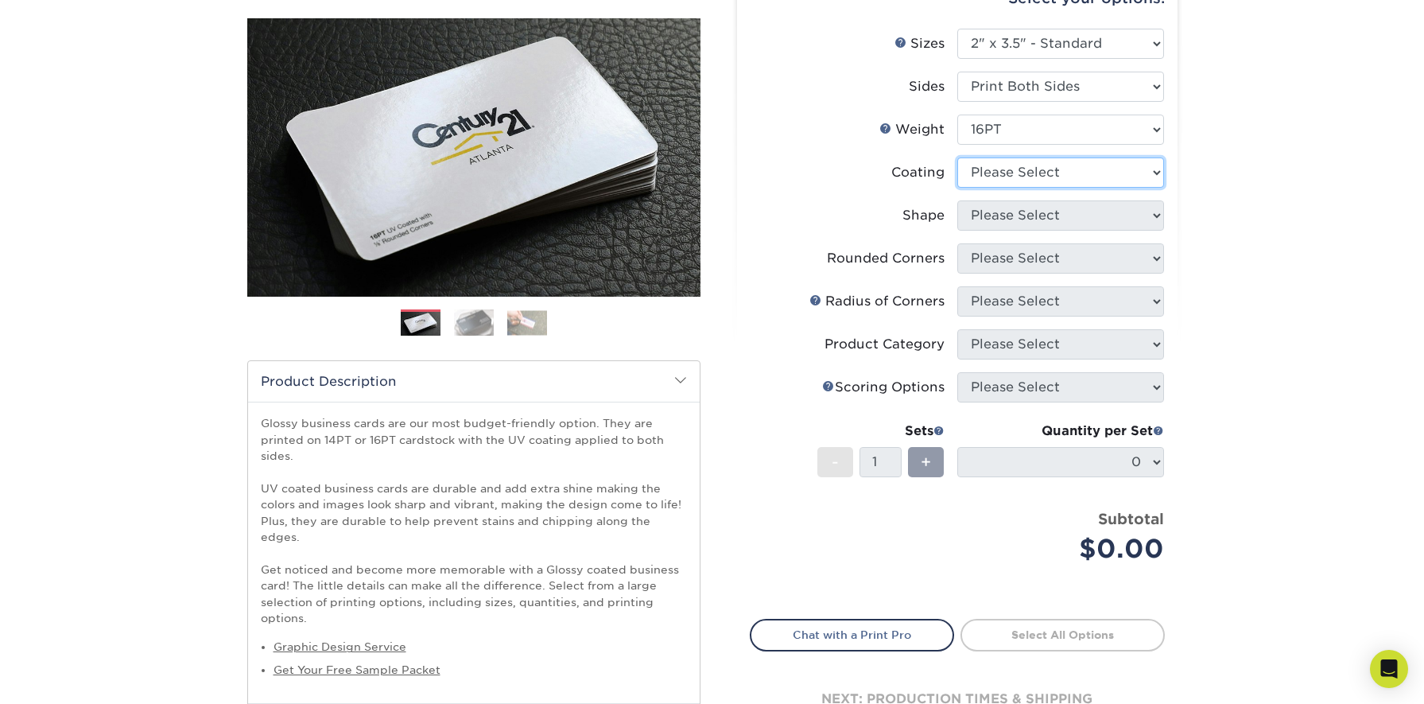
click at [1073, 165] on select at bounding box center [1060, 172] width 207 height 30
select select "ae367451-b2b8-45df-a344-0f05b6a12993"
click at [957, 157] on select at bounding box center [1060, 172] width 207 height 30
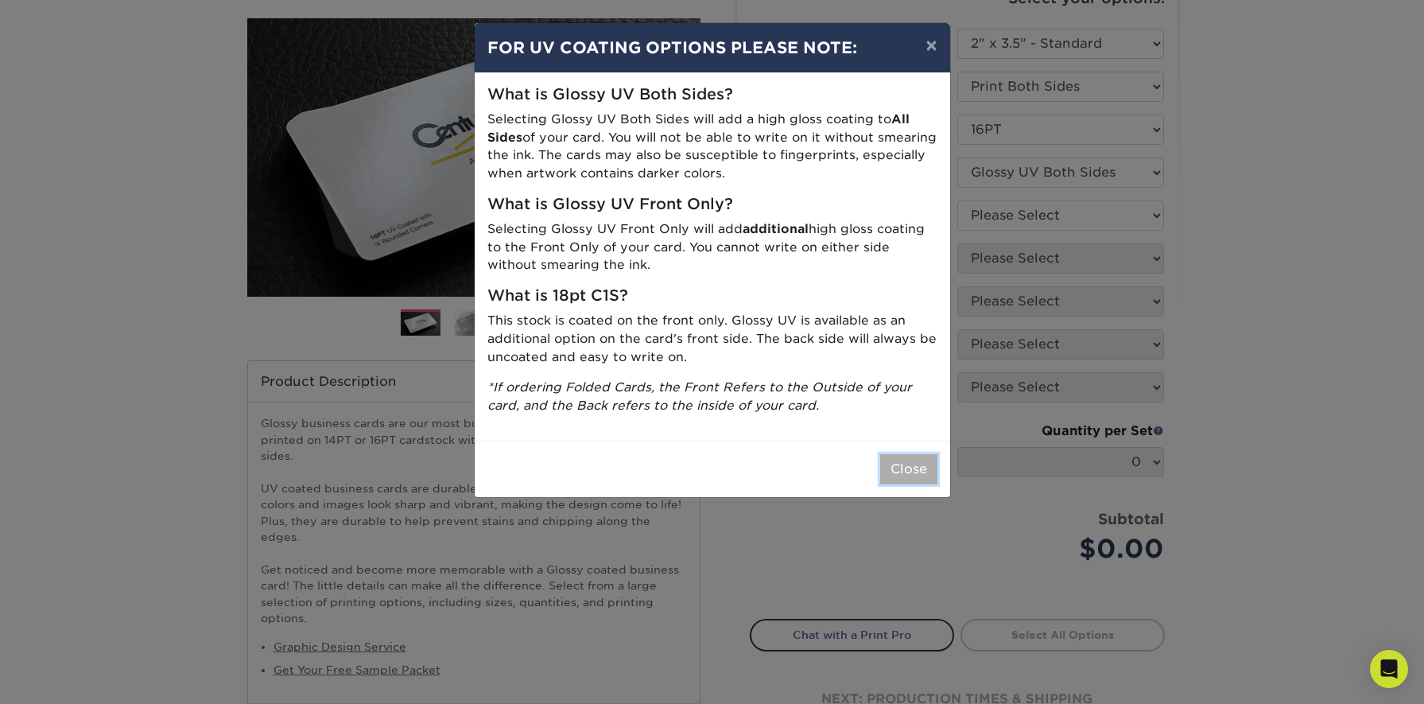
click at [916, 480] on button "Close" at bounding box center [908, 469] width 57 height 30
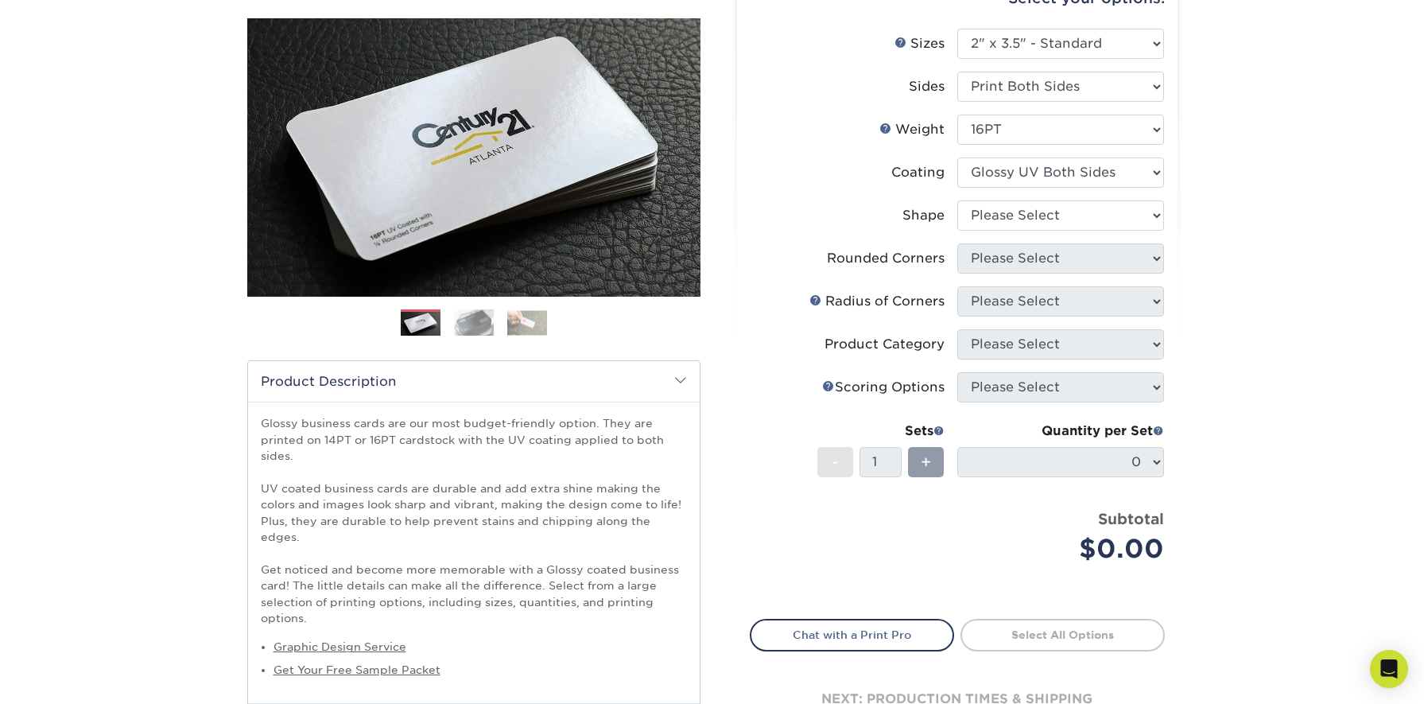
click at [1076, 239] on li "Shape Please Select Standard Oval" at bounding box center [957, 221] width 413 height 43
click at [1077, 225] on select "Please Select Standard Oval" at bounding box center [1060, 215] width 207 height 30
select select "standard"
click at [957, 200] on select "Please Select Standard Oval" at bounding box center [1060, 215] width 207 height 30
click at [1055, 258] on select "Please Select Yes - Round 2 Corners Yes - Round 4 Corners No" at bounding box center [1060, 258] width 207 height 30
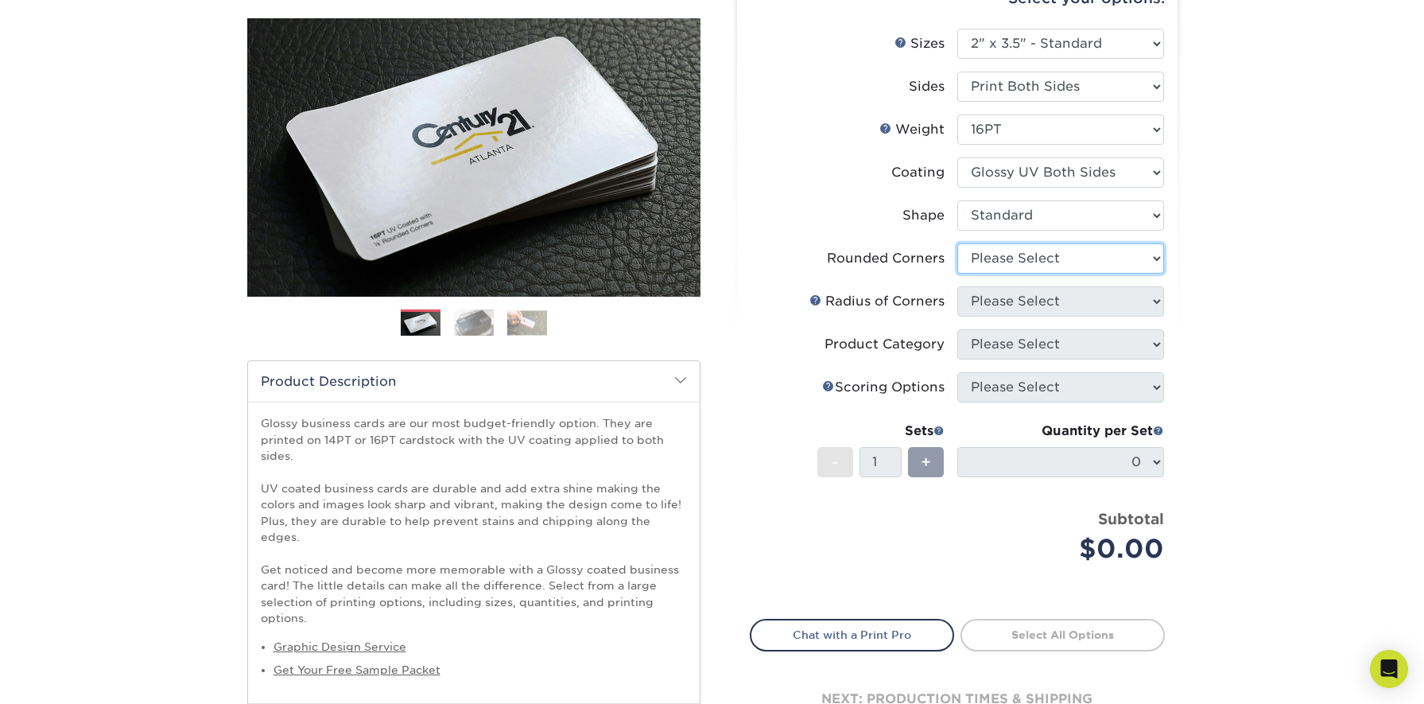
select select "7672df9e-0e0a-464d-8e1f-920c575e4da3"
click at [957, 243] on select "Please Select Yes - Round 2 Corners Yes - Round 4 Corners No" at bounding box center [1060, 258] width 207 height 30
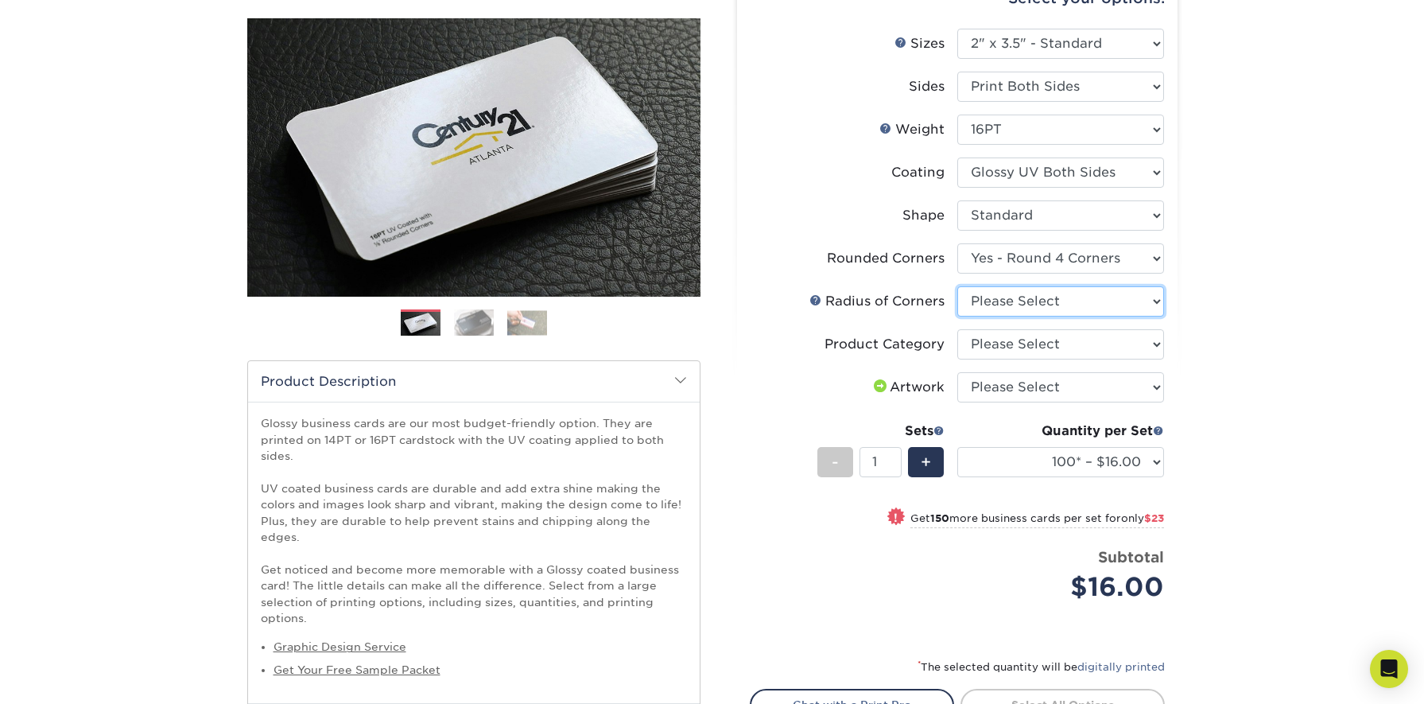
click at [1118, 304] on select "Please Select Rounded 1/8" Rounded 1/4"" at bounding box center [1060, 301] width 207 height 30
select select "589680c7-ee9a-431b-9d12-d7aeb1386a97"
click at [957, 286] on select "Please Select Rounded 1/8" Rounded 1/4"" at bounding box center [1060, 301] width 207 height 30
click at [1106, 348] on select "Please Select Business Cards" at bounding box center [1060, 344] width 207 height 30
select select "3b5148f1-0588-4f88-a218-97bcfdce65c1"
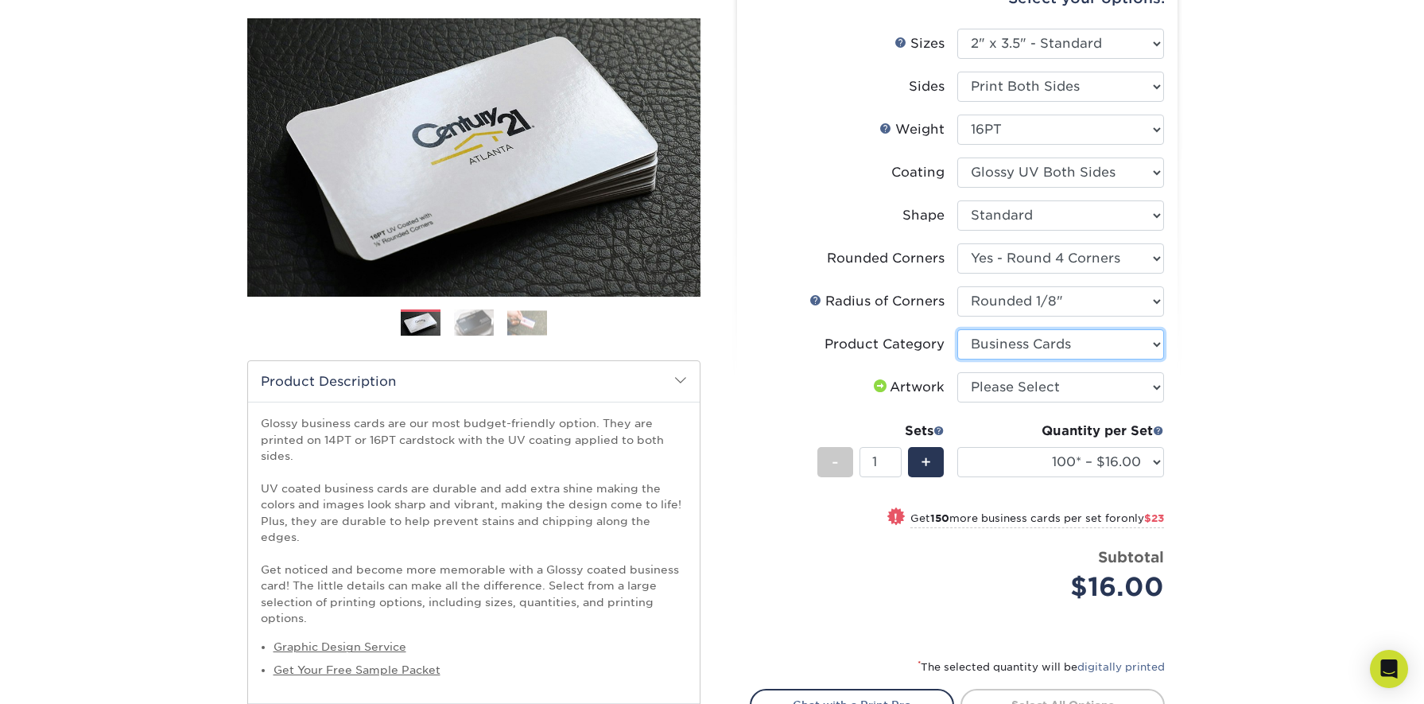
click at [957, 329] on select "Please Select Business Cards" at bounding box center [1060, 344] width 207 height 30
click at [1107, 387] on select "Please Select I will upload files I need a design - $100" at bounding box center [1060, 387] width 207 height 30
select select "upload"
click at [957, 372] on select "Please Select I will upload files I need a design - $100" at bounding box center [1060, 387] width 207 height 30
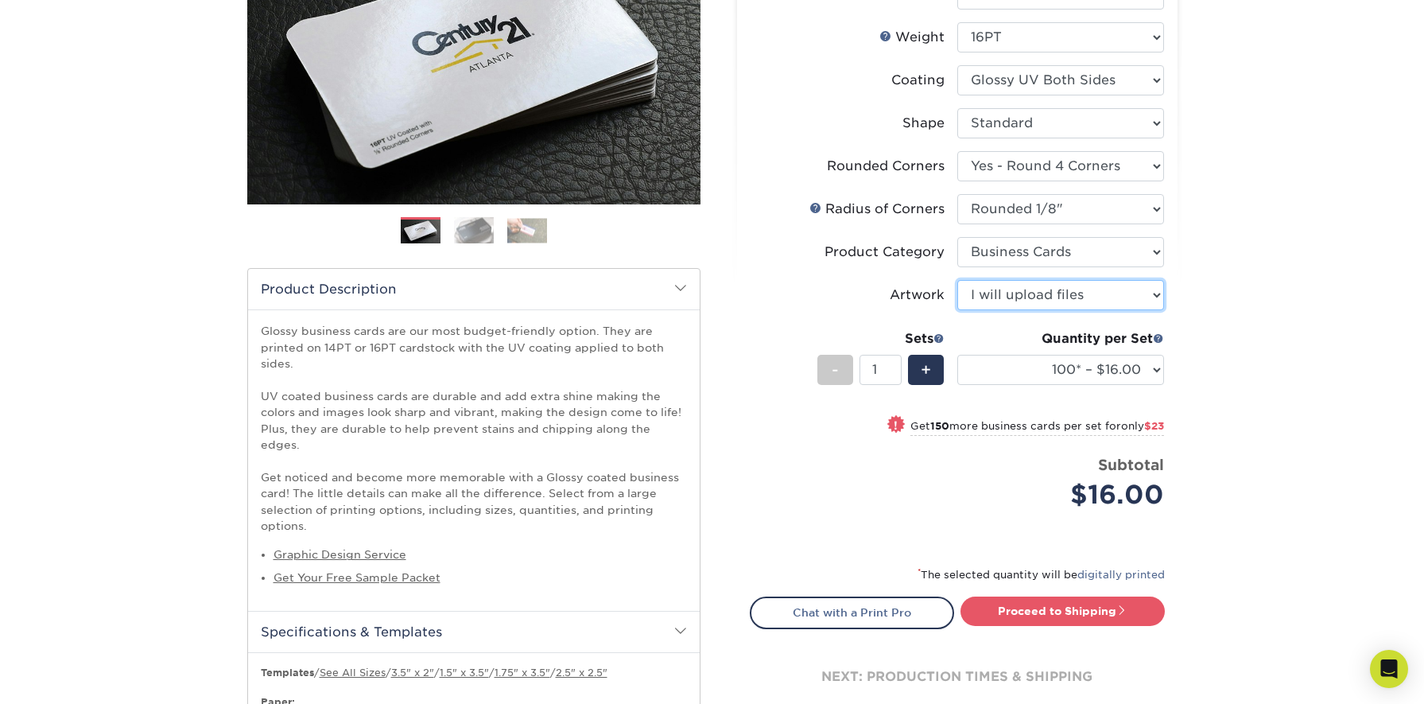
scroll to position [280, 0]
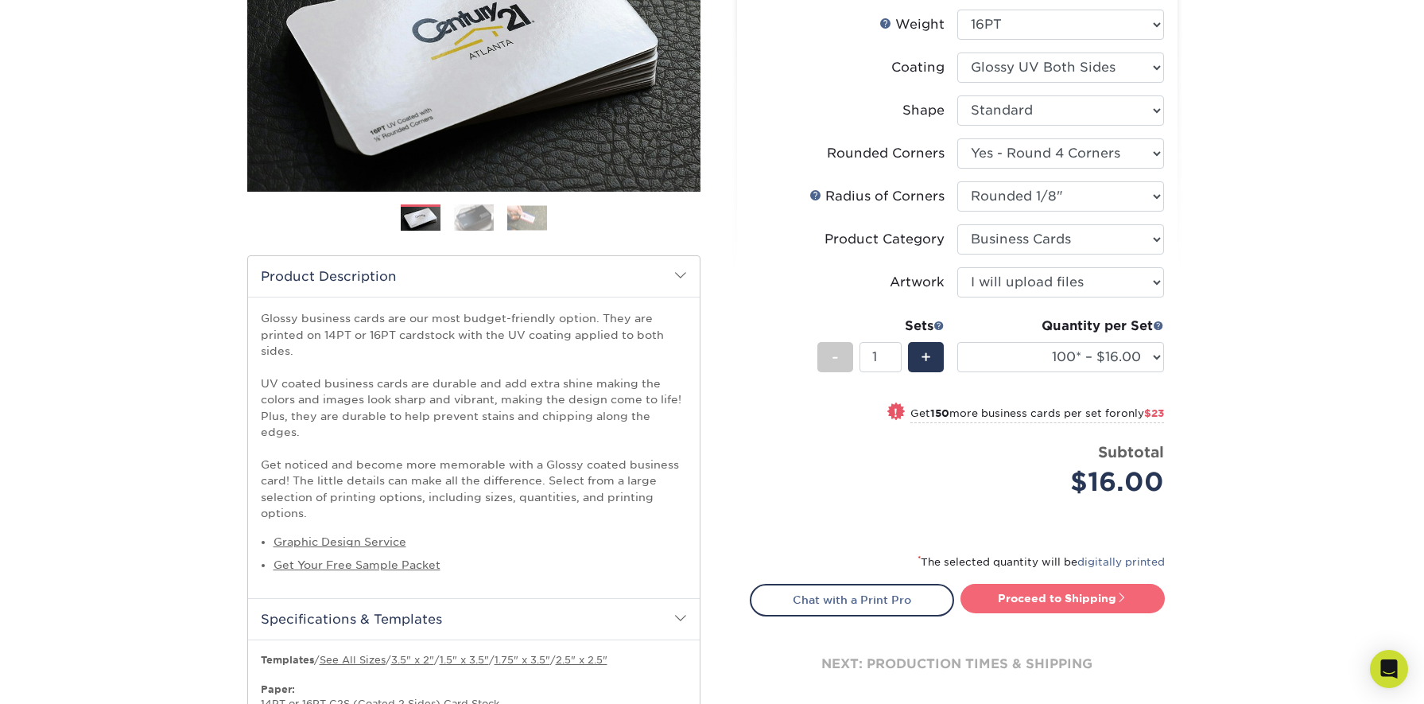
click at [1096, 603] on link "Proceed to Shipping" at bounding box center [1062, 598] width 204 height 29
type input "Set 1"
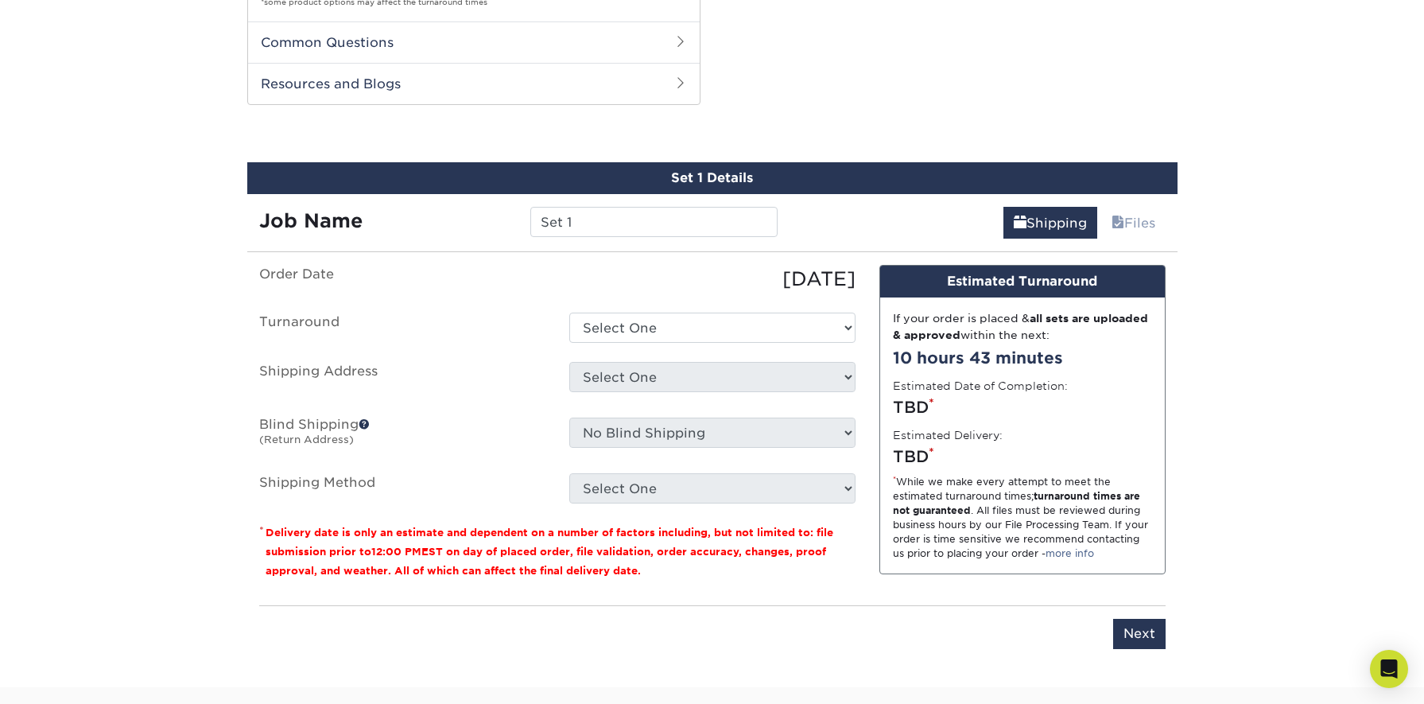
scroll to position [1141, 0]
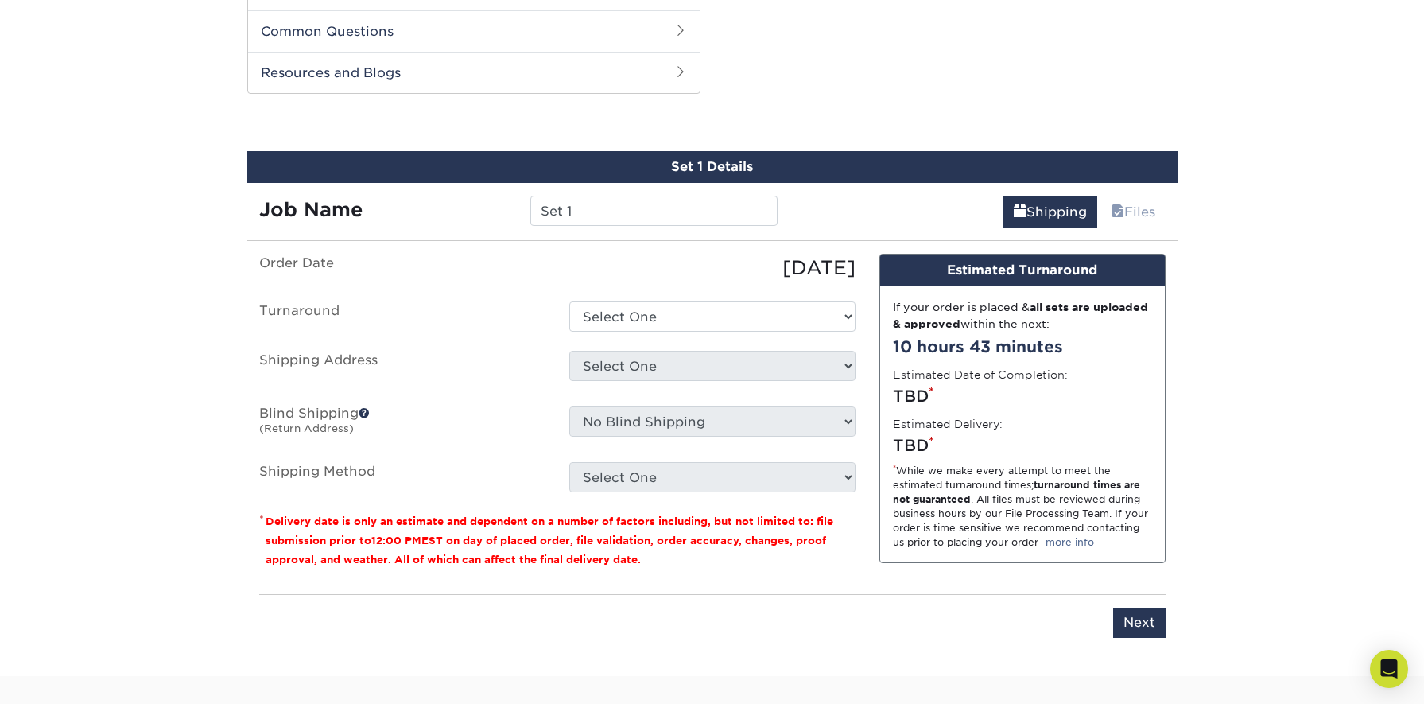
click at [645, 526] on small "Delivery date is only an estimate and dependent on a number of factors includin…" at bounding box center [550, 540] width 568 height 50
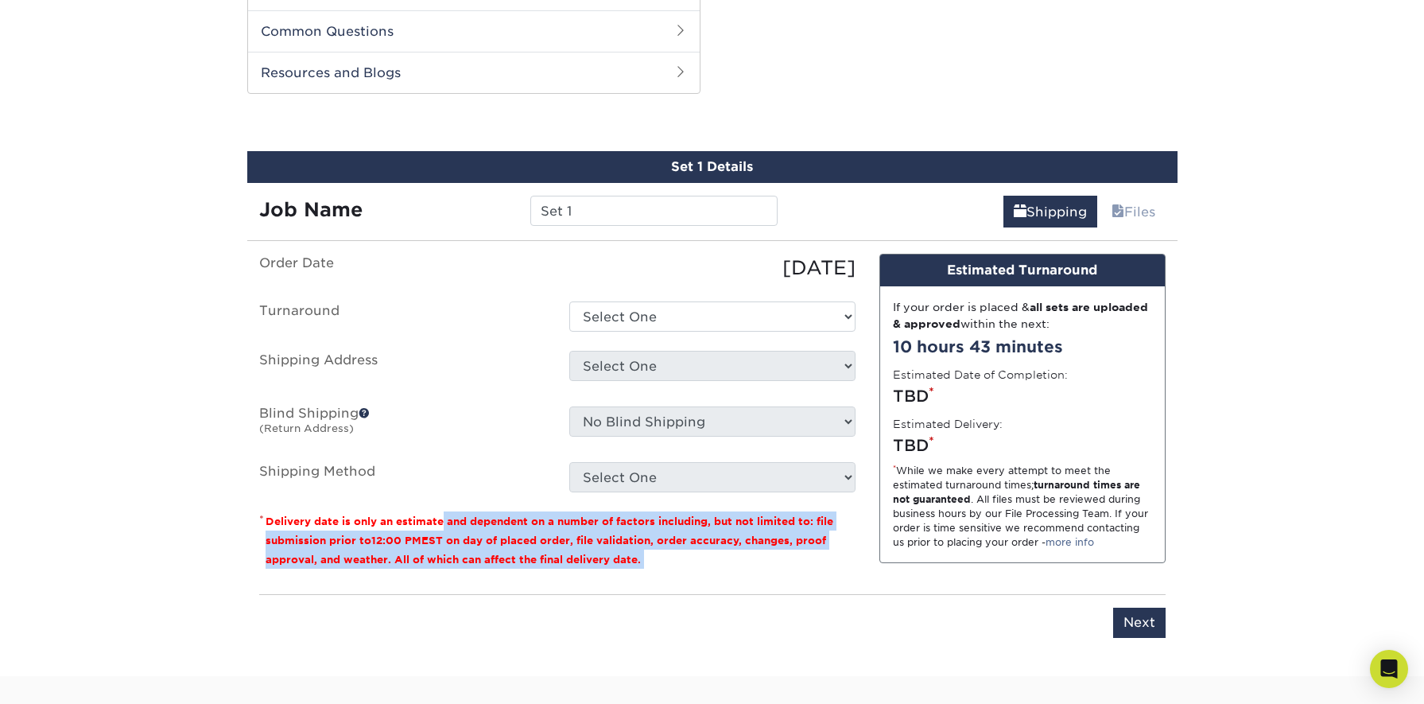
click at [645, 526] on small "Delivery date is only an estimate and dependent on a number of factors includin…" at bounding box center [550, 540] width 568 height 50
click at [642, 528] on small "Delivery date is only an estimate and dependent on a number of factors includin…" at bounding box center [550, 540] width 568 height 50
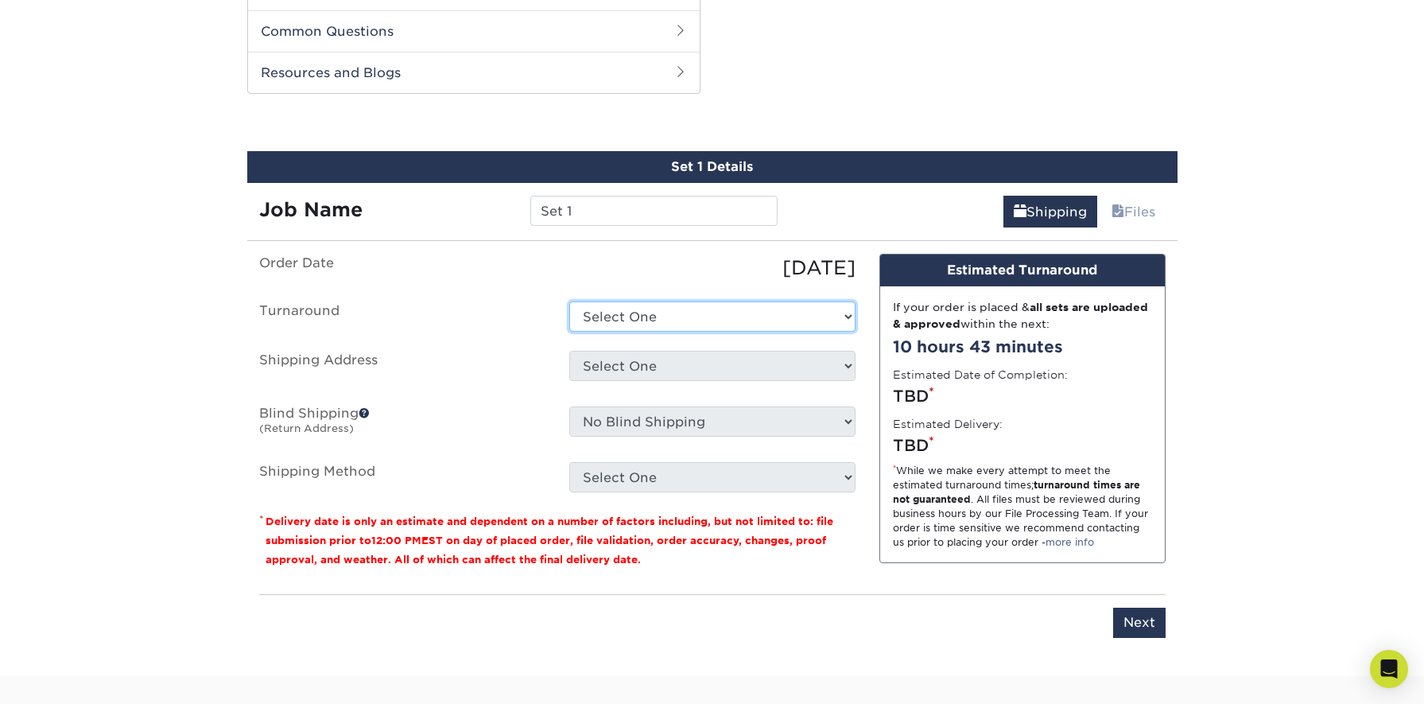
click at [647, 313] on select "Select One 2-4 Business Days 2 Day Next Business Day" at bounding box center [712, 316] width 286 height 30
select select "220f8a77-e504-407f-aa5d-ac74a777cbb9"
click at [569, 301] on select "Select One 2-4 Business Days 2 Day Next Business Day" at bounding box center [712, 316] width 286 height 30
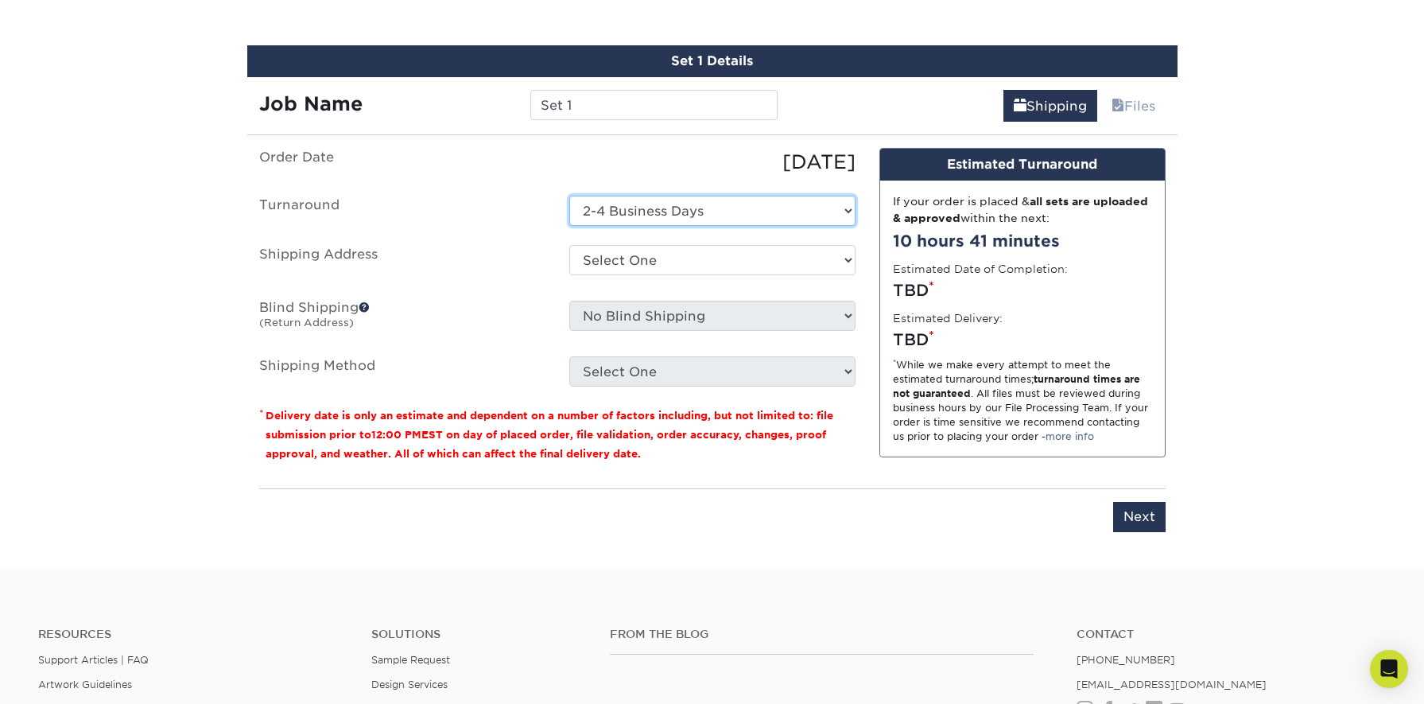
scroll to position [1243, 0]
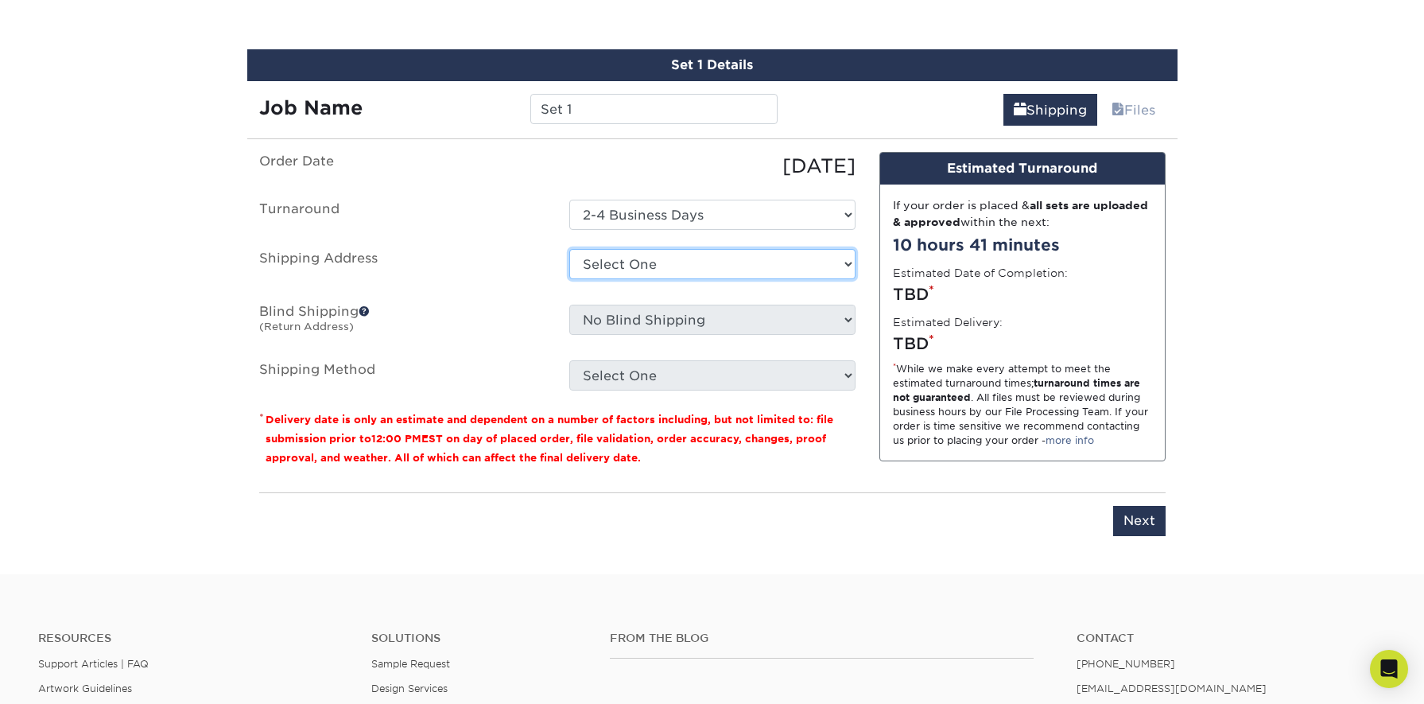
click at [634, 249] on select "Select One + Add New Address - Login" at bounding box center [712, 264] width 286 height 30
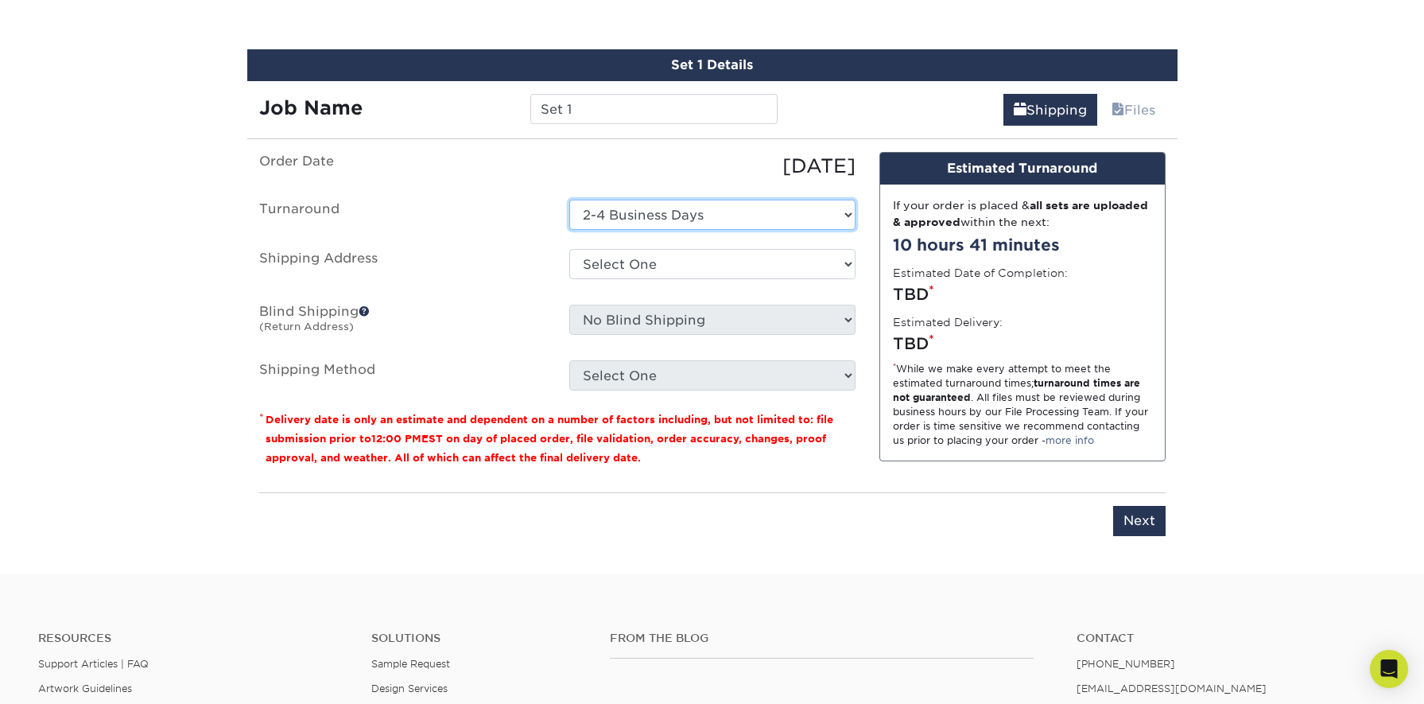
click at [584, 200] on select "Select One 2-4 Business Days 2 Day Next Business Day" at bounding box center [712, 215] width 286 height 30
click at [603, 200] on select "Select One 2-4 Business Days 2 Day Next Business Day" at bounding box center [712, 215] width 286 height 30
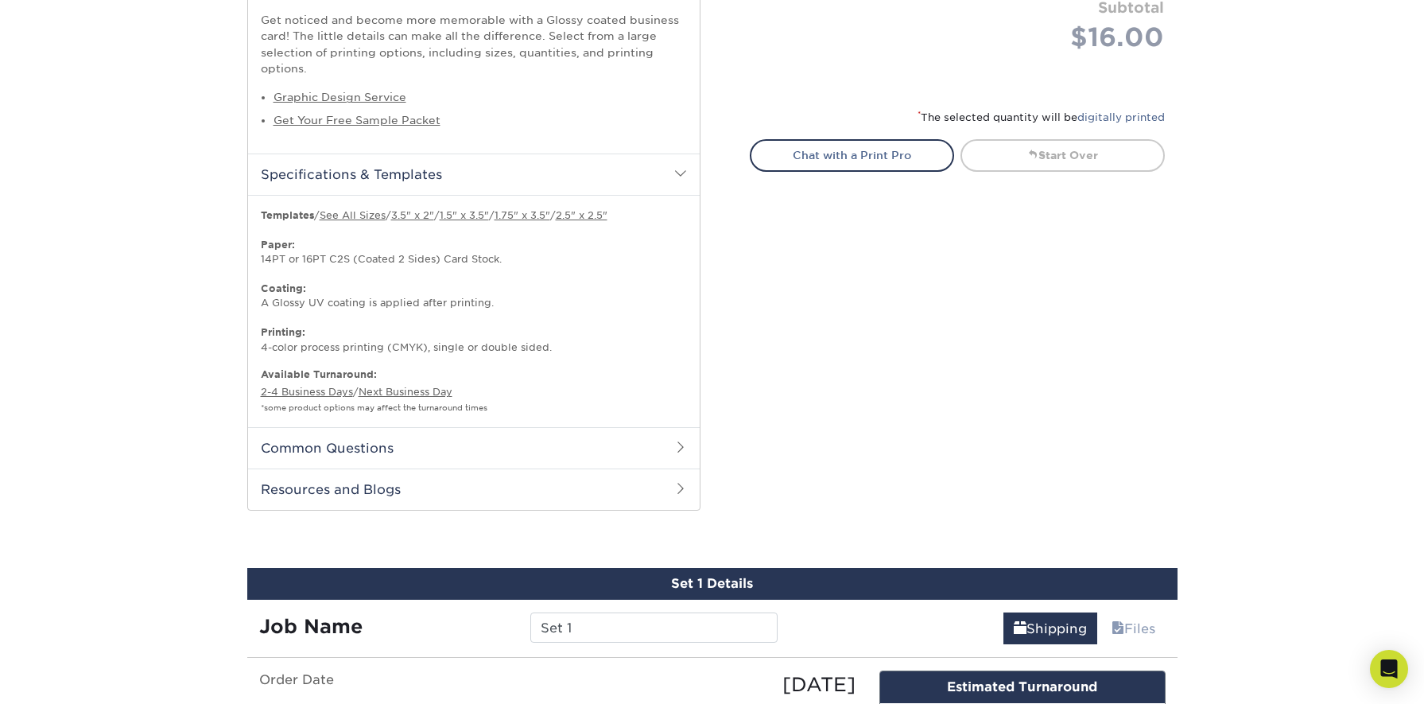
scroll to position [0, 0]
